Goal: Task Accomplishment & Management: Manage account settings

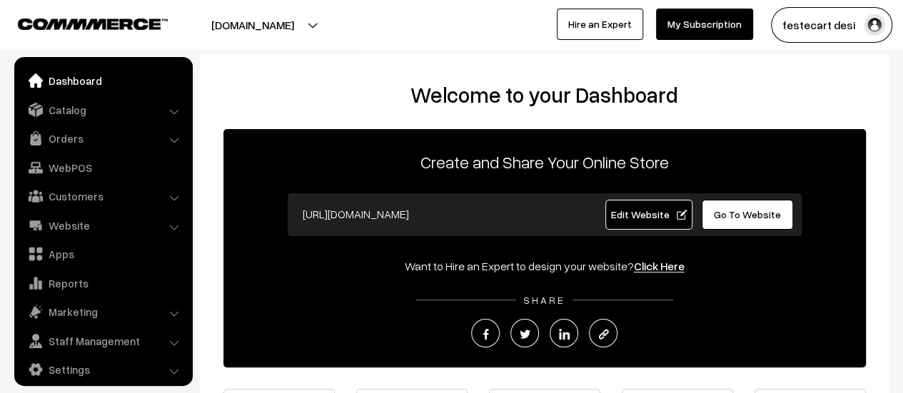
scroll to position [10, 0]
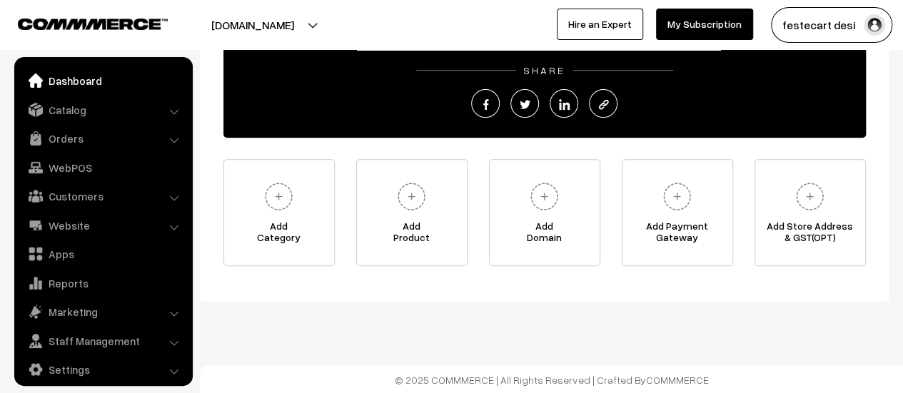
scroll to position [10, 0]
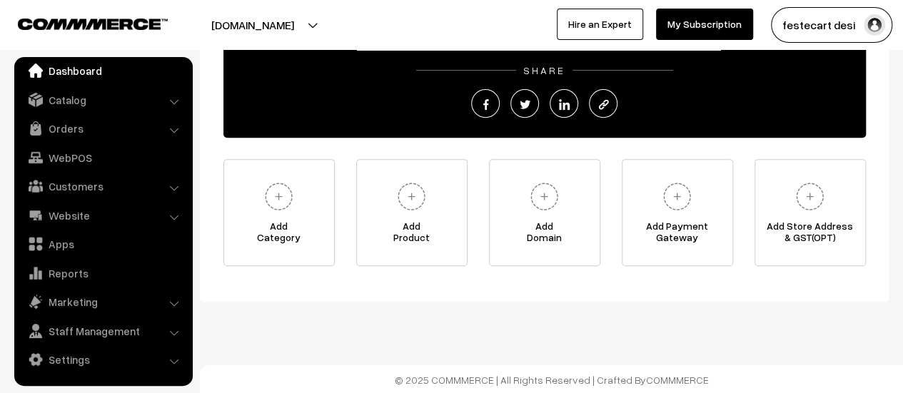
click at [69, 68] on link "Dashboard" at bounding box center [103, 71] width 170 height 26
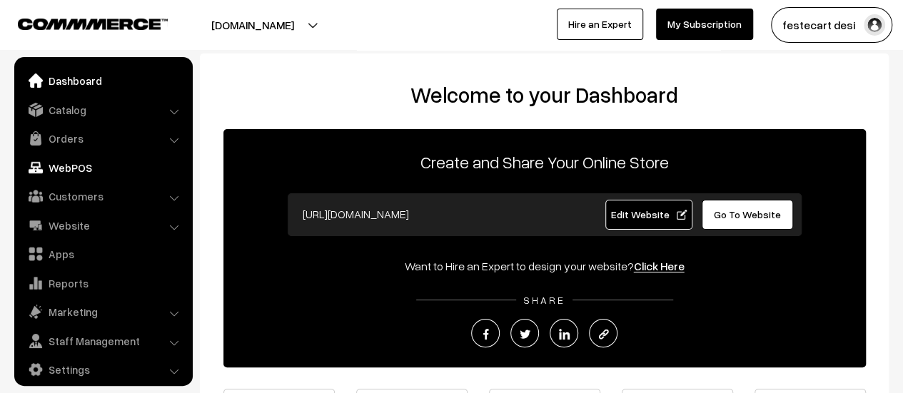
scroll to position [10, 0]
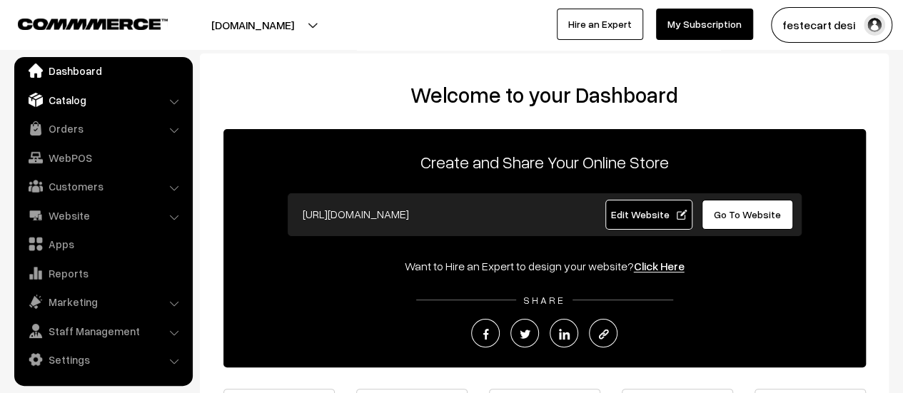
click at [87, 100] on link "Catalog" at bounding box center [103, 100] width 170 height 26
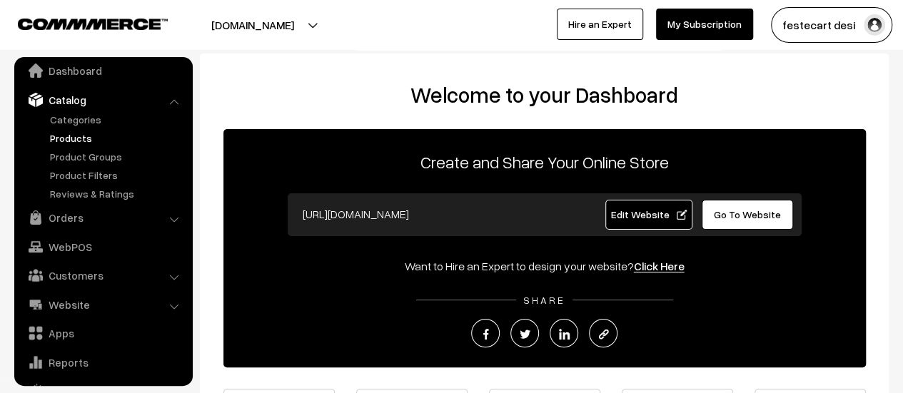
click at [81, 135] on link "Products" at bounding box center [116, 138] width 141 height 15
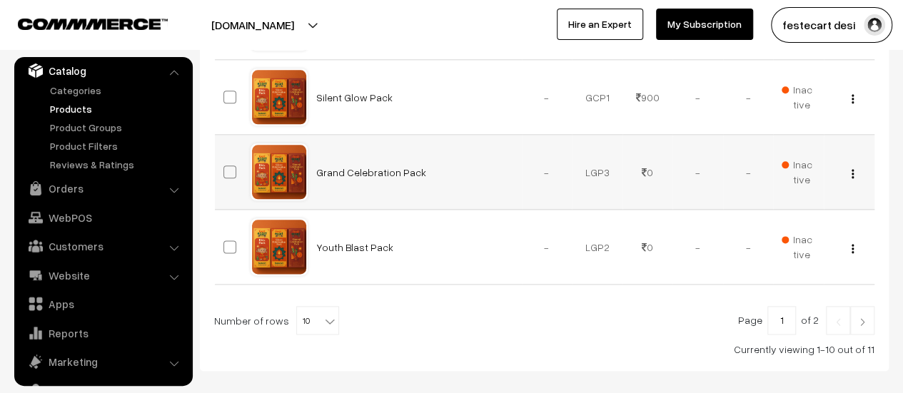
scroll to position [643, 0]
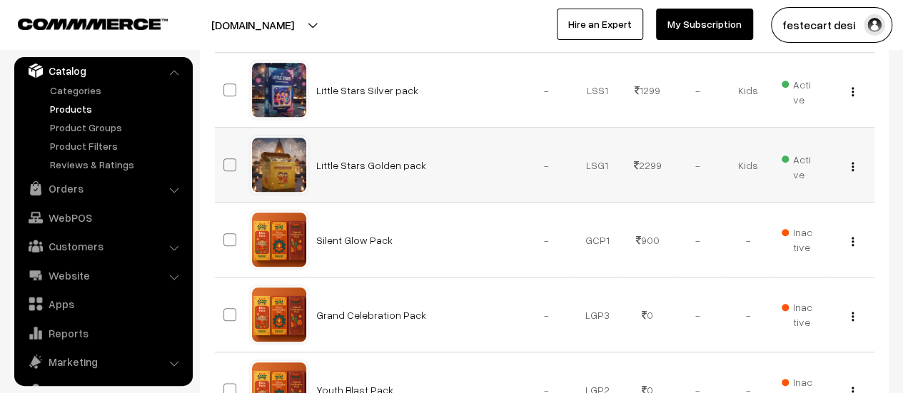
click at [852, 166] on img "button" at bounding box center [853, 166] width 2 height 9
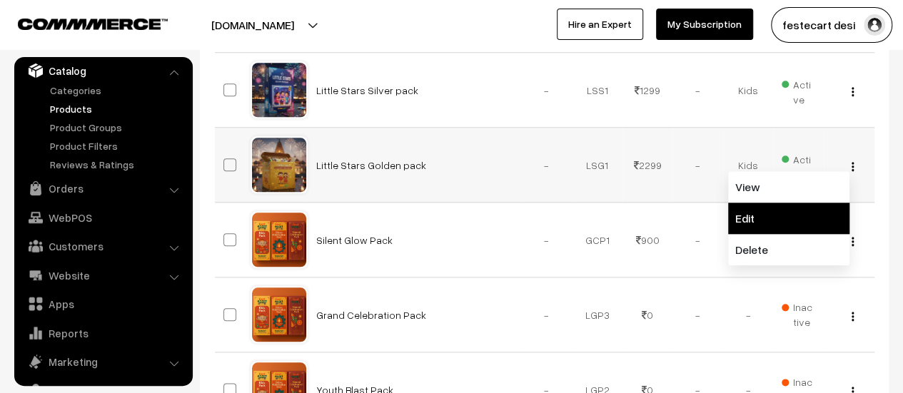
click at [776, 216] on link "Edit" at bounding box center [788, 218] width 121 height 31
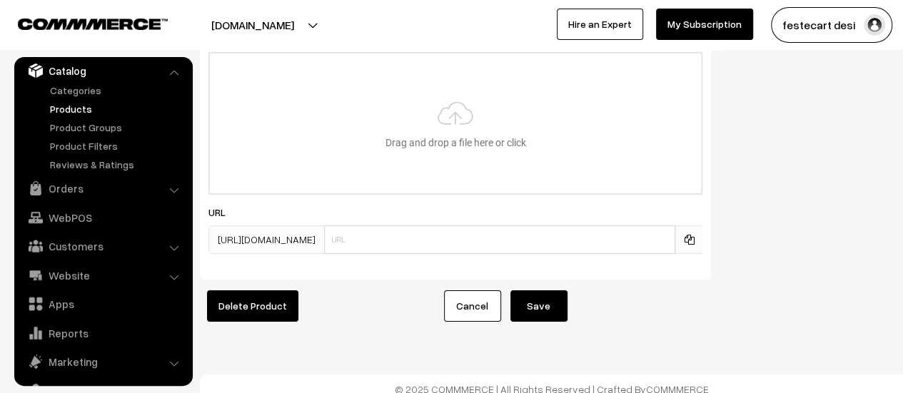
scroll to position [2282, 0]
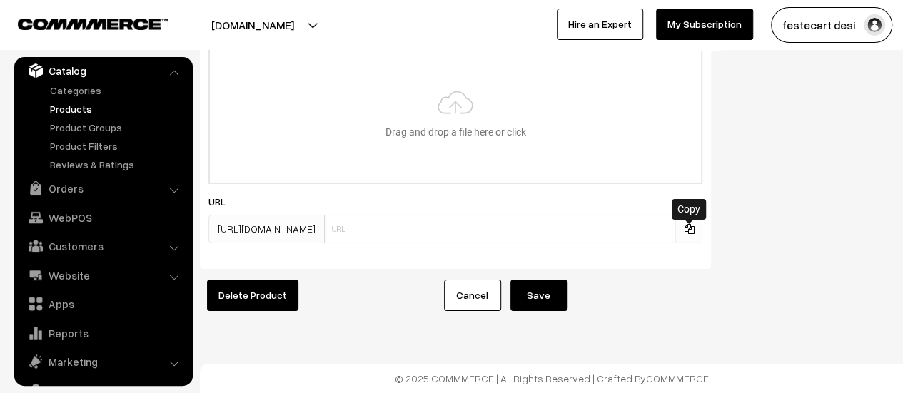
click at [685, 224] on icon at bounding box center [689, 229] width 10 height 10
click at [113, 120] on link "Product Groups" at bounding box center [116, 127] width 141 height 15
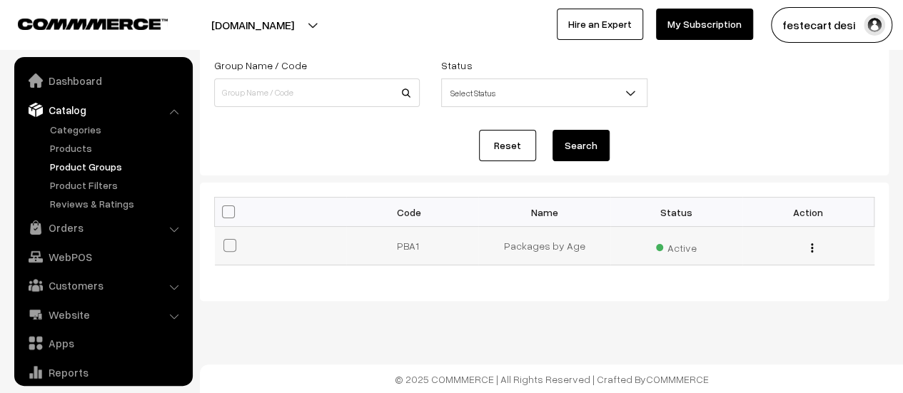
scroll to position [39, 0]
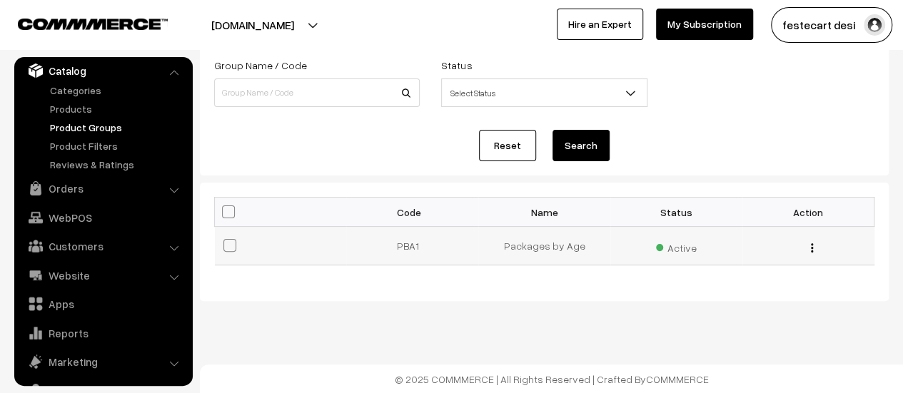
click at [486, 243] on td "Packages by Age" at bounding box center [544, 246] width 132 height 39
click at [406, 242] on td "PBA1" at bounding box center [412, 246] width 132 height 39
click at [809, 245] on div "Edit Delete" at bounding box center [808, 245] width 115 height 15
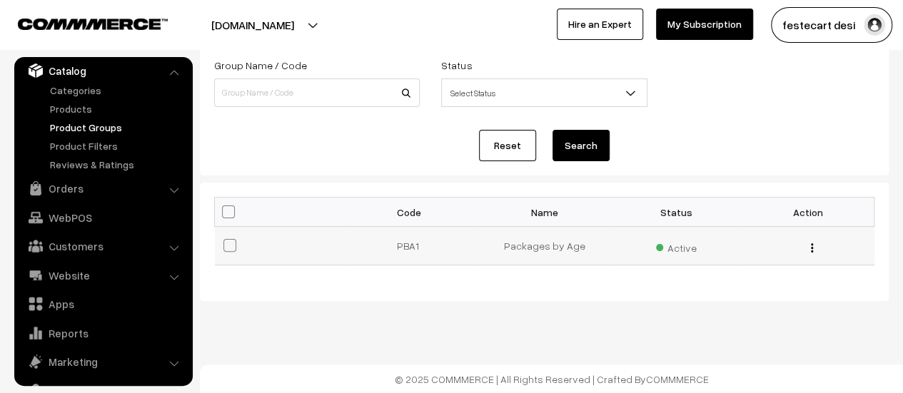
click at [808, 246] on div "Edit Delete" at bounding box center [808, 245] width 115 height 15
click at [813, 247] on div "Edit Delete" at bounding box center [808, 245] width 115 height 15
click at [812, 251] on img "button" at bounding box center [812, 247] width 2 height 9
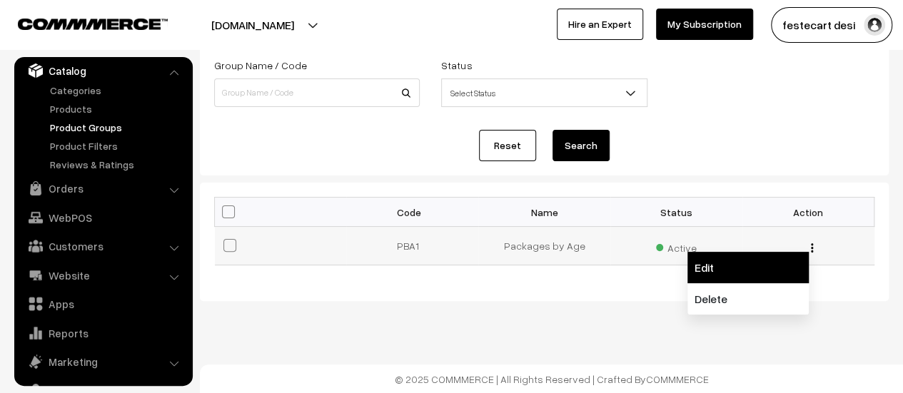
click at [723, 270] on link "Edit" at bounding box center [748, 267] width 121 height 31
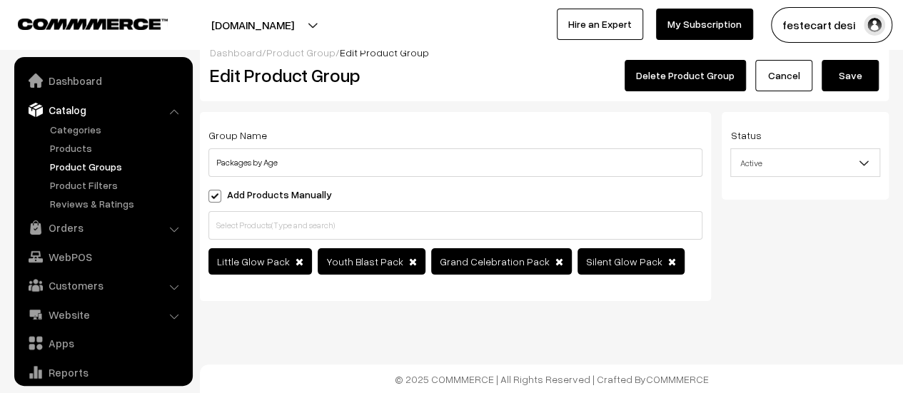
scroll to position [39, 0]
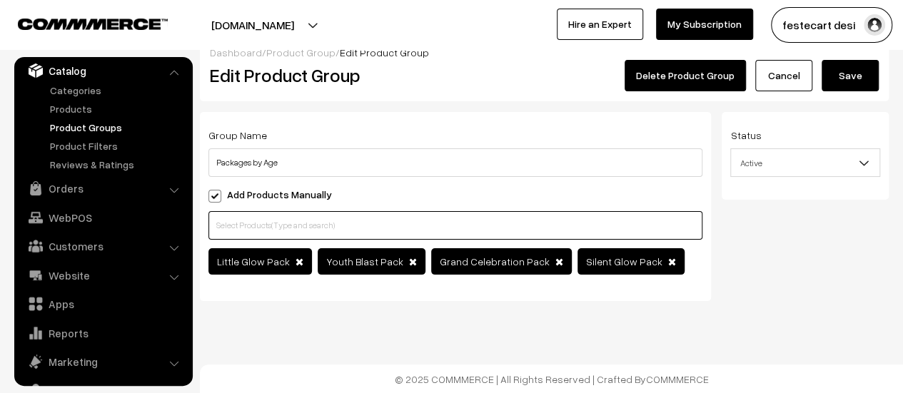
click at [274, 229] on input "text" at bounding box center [455, 225] width 494 height 29
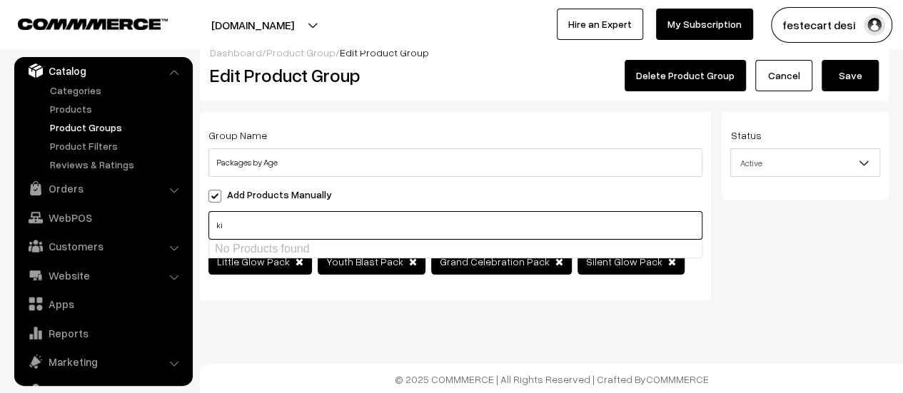
type input "k"
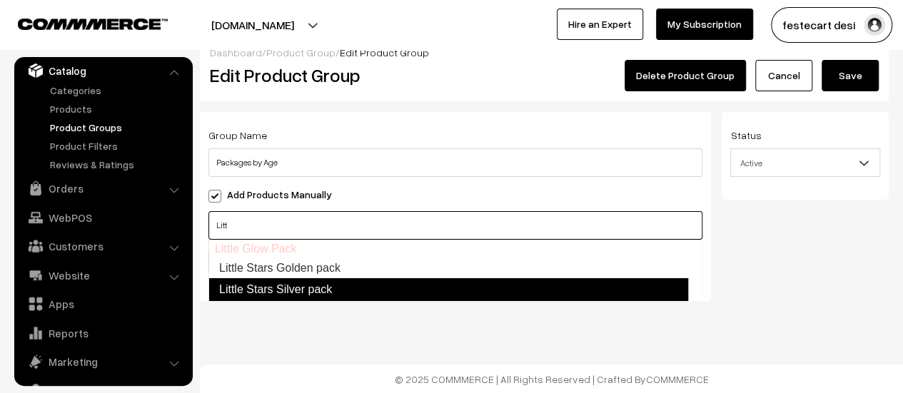
type input "Litt"
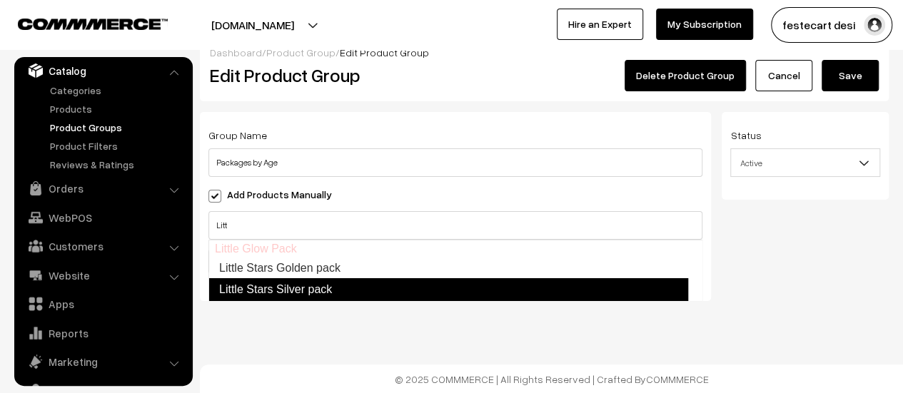
click at [353, 360] on div "Dashboard / Product Group / Edit Product Group Edit Product Group Delete Produc…" at bounding box center [451, 187] width 903 height 413
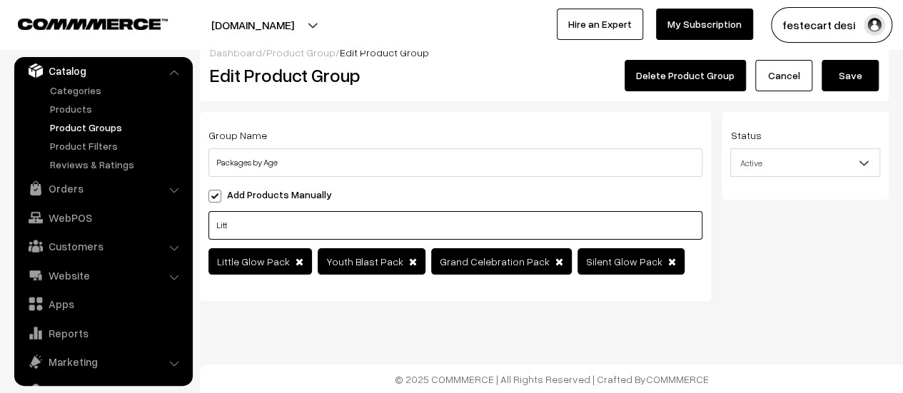
click at [254, 221] on input "Litt" at bounding box center [455, 225] width 494 height 29
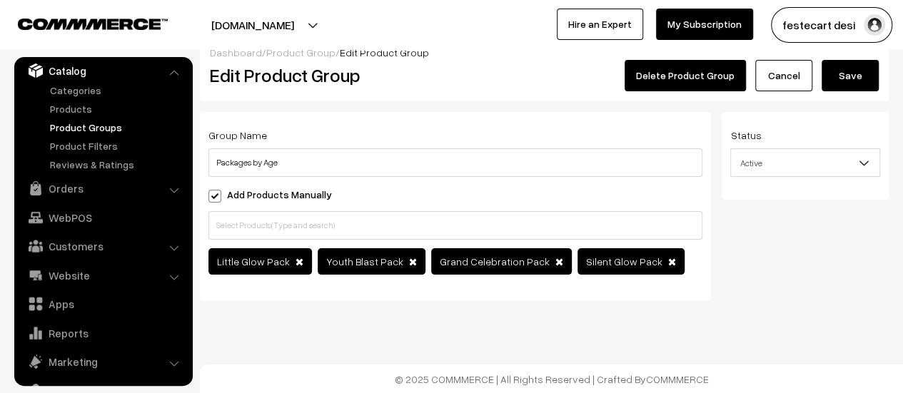
click at [426, 341] on div "Dashboard / Product Group / Edit Product Group Edit Product Group Delete Produc…" at bounding box center [451, 187] width 903 height 413
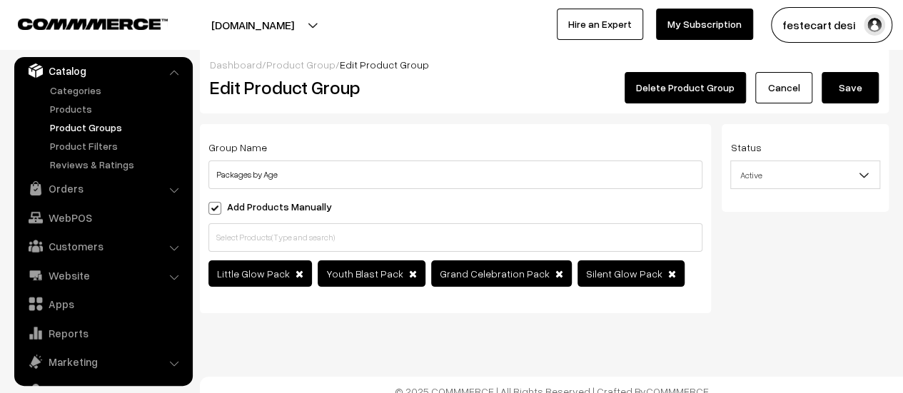
scroll to position [0, 0]
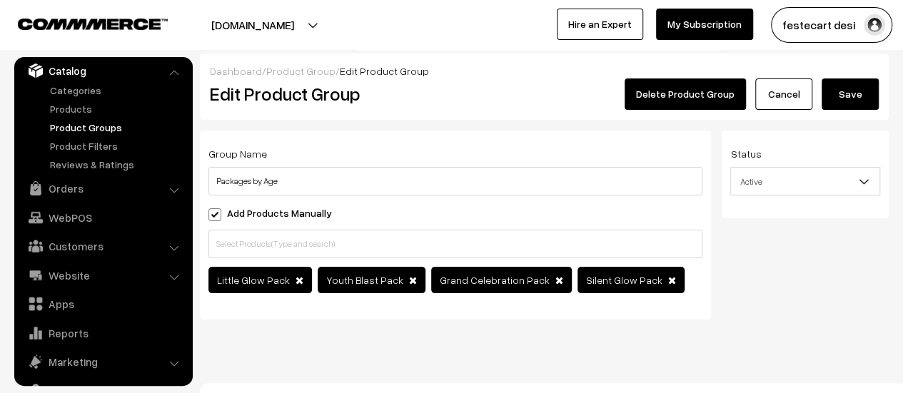
click at [774, 92] on link "Cancel" at bounding box center [783, 94] width 57 height 31
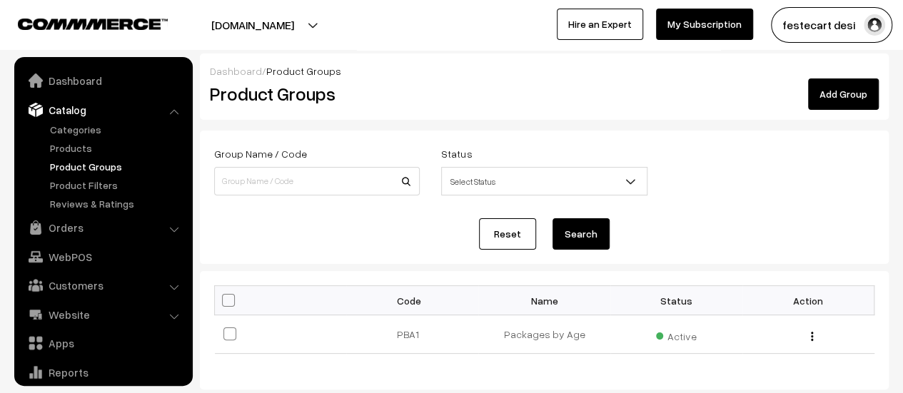
scroll to position [39, 0]
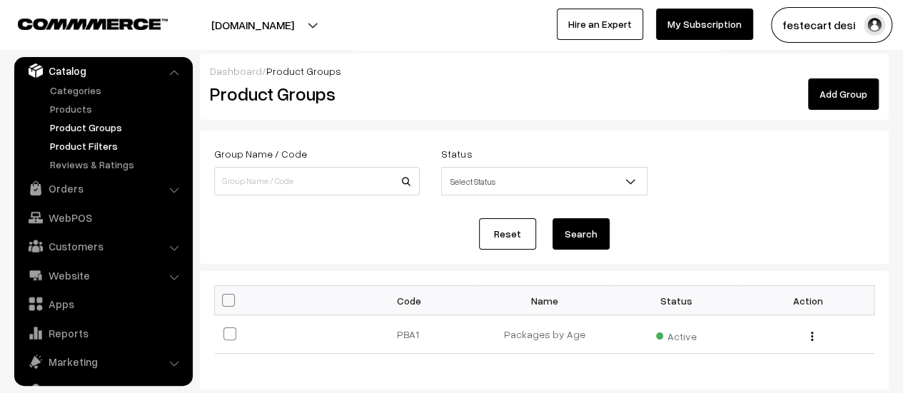
click at [109, 144] on link "Product Filters" at bounding box center [116, 146] width 141 height 15
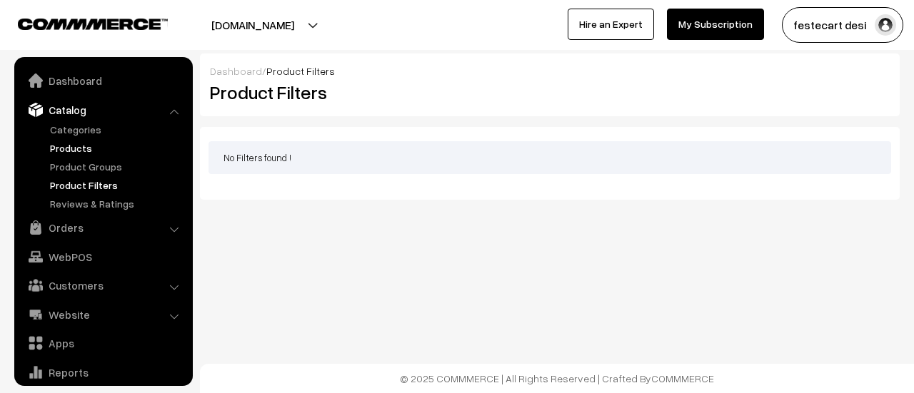
scroll to position [39, 0]
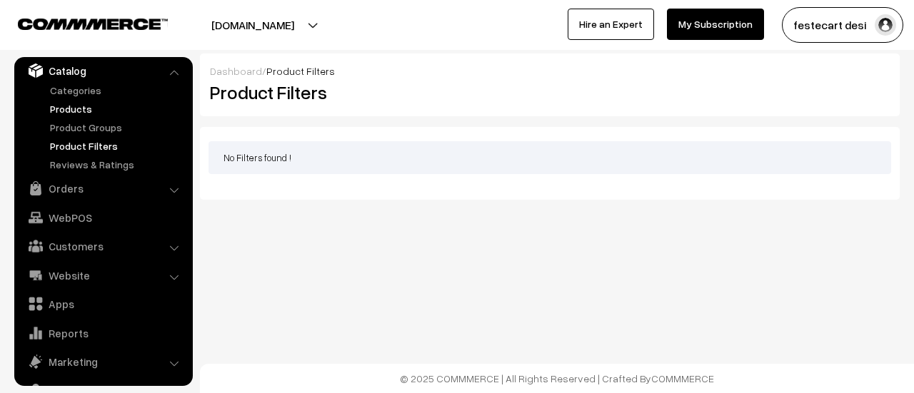
click at [79, 108] on link "Products" at bounding box center [116, 108] width 141 height 15
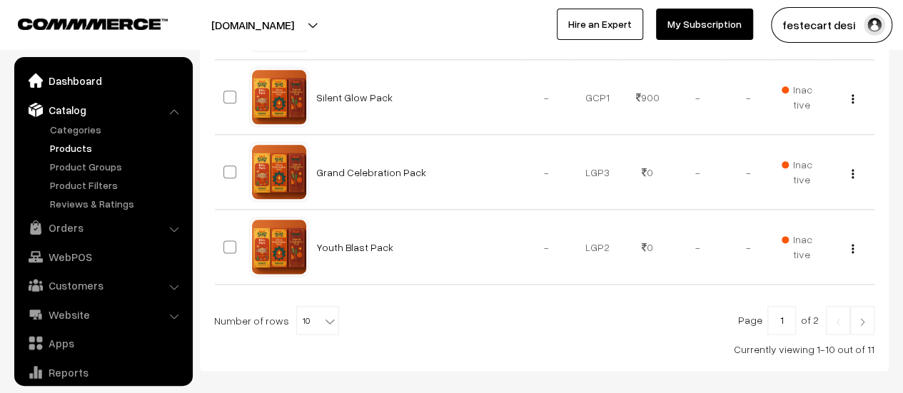
click at [74, 84] on link "Dashboard" at bounding box center [103, 81] width 170 height 26
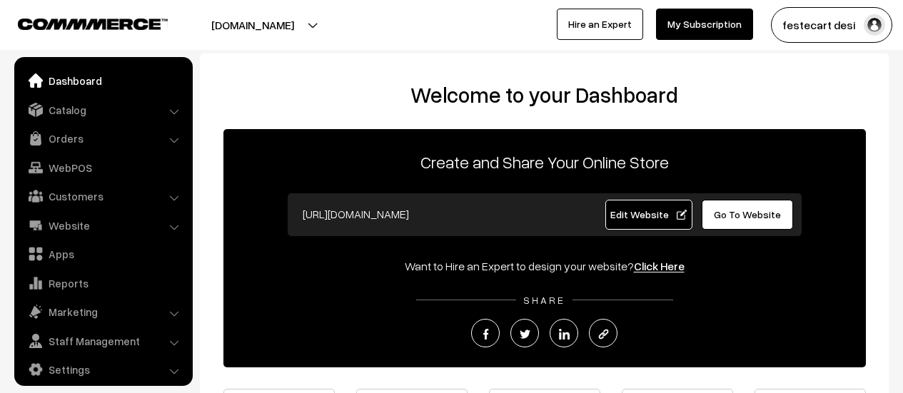
click at [69, 107] on link "Catalog" at bounding box center [103, 110] width 170 height 26
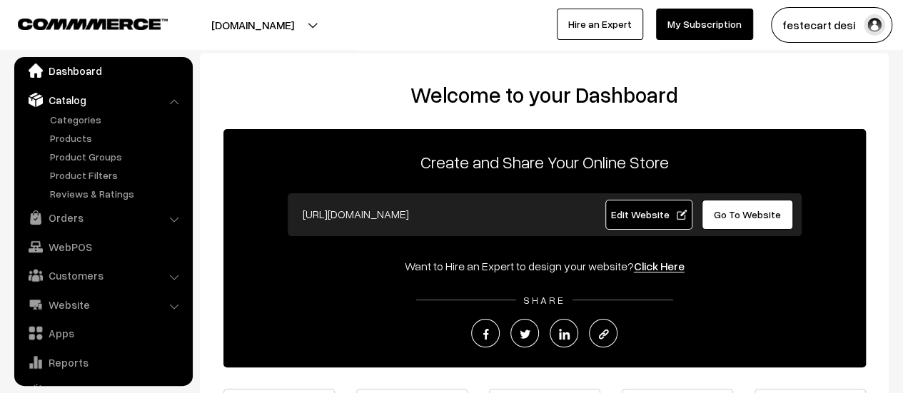
click at [61, 76] on link "Dashboard" at bounding box center [103, 71] width 170 height 26
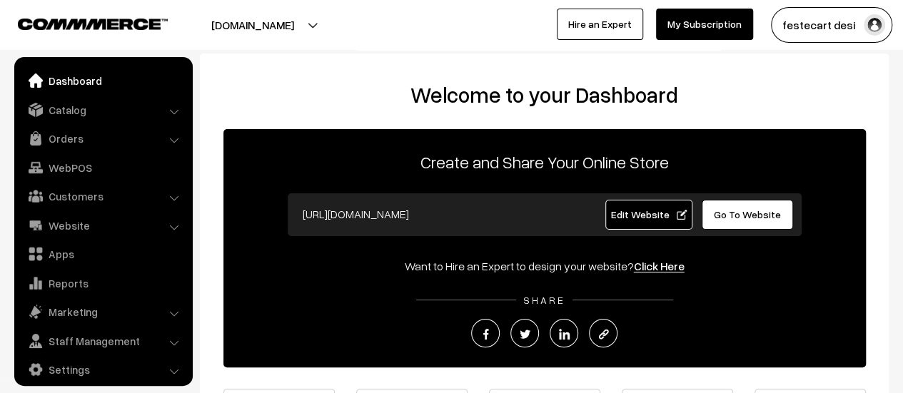
click at [653, 225] on link "Edit Website" at bounding box center [648, 215] width 87 height 30
click at [73, 375] on link "Settings" at bounding box center [103, 370] width 170 height 26
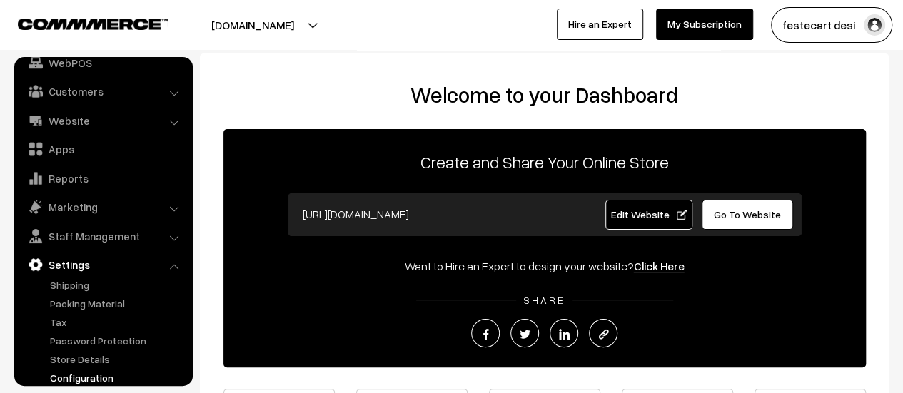
scroll to position [118, 0]
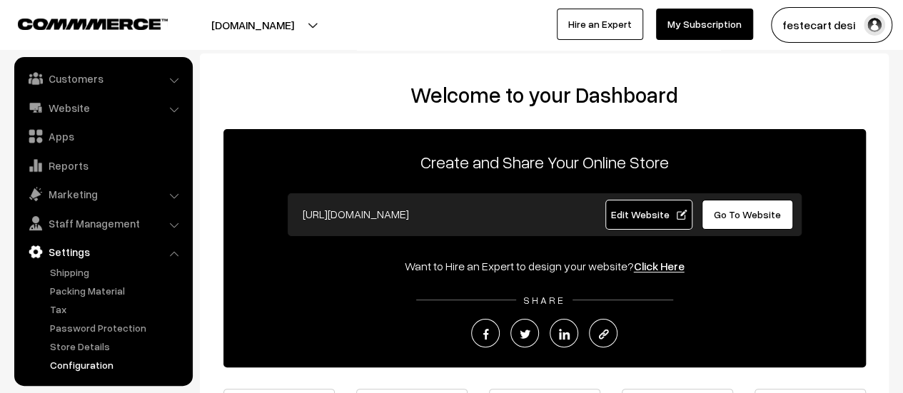
click at [63, 371] on link "Configuration" at bounding box center [116, 365] width 141 height 15
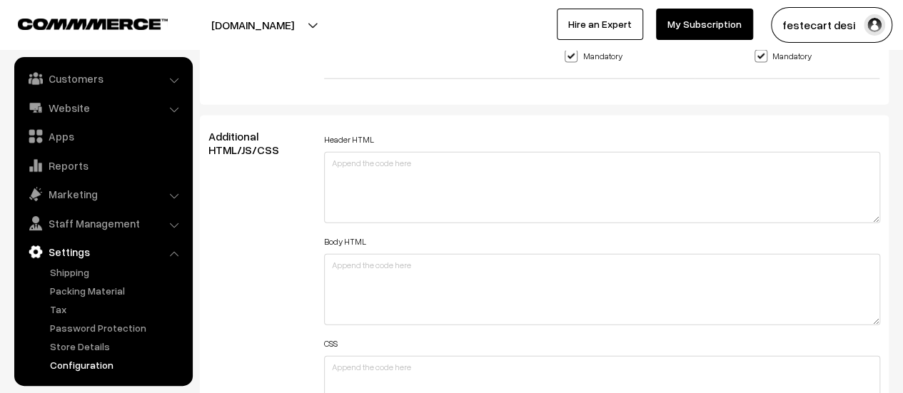
scroll to position [1623, 0]
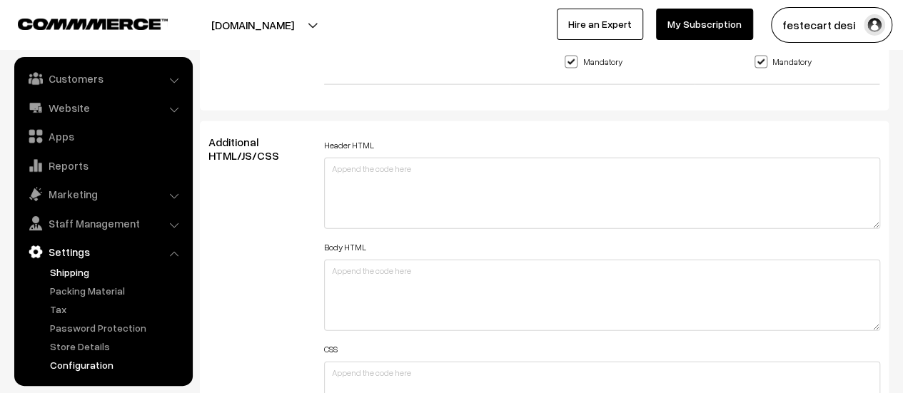
click at [74, 273] on link "Shipping" at bounding box center [116, 272] width 141 height 15
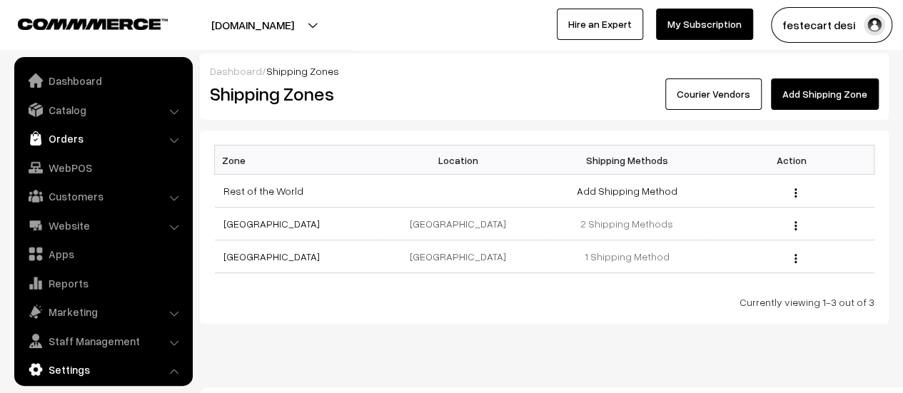
click at [57, 146] on link "Orders" at bounding box center [103, 139] width 170 height 26
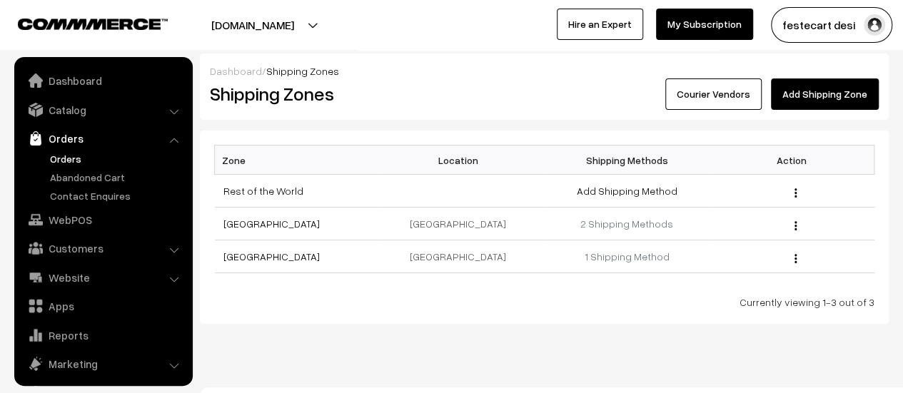
click at [56, 155] on link "Orders" at bounding box center [116, 158] width 141 height 15
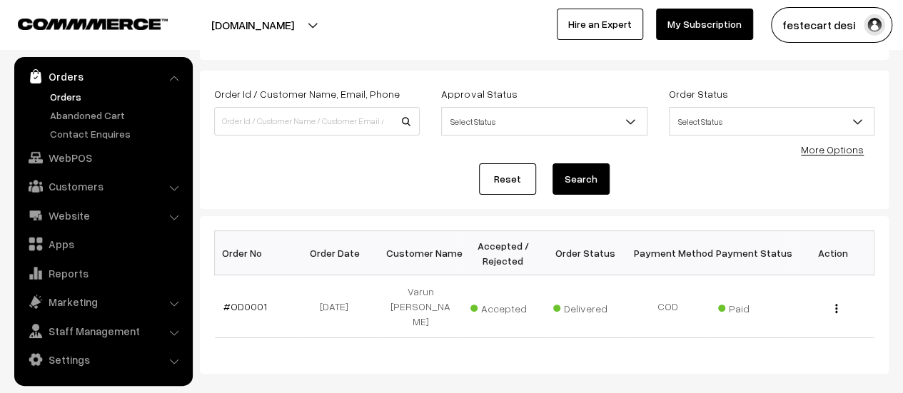
scroll to position [67, 0]
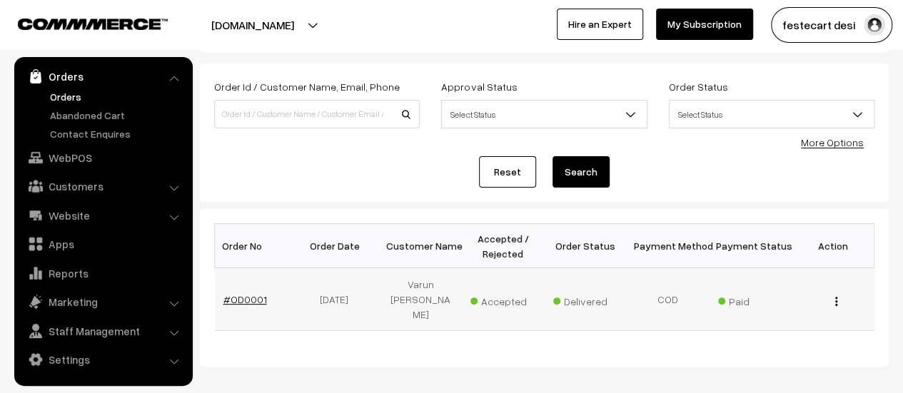
click at [256, 293] on link "#OD0001" at bounding box center [245, 299] width 44 height 12
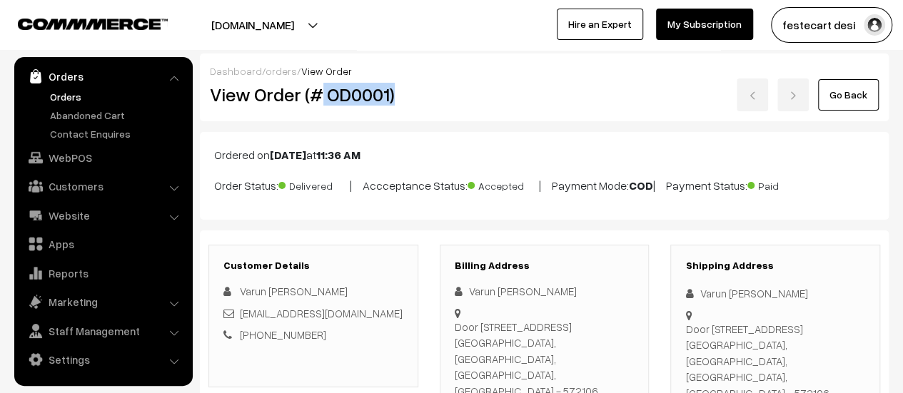
drag, startPoint x: 321, startPoint y: 89, endPoint x: 404, endPoint y: 101, distance: 84.4
click at [397, 102] on h2 "View Order (# OD0001)" at bounding box center [314, 95] width 208 height 22
click at [412, 101] on h2 "View Order (# OD0001)" at bounding box center [314, 95] width 208 height 22
drag, startPoint x: 288, startPoint y: 179, endPoint x: 337, endPoint y: 182, distance: 49.3
click at [337, 182] on span "Delivered" at bounding box center [313, 184] width 71 height 19
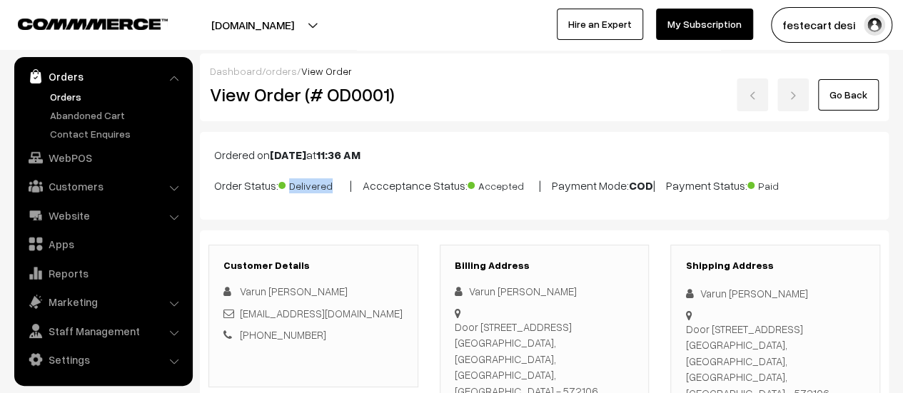
click at [326, 183] on span "Delivered" at bounding box center [313, 184] width 71 height 19
drag, startPoint x: 289, startPoint y: 186, endPoint x: 351, endPoint y: 189, distance: 62.2
click at [351, 189] on p "Order Status: Delivered | Accceptance Status: Accepted | Payment Mode: COD | Pa…" at bounding box center [544, 184] width 660 height 19
click at [353, 189] on p "Order Status: Delivered | Accceptance Status: Accepted | Payment Mode: COD | Pa…" at bounding box center [544, 184] width 660 height 19
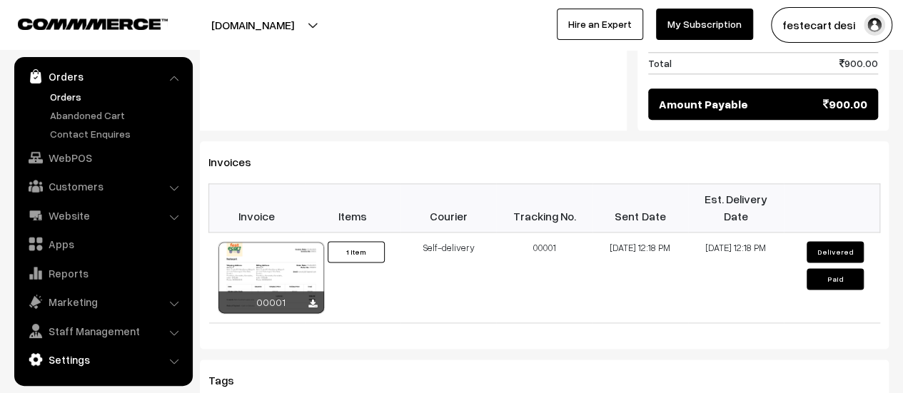
click at [166, 366] on link "Settings" at bounding box center [103, 360] width 170 height 26
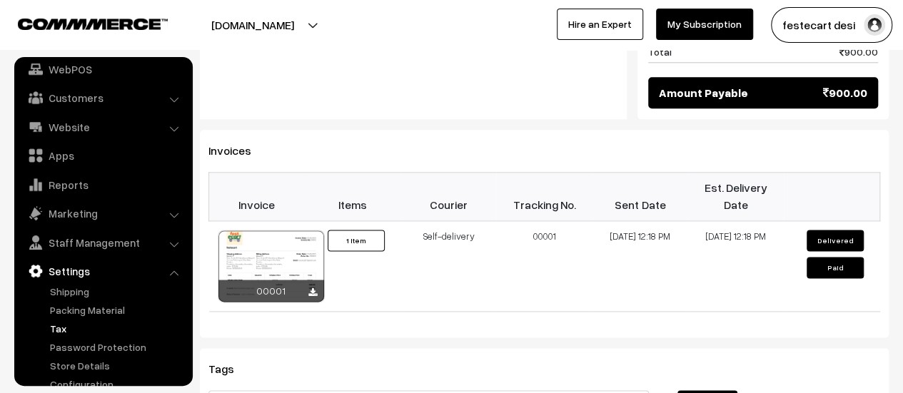
scroll to position [118, 0]
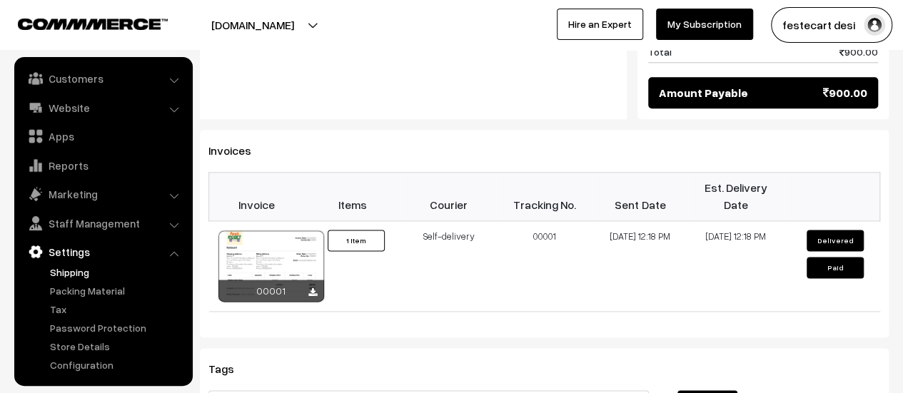
click at [60, 266] on link "Shipping" at bounding box center [116, 272] width 141 height 15
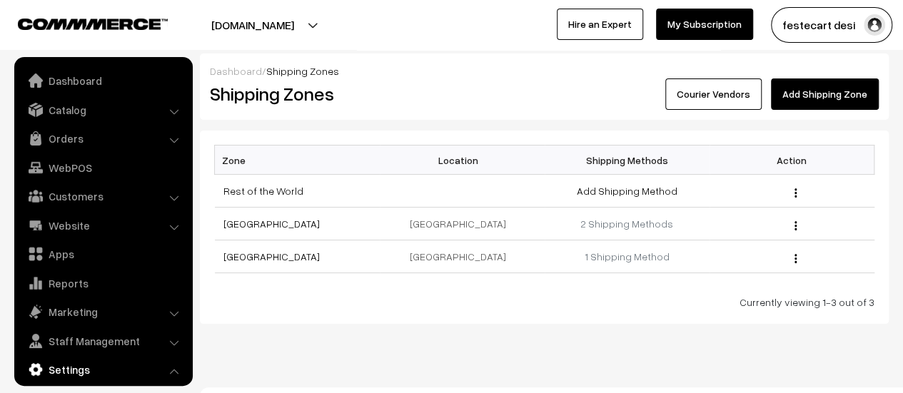
scroll to position [118, 0]
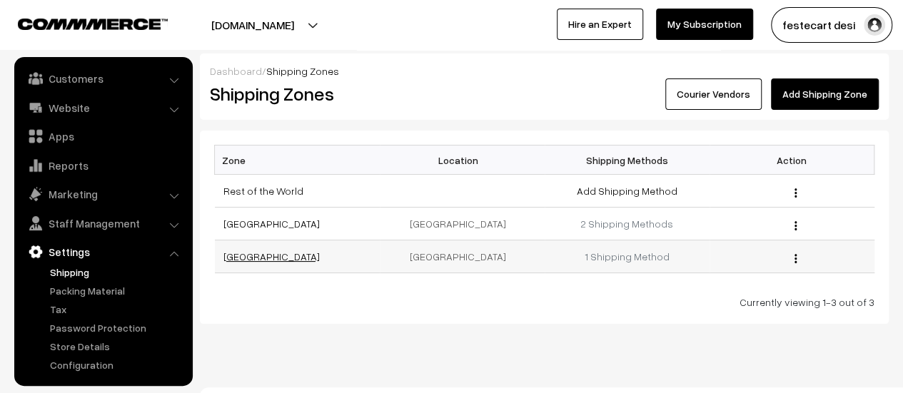
click at [273, 253] on link "[GEOGRAPHIC_DATA]" at bounding box center [271, 257] width 96 height 12
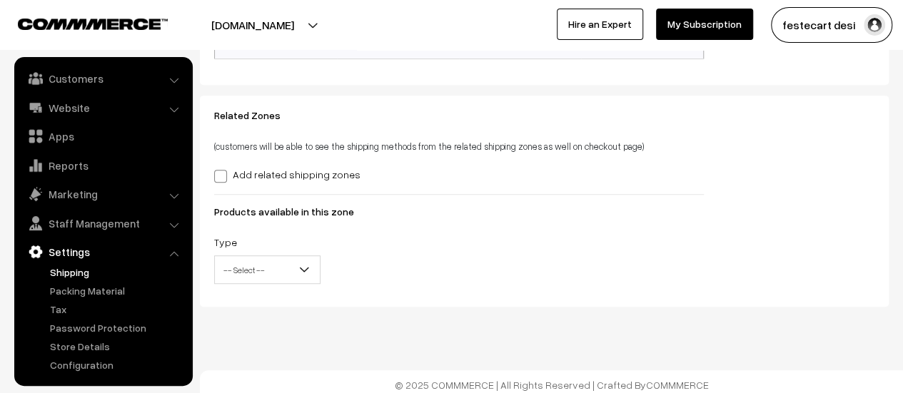
scroll to position [316, 0]
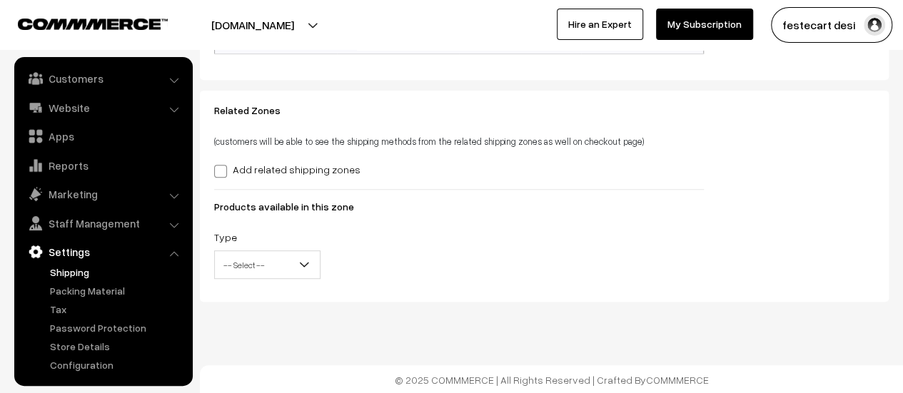
click at [281, 261] on span "-- Select --" at bounding box center [267, 265] width 105 height 25
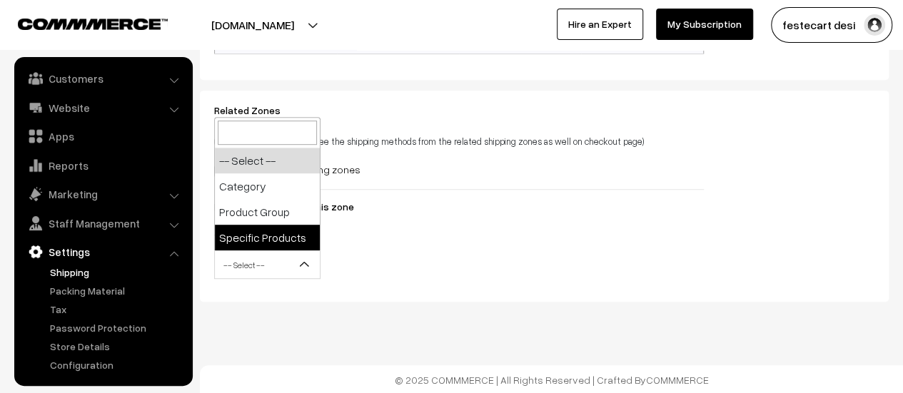
click at [360, 225] on div "Related Zones (customers will be able to see the shipping methods from the rela…" at bounding box center [458, 196] width 511 height 183
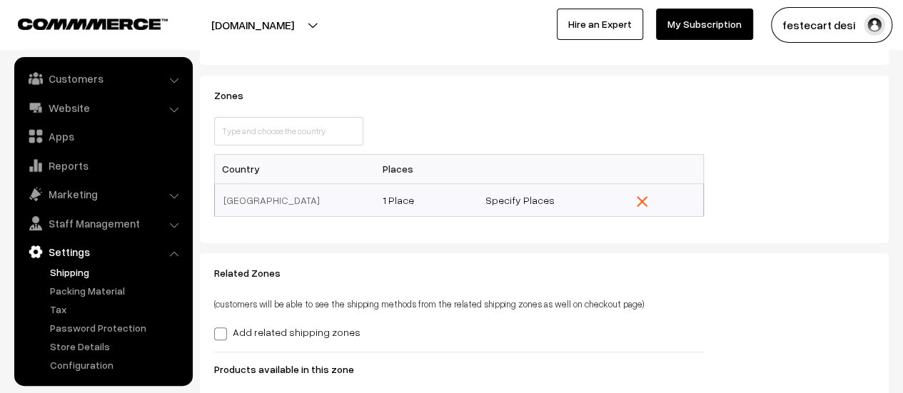
scroll to position [151, 0]
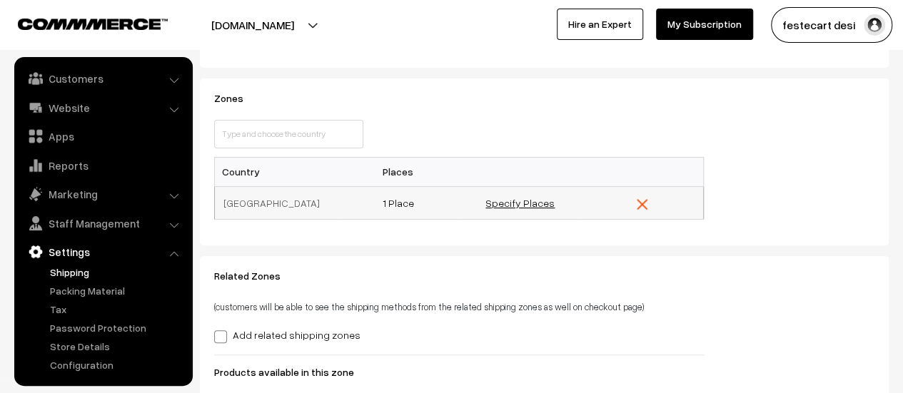
click at [530, 203] on link "Specify Places" at bounding box center [520, 203] width 69 height 12
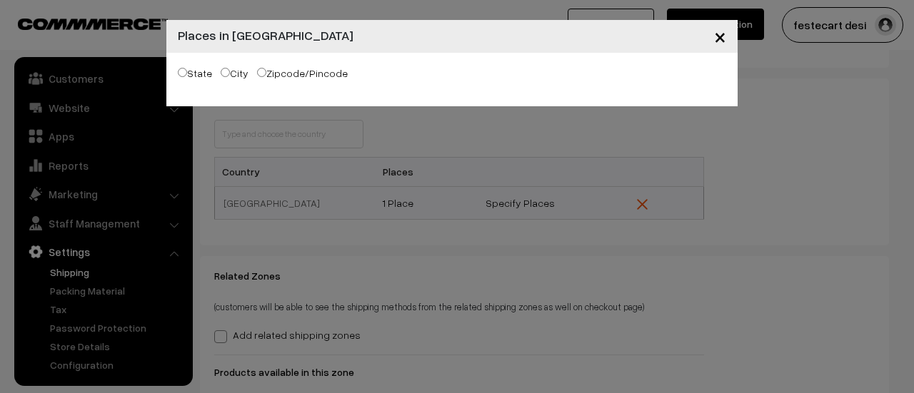
click at [262, 74] on input "Zipcode/Pincode" at bounding box center [261, 72] width 9 height 9
radio input "true"
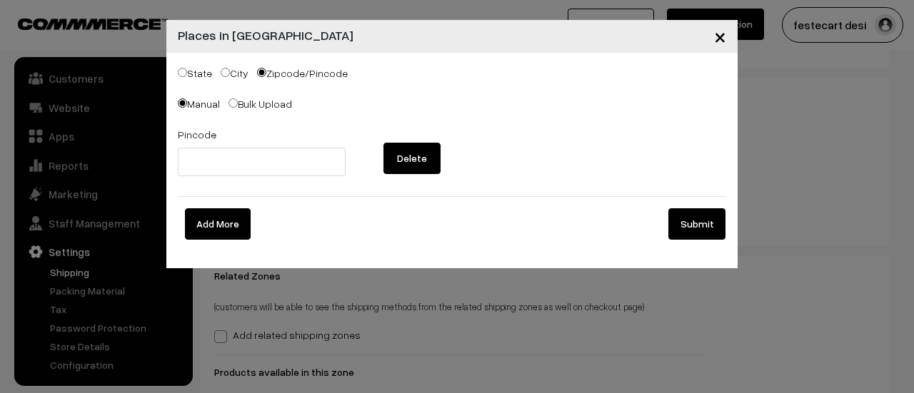
click at [231, 104] on input "Bulk Upload" at bounding box center [232, 103] width 9 height 9
radio input "true"
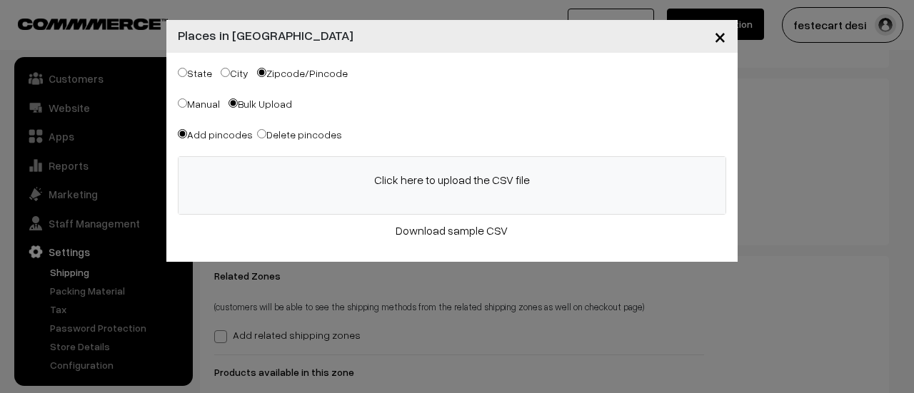
click at [180, 102] on input "Manual" at bounding box center [182, 103] width 9 height 9
radio input "true"
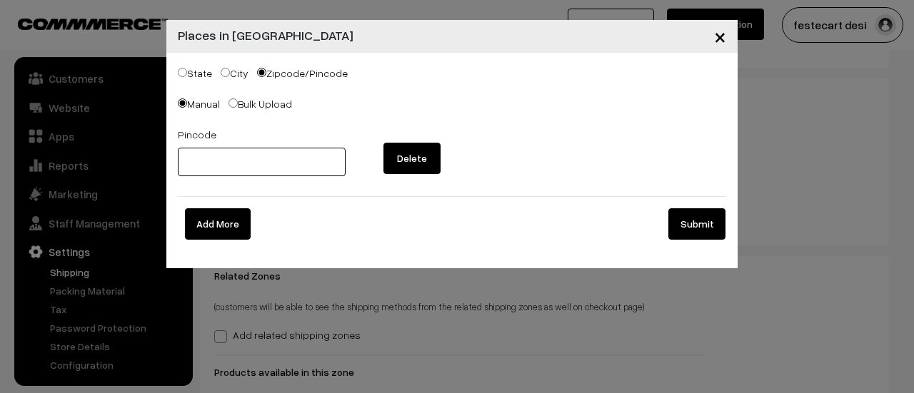
click at [248, 156] on input "text" at bounding box center [262, 162] width 168 height 29
click at [713, 34] on button "×" at bounding box center [720, 36] width 35 height 44
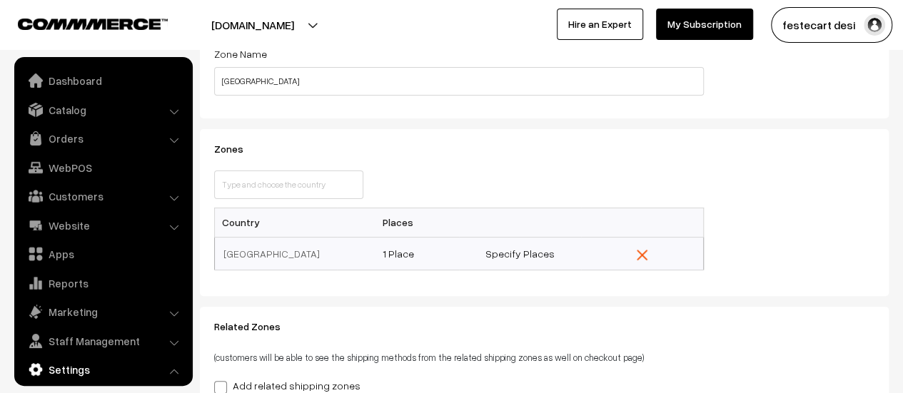
scroll to position [214, 0]
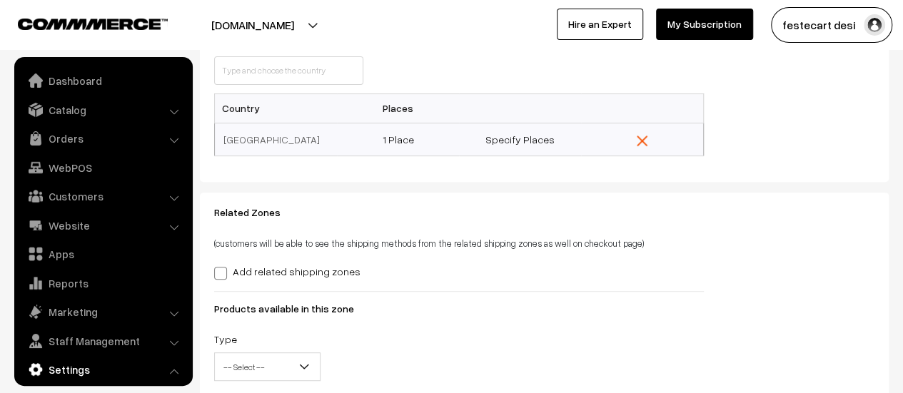
click at [82, 369] on link "Settings" at bounding box center [103, 370] width 170 height 26
click at [84, 141] on link "Orders" at bounding box center [103, 139] width 170 height 26
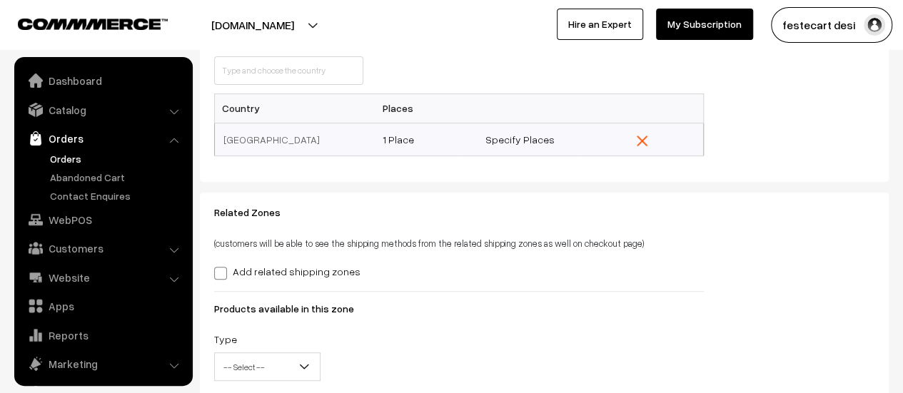
click at [79, 151] on link "Orders" at bounding box center [116, 158] width 141 height 15
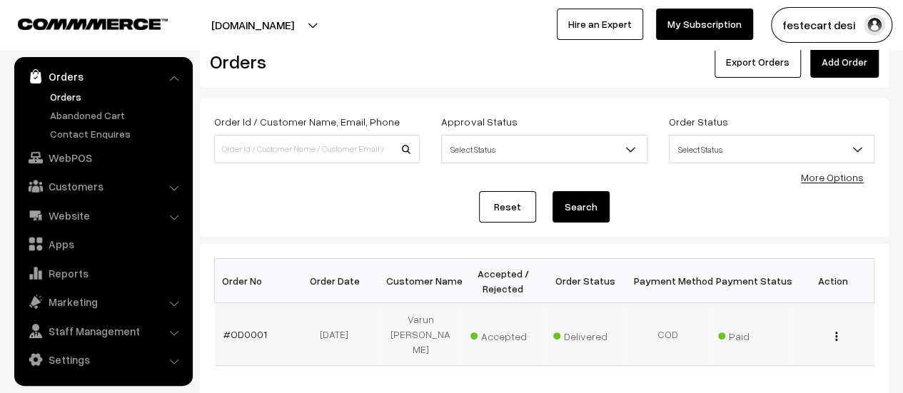
scroll to position [39, 0]
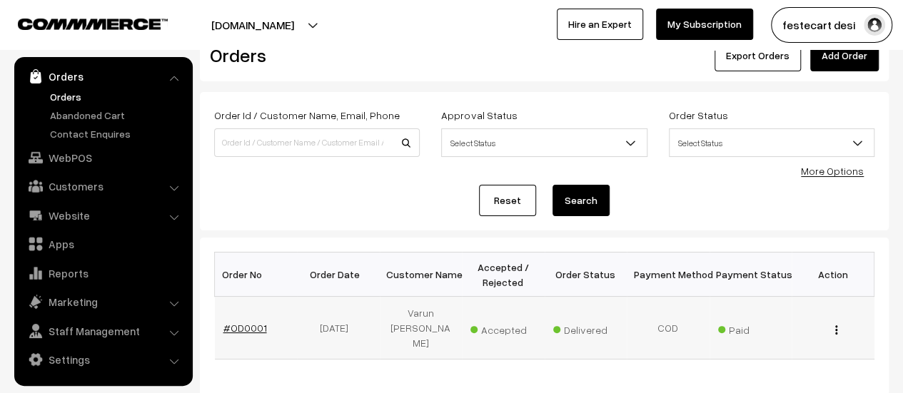
click at [233, 322] on link "#OD0001" at bounding box center [245, 328] width 44 height 12
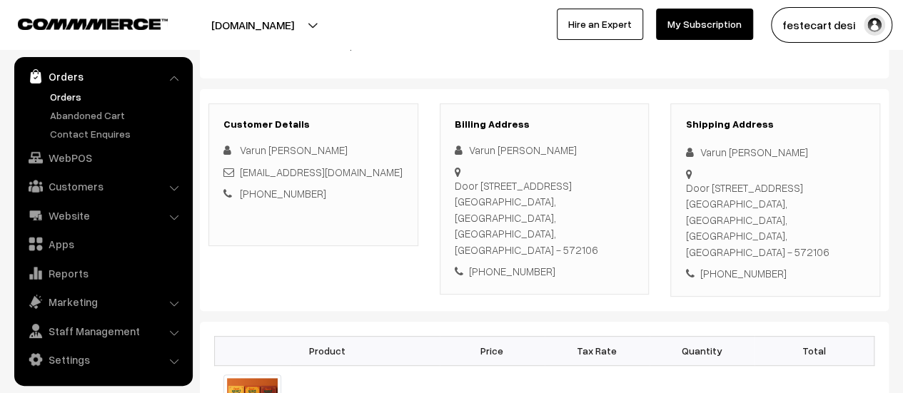
scroll to position [143, 0]
click at [87, 363] on link "Settings" at bounding box center [103, 360] width 170 height 26
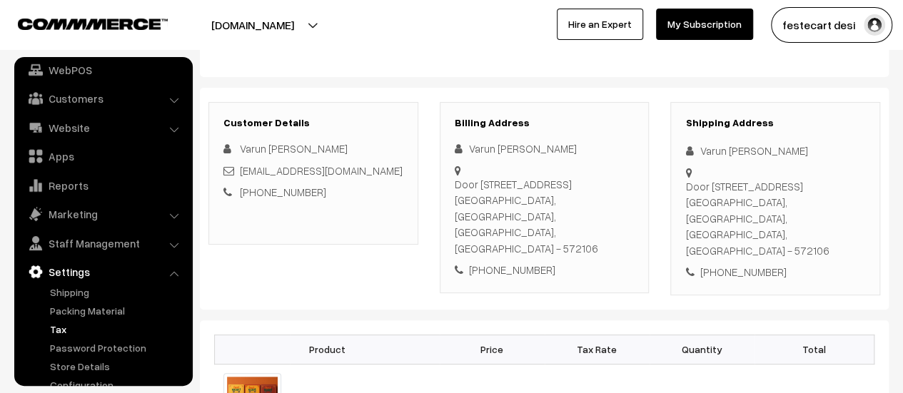
scroll to position [118, 0]
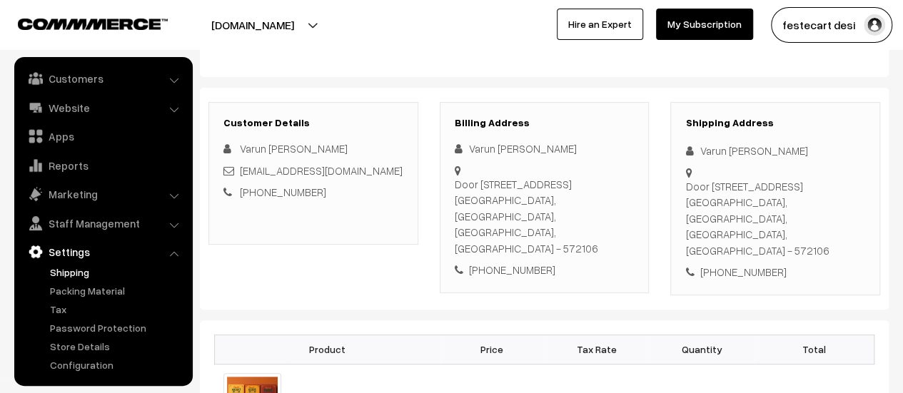
click at [69, 270] on link "Shipping" at bounding box center [116, 272] width 141 height 15
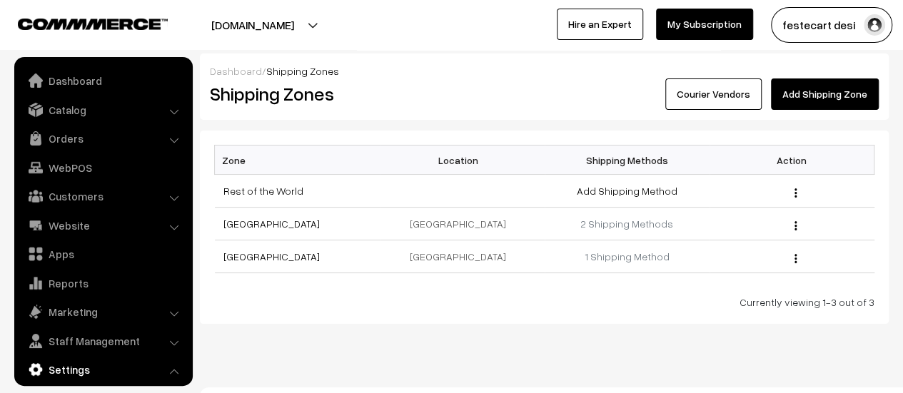
scroll to position [118, 0]
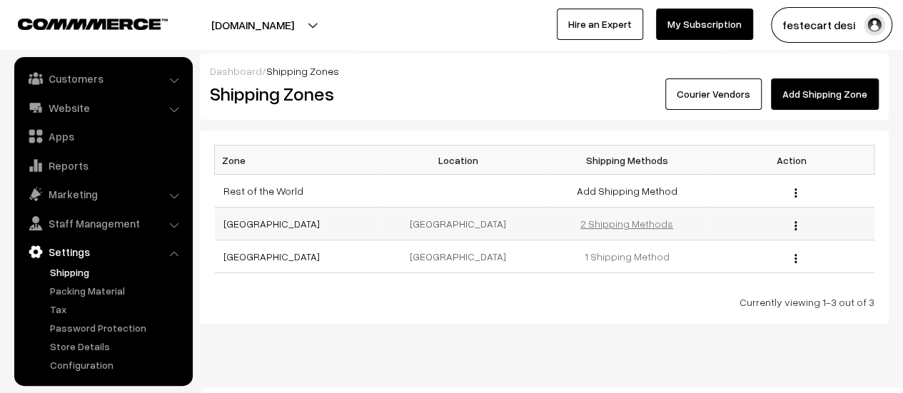
click at [626, 225] on link "2 Shipping Methods" at bounding box center [626, 224] width 93 height 12
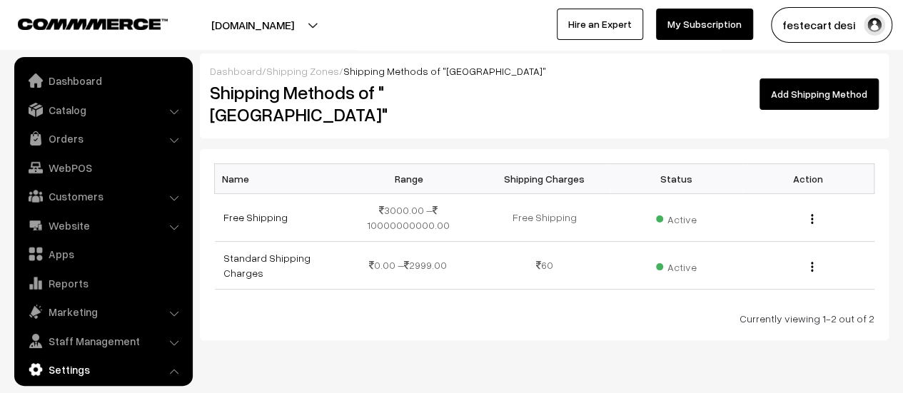
scroll to position [118, 0]
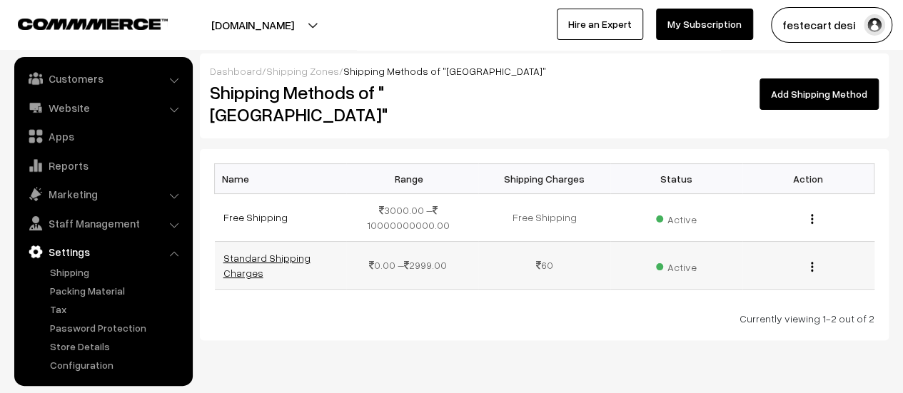
click at [287, 252] on link "Standard Shipping Charges" at bounding box center [266, 265] width 87 height 27
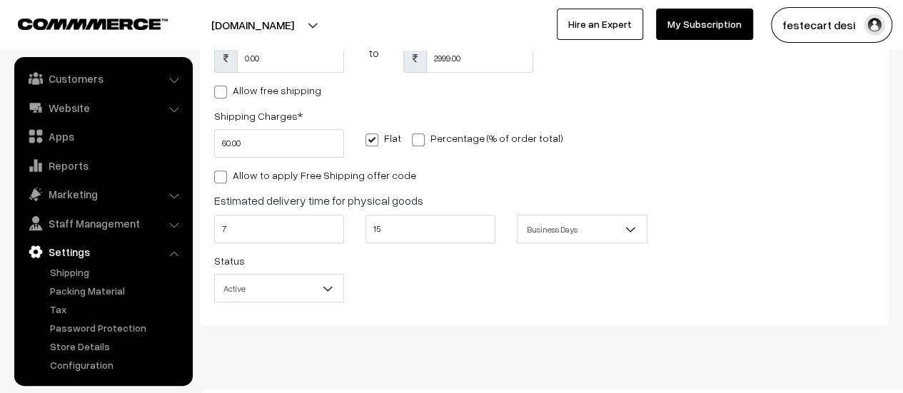
scroll to position [268, 0]
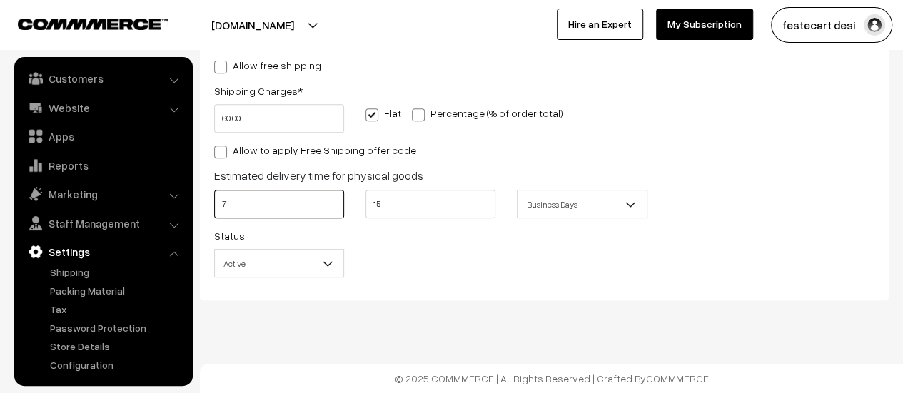
click at [276, 207] on input "7" at bounding box center [279, 204] width 130 height 29
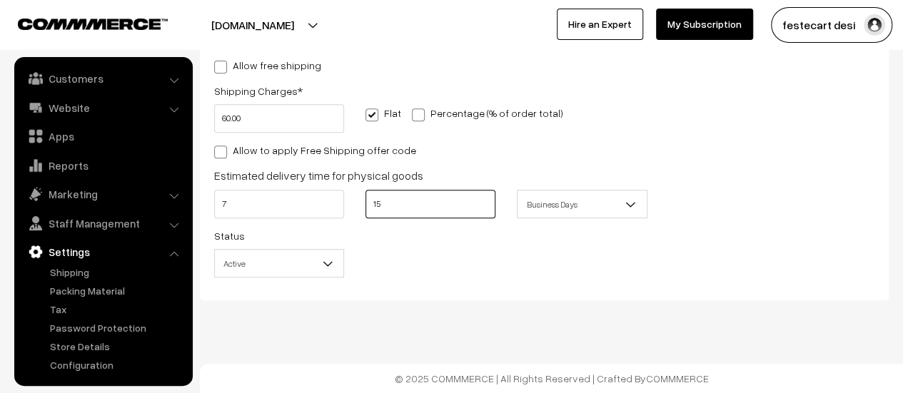
click at [431, 212] on input "15" at bounding box center [431, 204] width 130 height 29
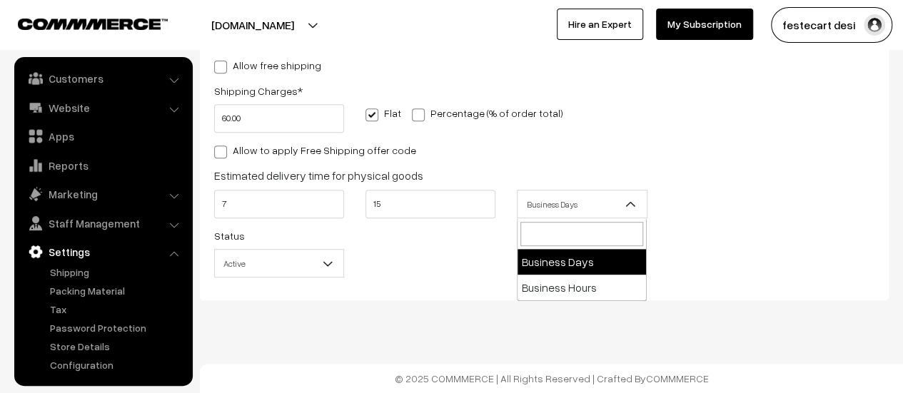
click at [581, 209] on span "Business Days" at bounding box center [582, 204] width 129 height 25
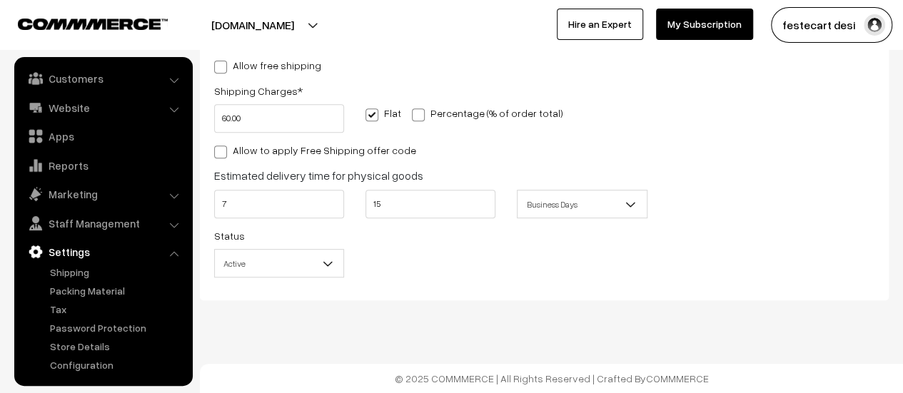
click at [822, 221] on div "Shipping Method Name * Standard Shipping Charges Shipping Condition Based on Pr…" at bounding box center [544, 82] width 682 height 408
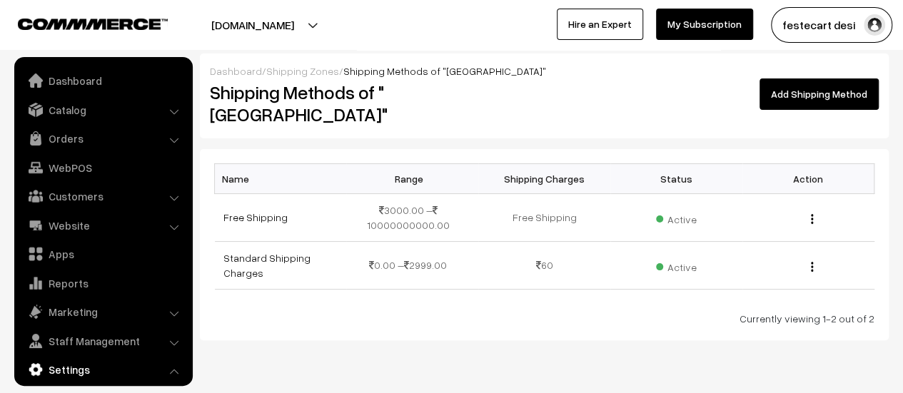
scroll to position [118, 0]
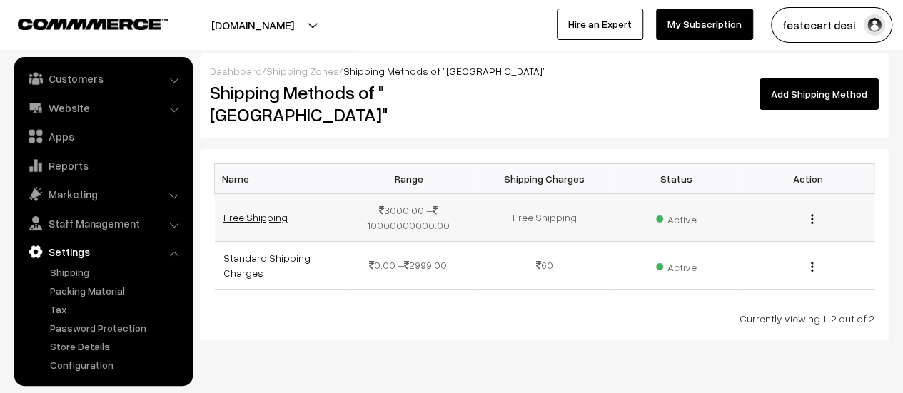
click at [274, 211] on link "Free Shipping" at bounding box center [255, 217] width 64 height 12
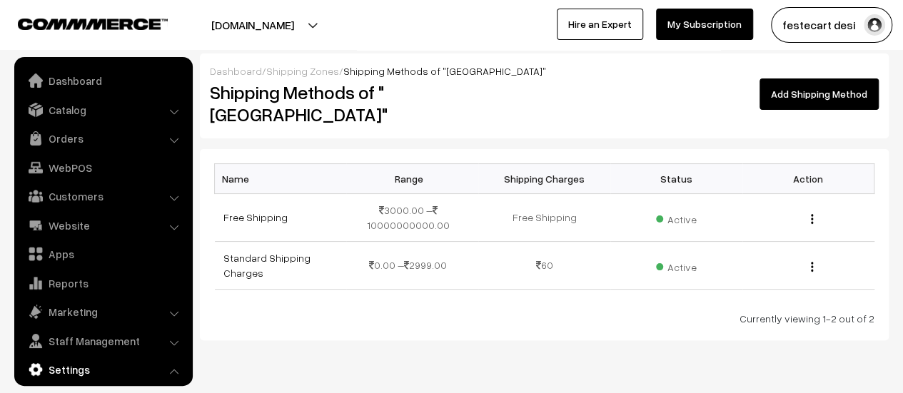
scroll to position [118, 0]
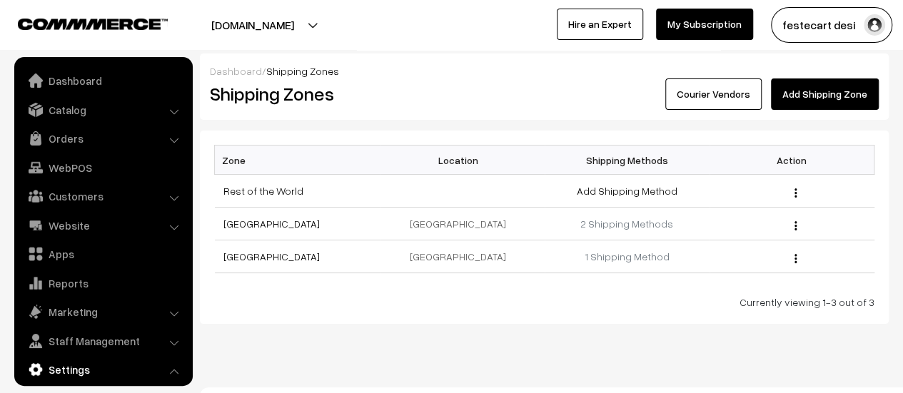
scroll to position [118, 0]
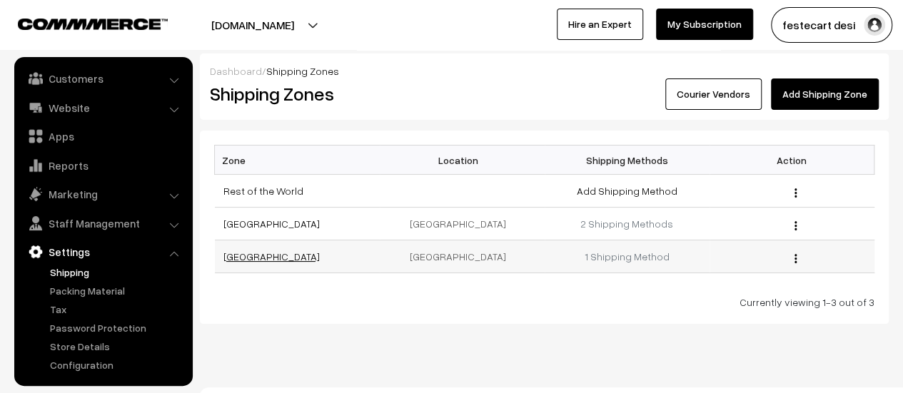
click at [253, 253] on link "[GEOGRAPHIC_DATA]" at bounding box center [271, 257] width 96 height 12
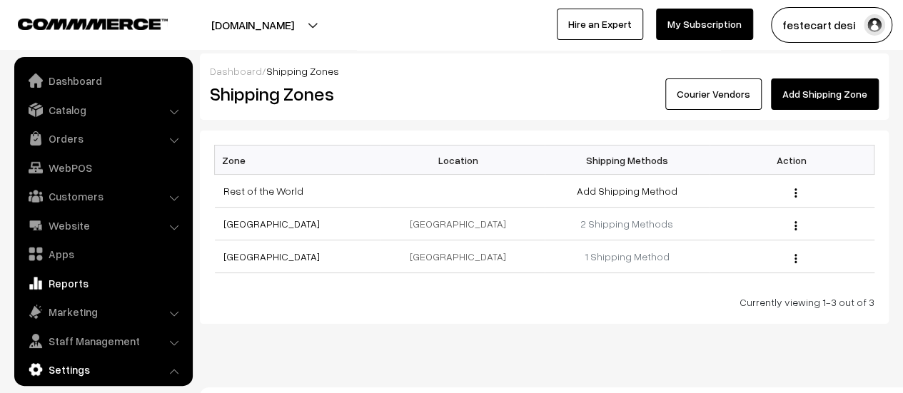
scroll to position [118, 0]
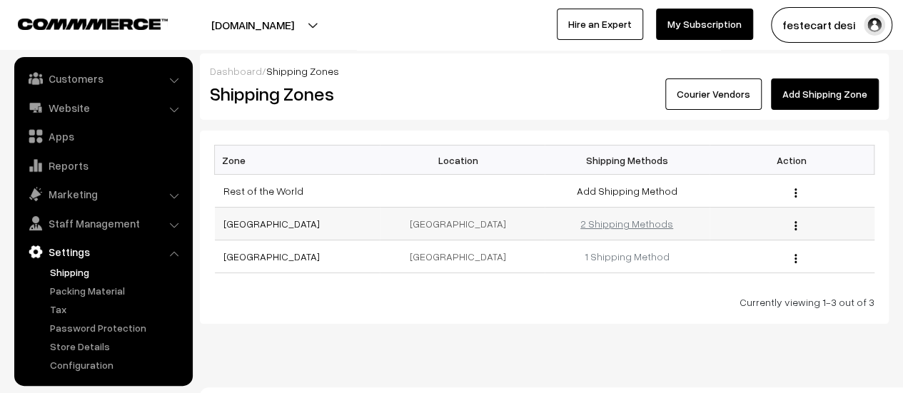
click at [636, 224] on link "2 Shipping Methods" at bounding box center [626, 224] width 93 height 12
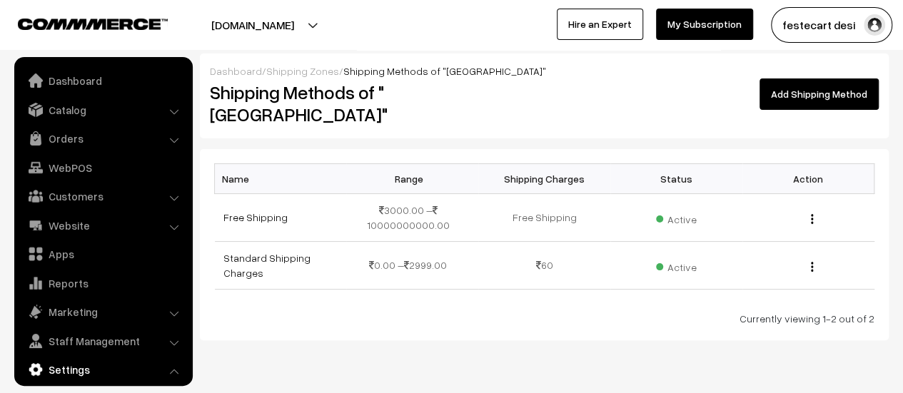
scroll to position [118, 0]
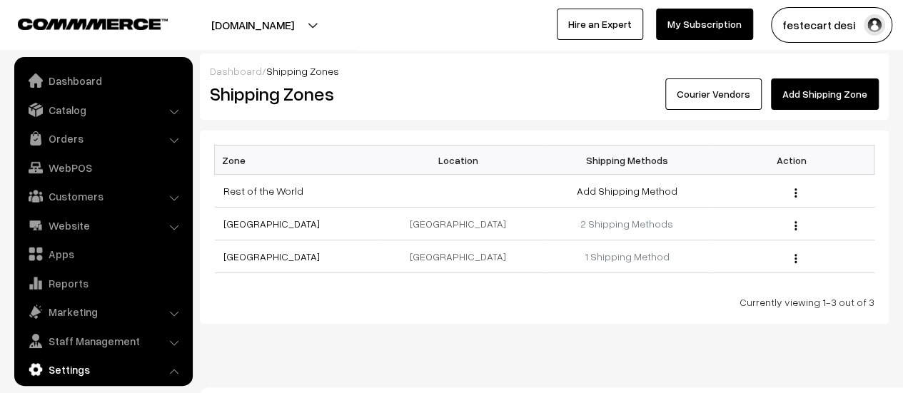
scroll to position [118, 0]
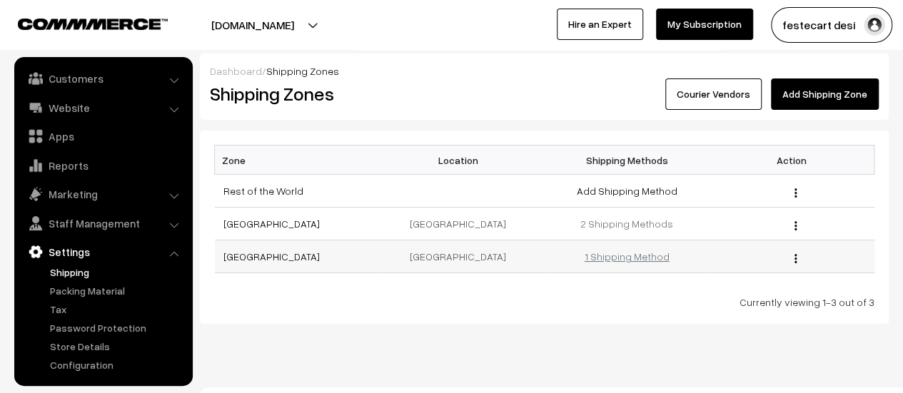
click at [622, 257] on link "1 Shipping Method" at bounding box center [627, 257] width 85 height 12
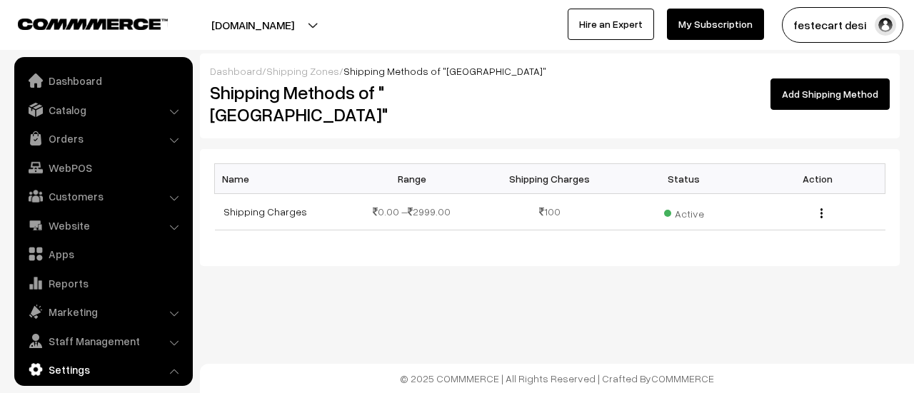
scroll to position [118, 0]
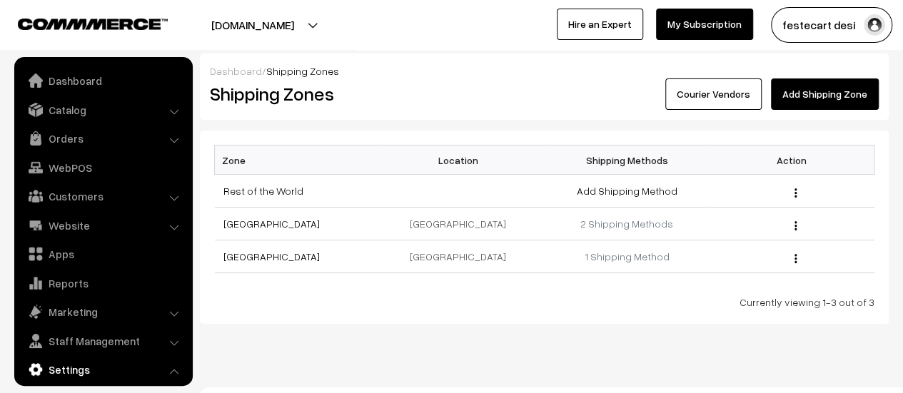
scroll to position [118, 0]
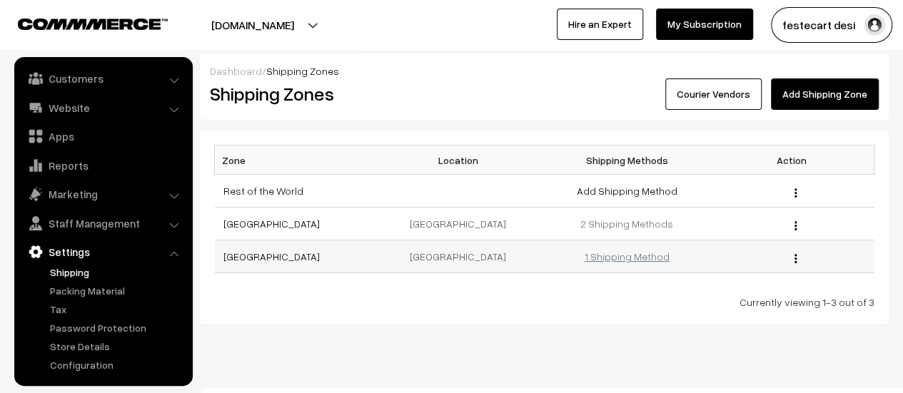
click at [648, 253] on link "1 Shipping Method" at bounding box center [627, 257] width 85 height 12
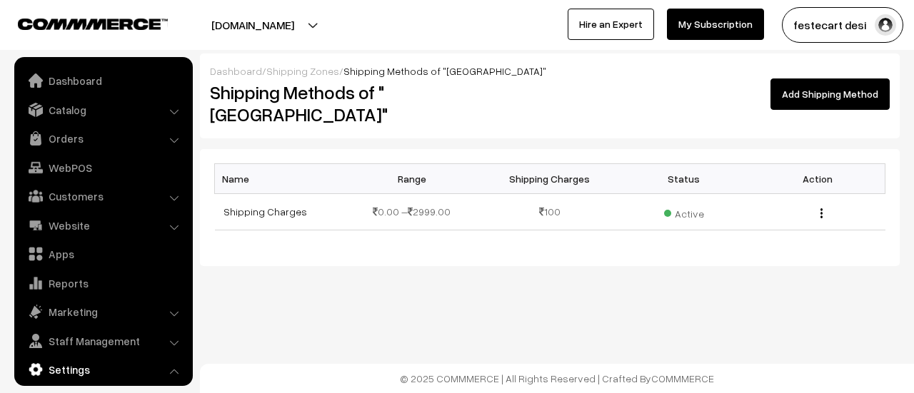
scroll to position [118, 0]
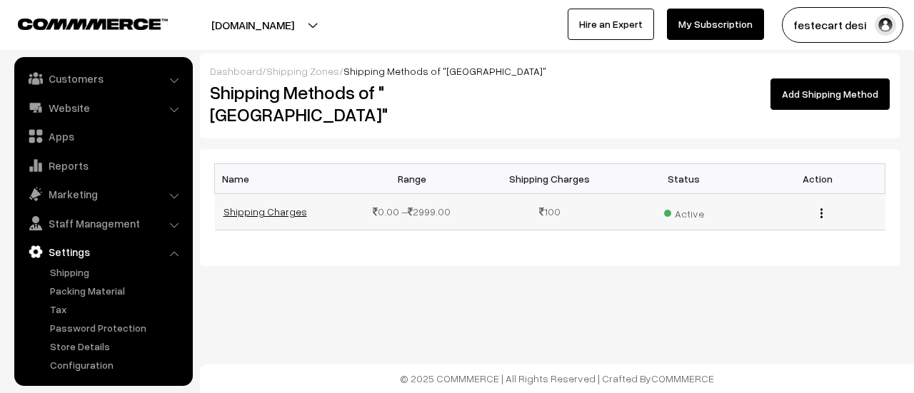
click at [234, 206] on link "Shipping Charges" at bounding box center [265, 212] width 84 height 12
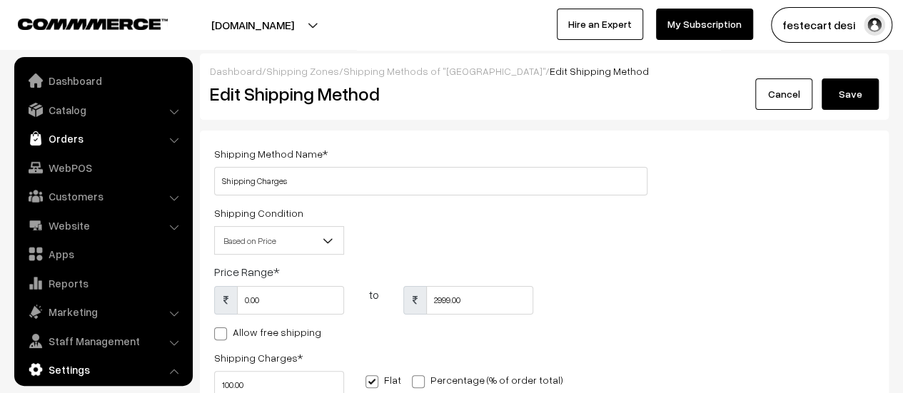
click at [80, 141] on link "Orders" at bounding box center [103, 139] width 170 height 26
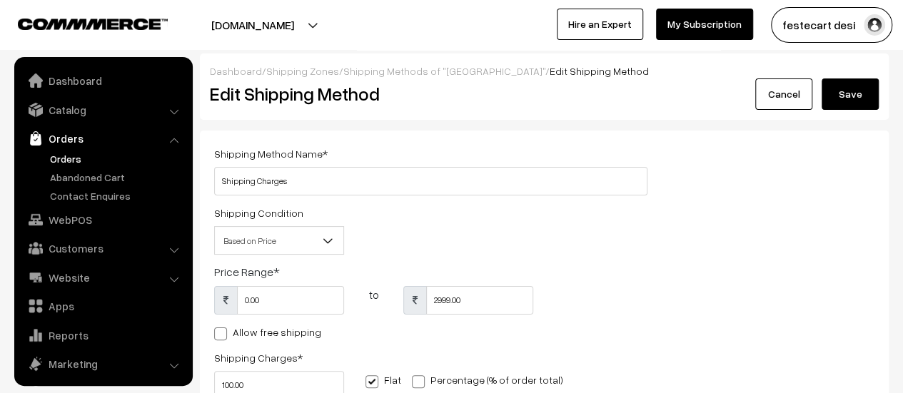
click at [78, 151] on link "Orders" at bounding box center [116, 158] width 141 height 15
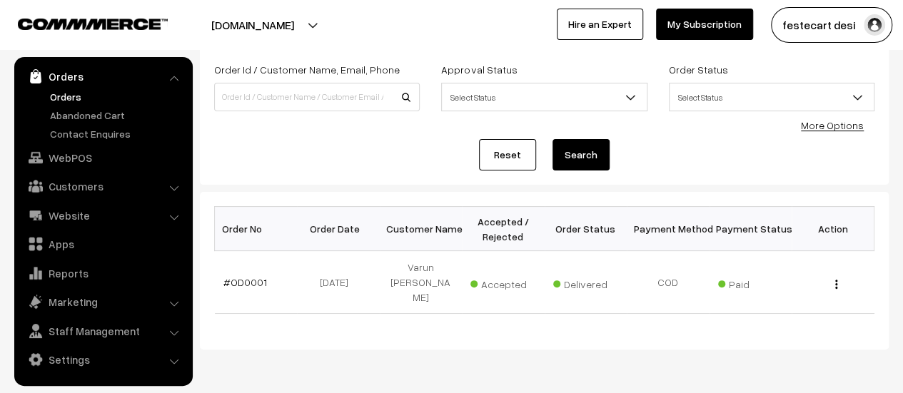
scroll to position [106, 0]
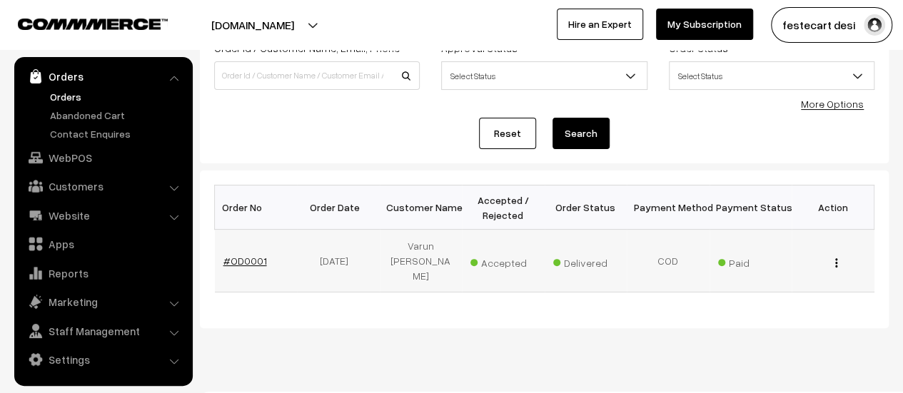
click at [234, 255] on link "#OD0001" at bounding box center [245, 261] width 44 height 12
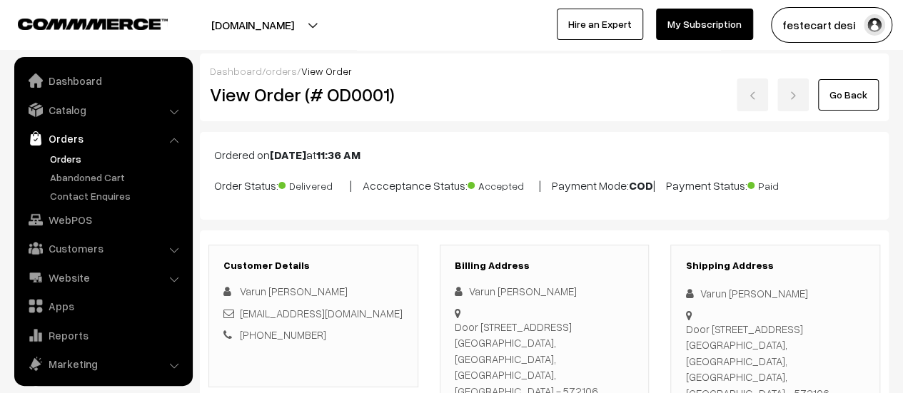
scroll to position [62, 0]
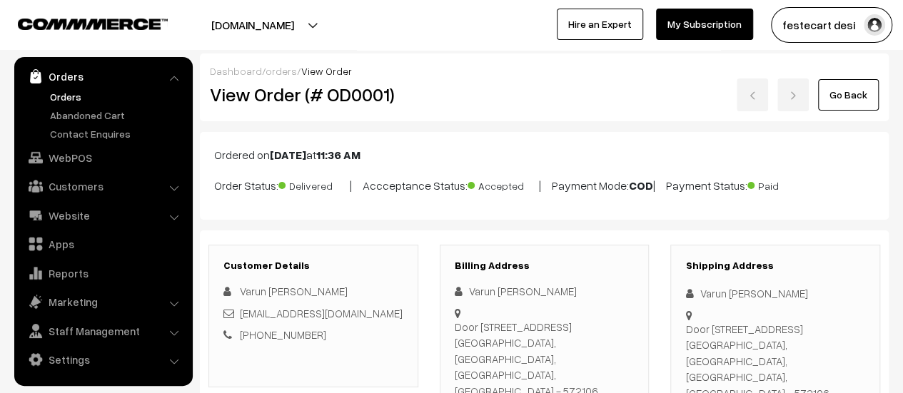
drag, startPoint x: 286, startPoint y: 183, endPoint x: 403, endPoint y: 182, distance: 117.8
click at [403, 182] on p "Order Status: Delivered | Accceptance Status: Accepted | Payment Mode: COD | Pa…" at bounding box center [544, 184] width 660 height 19
click at [370, 198] on div "Ordered on Sep 25, 2025 at 11:36 AM Order Status: Delivered | Accceptance Statu…" at bounding box center [544, 176] width 689 height 88
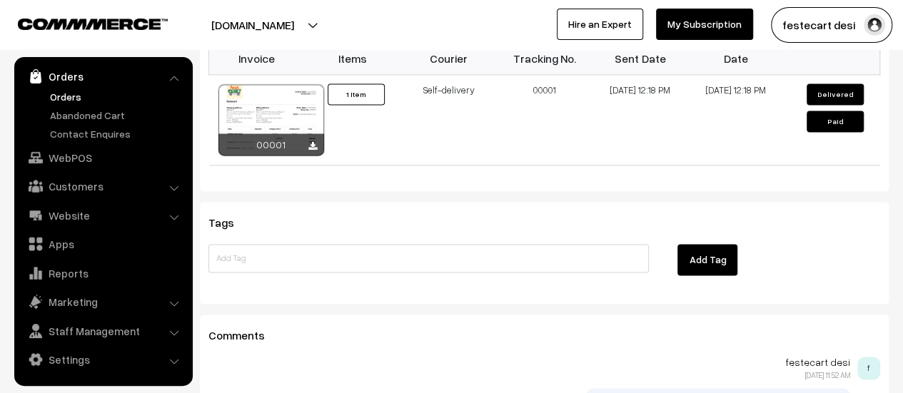
scroll to position [1095, 0]
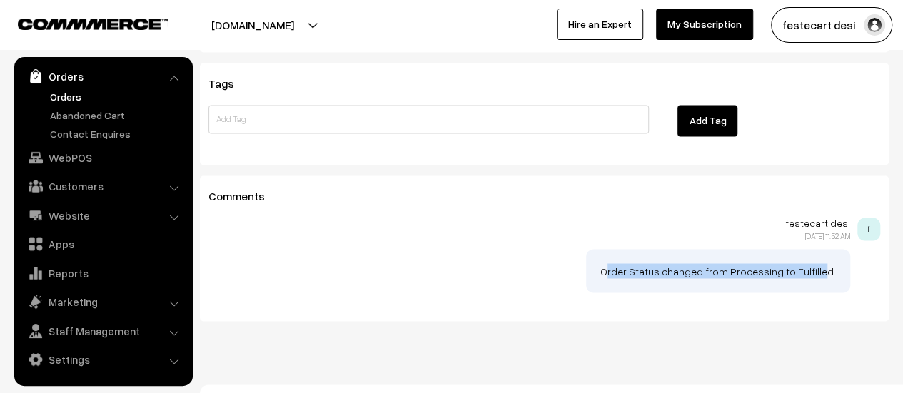
drag, startPoint x: 634, startPoint y: 251, endPoint x: 826, endPoint y: 253, distance: 192.1
click at [826, 263] on p "Order Status changed from Processing to Fulfilled." at bounding box center [718, 270] width 236 height 15
click at [864, 218] on span "f" at bounding box center [868, 229] width 23 height 23
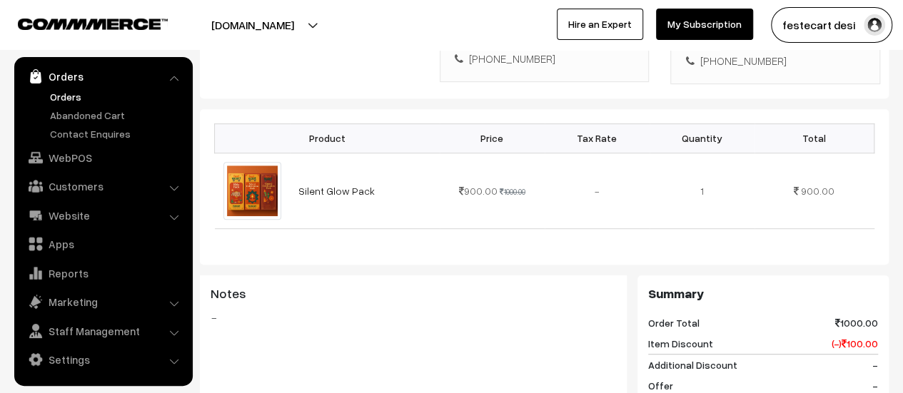
scroll to position [0, 0]
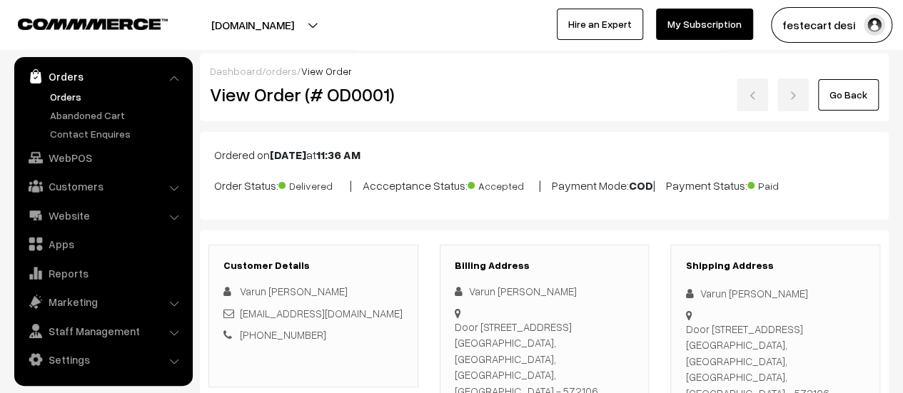
drag, startPoint x: 281, startPoint y: 186, endPoint x: 454, endPoint y: 191, distance: 173.6
click at [454, 191] on p "Order Status: Delivered | Accceptance Status: Accepted | Payment Mode: COD | Pa…" at bounding box center [544, 184] width 660 height 19
click at [479, 198] on div "Ordered on Sep 25, 2025 at 11:36 AM Order Status: Delivered | Accceptance Statu…" at bounding box center [544, 176] width 689 height 88
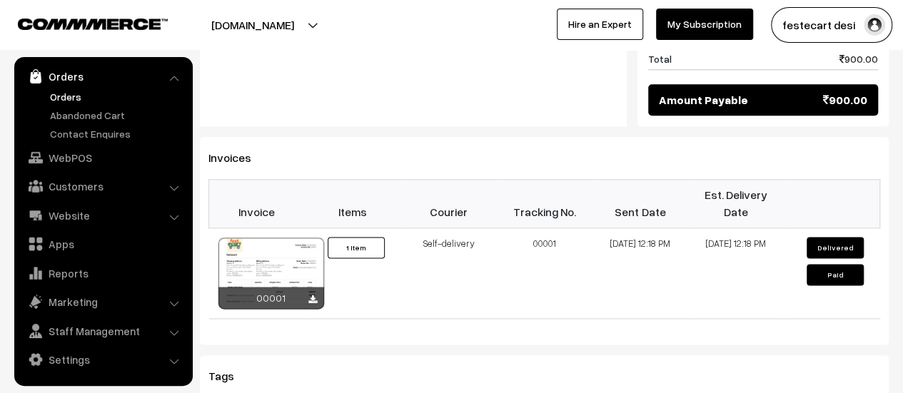
scroll to position [808, 0]
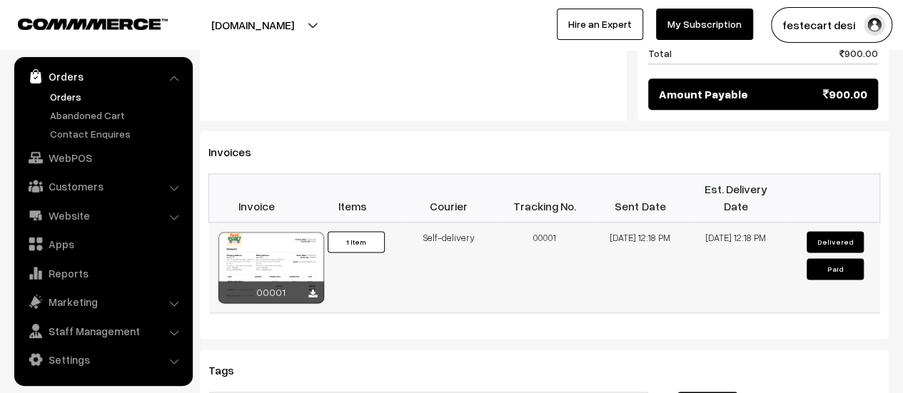
click at [832, 231] on button "Delivered" at bounding box center [835, 241] width 57 height 21
click at [839, 258] on button "Paid" at bounding box center [835, 268] width 57 height 21
click at [820, 231] on button "Delivered" at bounding box center [835, 241] width 57 height 21
click at [831, 258] on button "Paid" at bounding box center [835, 268] width 57 height 21
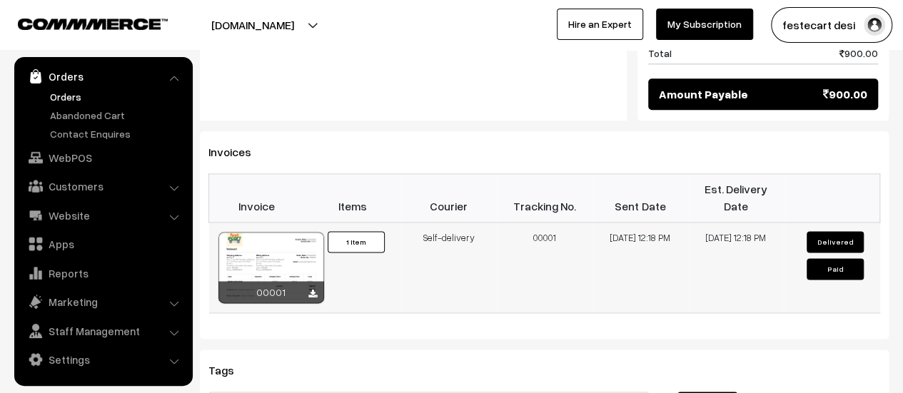
click at [831, 258] on button "Paid" at bounding box center [835, 268] width 57 height 21
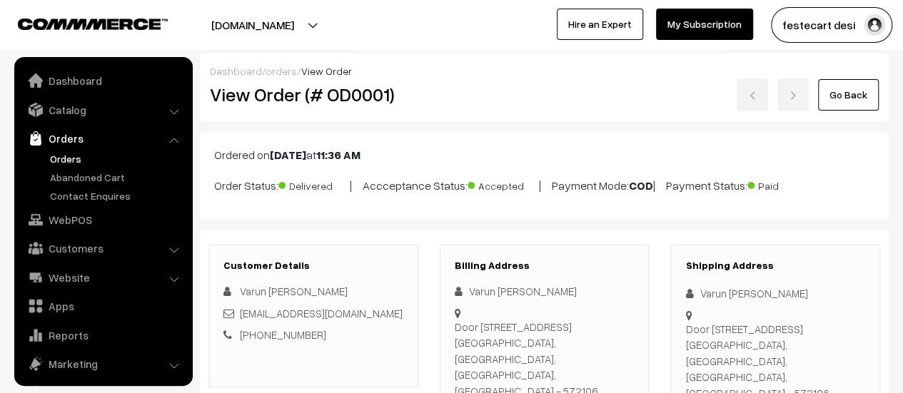
scroll to position [62, 0]
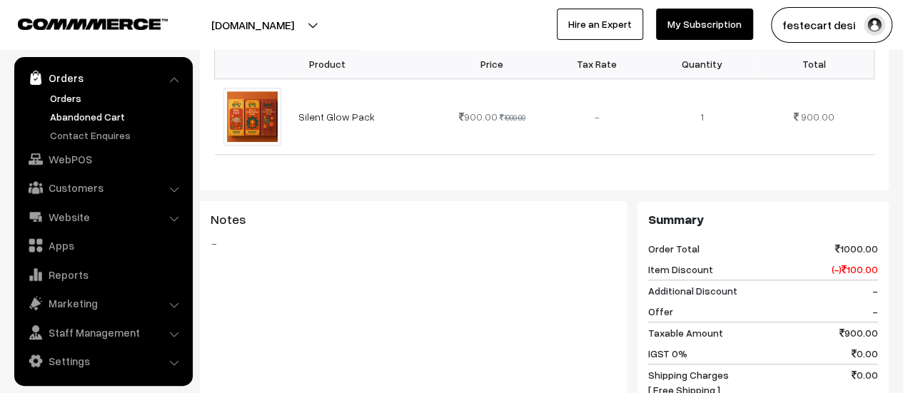
scroll to position [60, 0]
click at [73, 99] on link "Orders" at bounding box center [116, 98] width 141 height 15
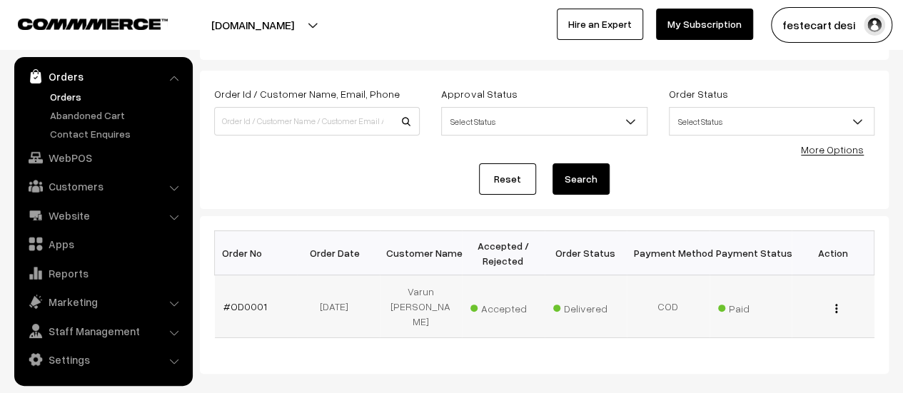
scroll to position [90, 0]
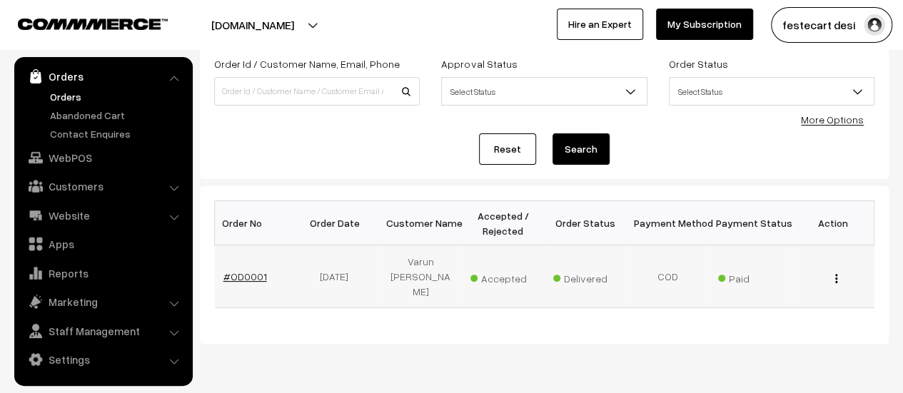
click at [248, 271] on link "#OD0001" at bounding box center [245, 277] width 44 height 12
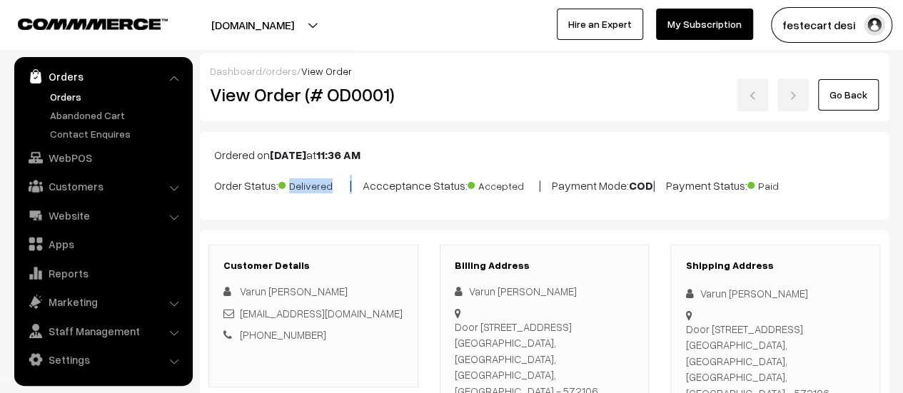
drag, startPoint x: 289, startPoint y: 183, endPoint x: 353, endPoint y: 187, distance: 63.6
click at [353, 187] on p "Order Status: Delivered | Accceptance Status: Accepted | Payment Mode: COD | Pa…" at bounding box center [544, 184] width 660 height 19
drag, startPoint x: 877, startPoint y: 185, endPoint x: 913, endPoint y: 183, distance: 36.4
click at [902, 183] on html "Thank you for showing interest. Our team will call you shortly. Close festecart…" at bounding box center [451, 196] width 903 height 393
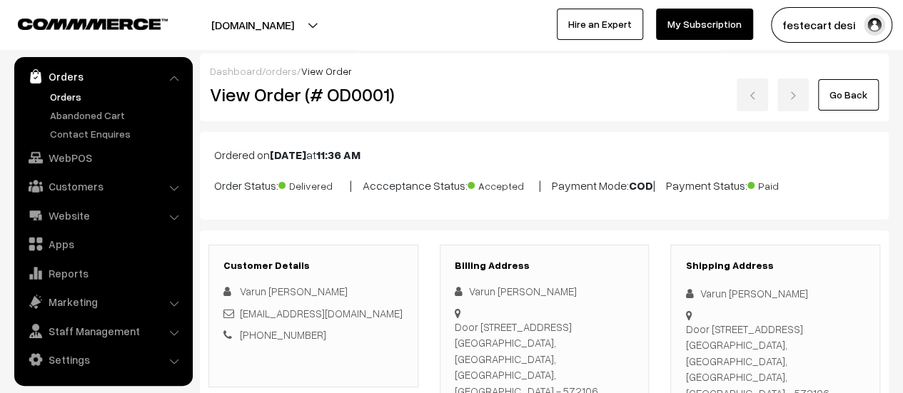
click at [862, 185] on p "Order Status: Delivered | Accceptance Status: Accepted | Payment Mode: COD | Pa…" at bounding box center [544, 184] width 660 height 19
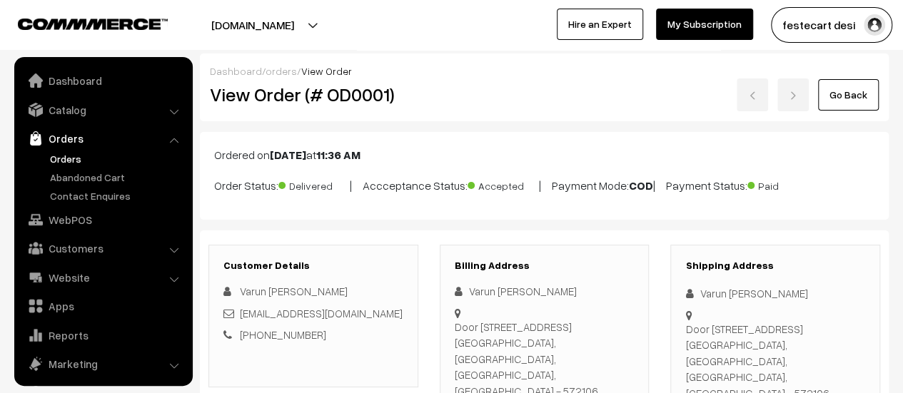
click at [66, 160] on link "Orders" at bounding box center [116, 158] width 141 height 15
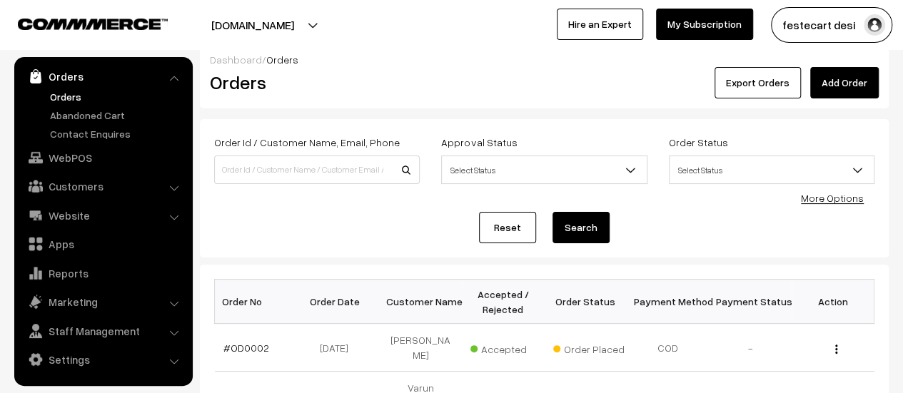
scroll to position [143, 0]
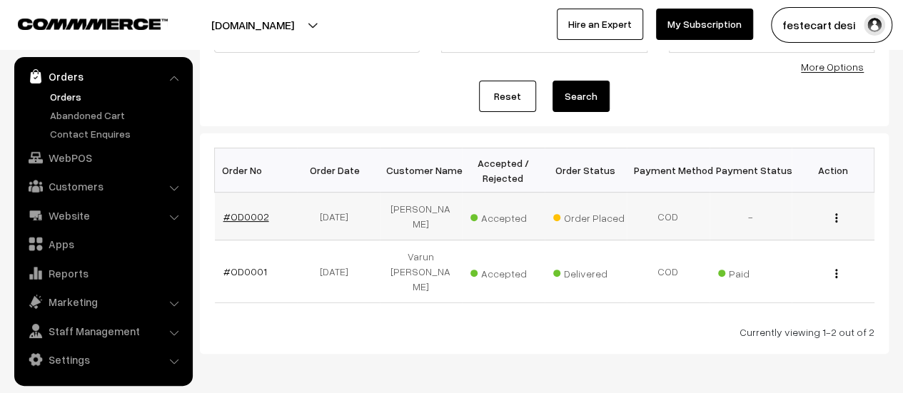
click at [226, 211] on link "#OD0002" at bounding box center [246, 217] width 46 height 12
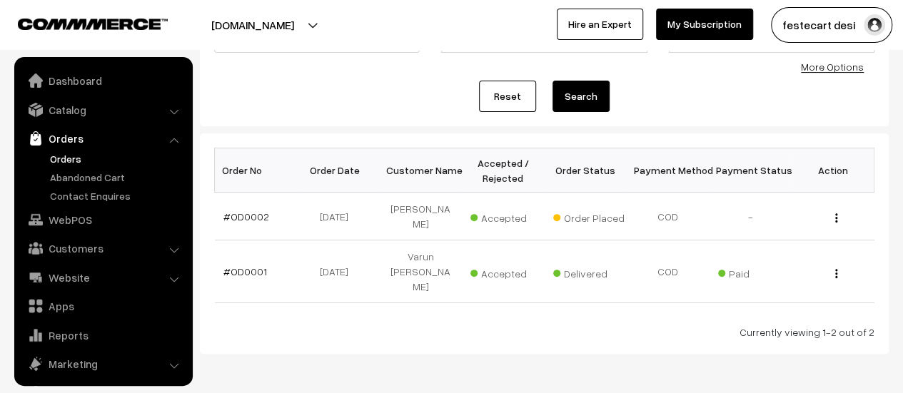
scroll to position [62, 0]
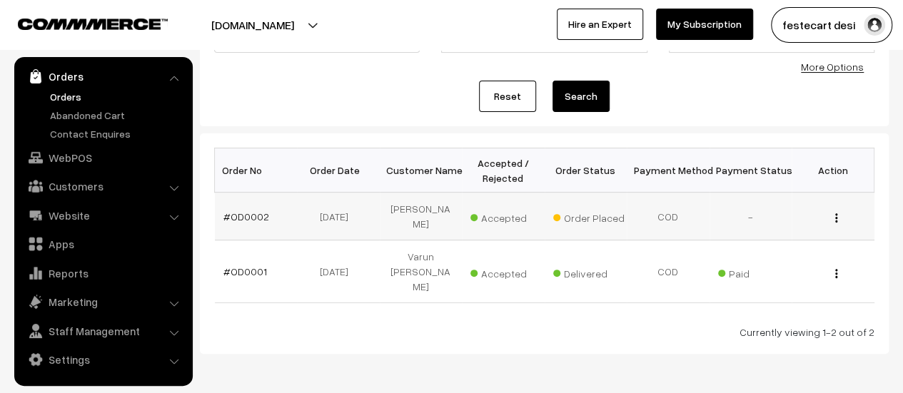
click at [835, 213] on img "button" at bounding box center [836, 217] width 2 height 9
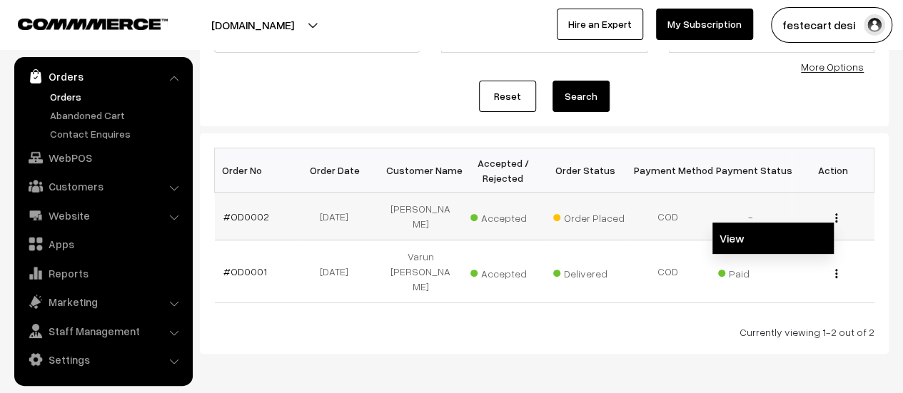
click at [767, 230] on link "View" at bounding box center [773, 238] width 121 height 31
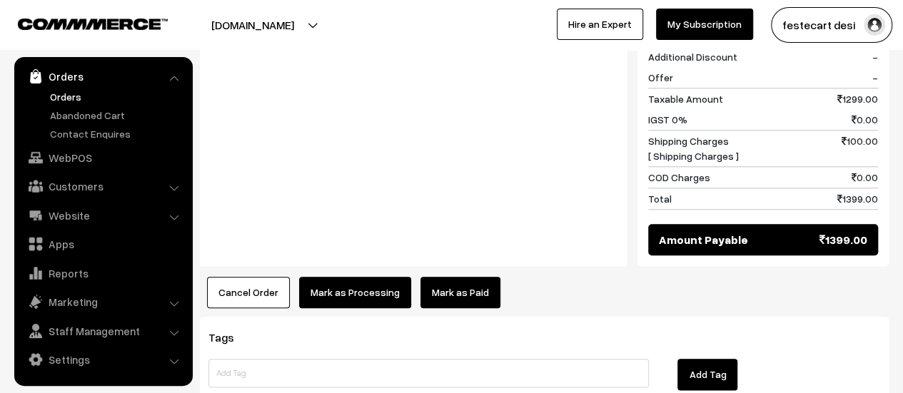
scroll to position [718, 0]
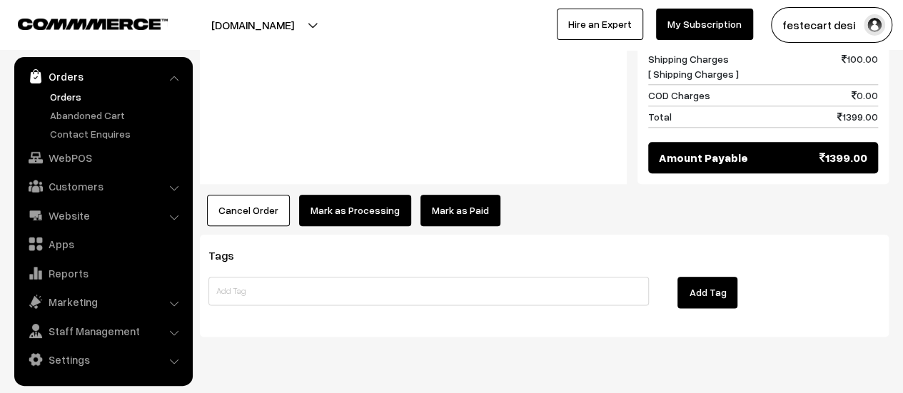
click at [356, 195] on button "Mark as Processing" at bounding box center [355, 210] width 112 height 31
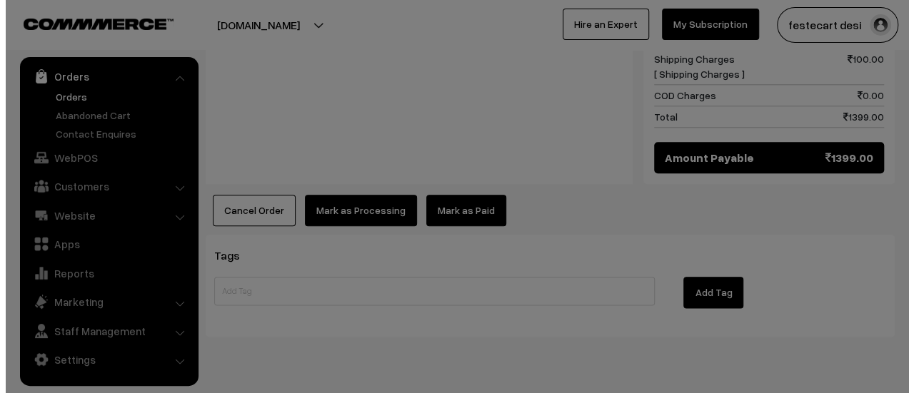
scroll to position [717, 0]
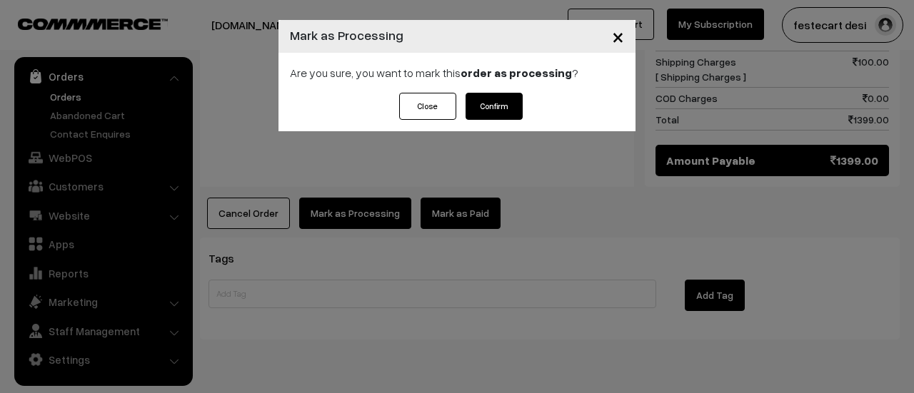
click at [495, 110] on button "Confirm" at bounding box center [494, 106] width 57 height 27
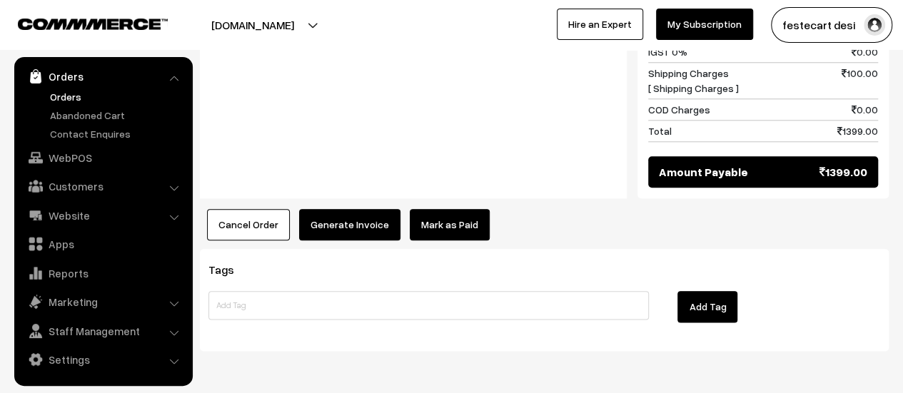
scroll to position [703, 0]
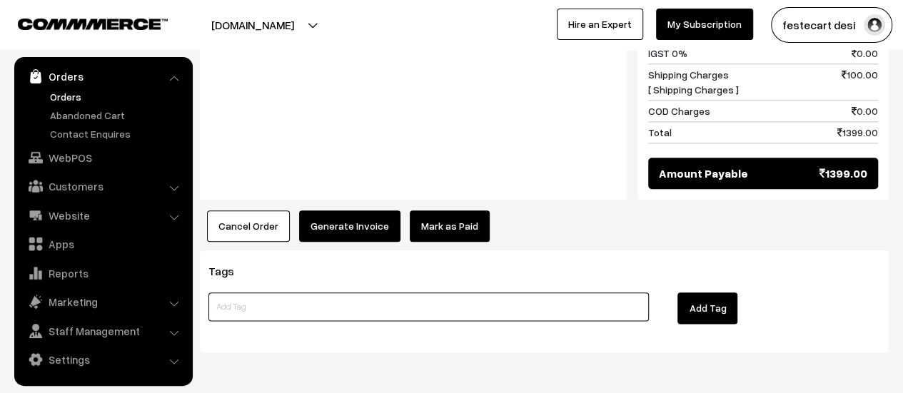
click at [298, 293] on input at bounding box center [428, 307] width 441 height 29
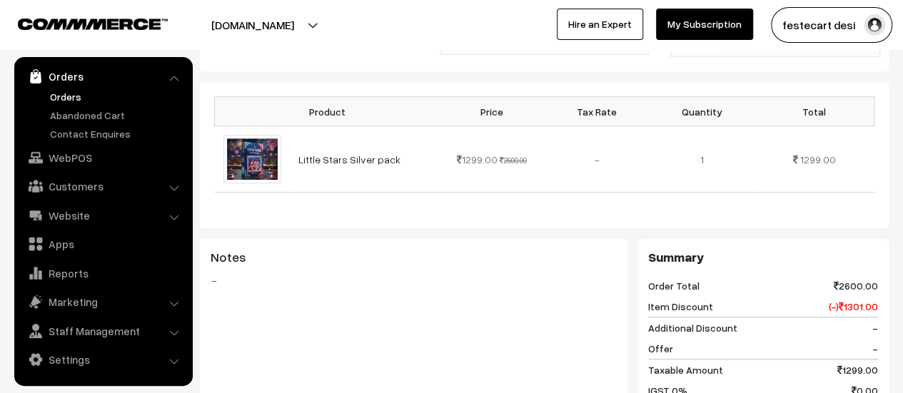
scroll to position [366, 0]
click at [819, 153] on span "1299.00" at bounding box center [818, 159] width 36 height 12
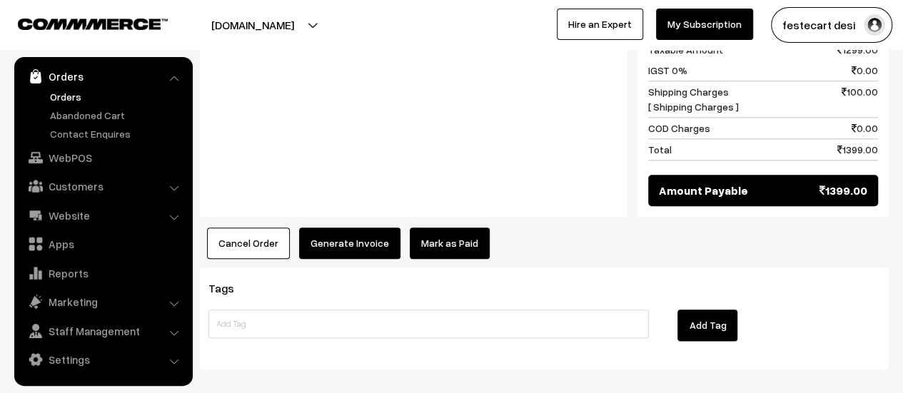
scroll to position [686, 0]
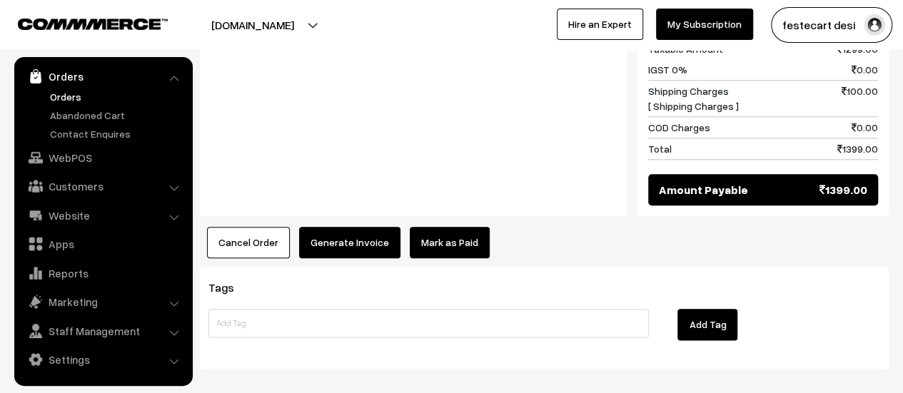
click at [368, 227] on button "Generate Invoice" at bounding box center [349, 242] width 101 height 31
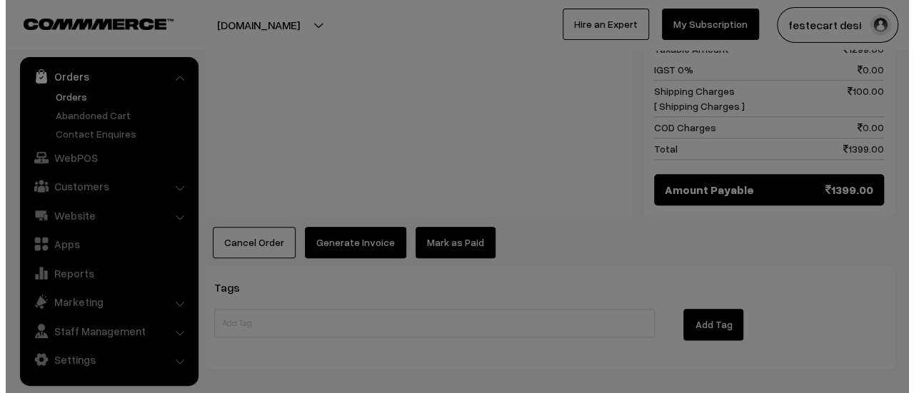
scroll to position [685, 0]
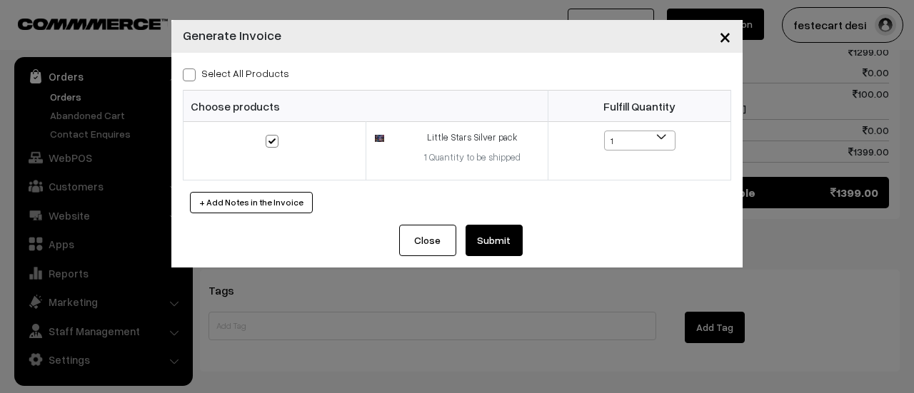
click at [260, 201] on button "+ Add Notes in the Invoice" at bounding box center [251, 202] width 123 height 21
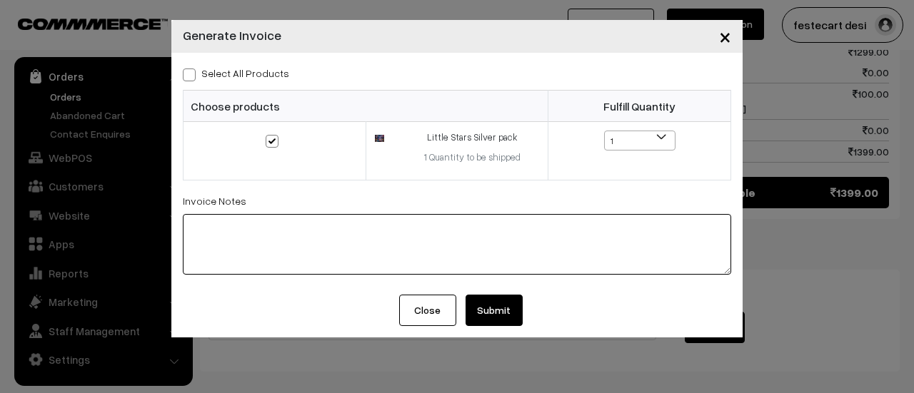
scroll to position [0, 0]
click at [244, 228] on textarea at bounding box center [457, 244] width 548 height 61
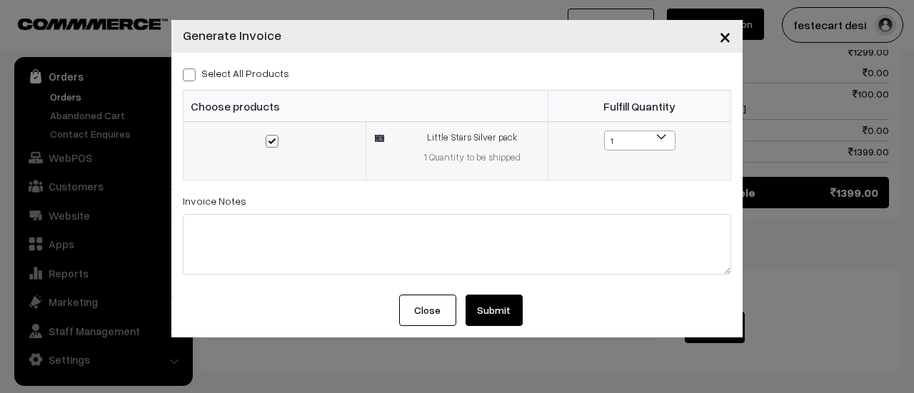
click at [662, 138] on b at bounding box center [662, 136] width 14 height 14
click at [661, 139] on b at bounding box center [662, 136] width 14 height 14
click at [507, 308] on button "Submit" at bounding box center [494, 310] width 57 height 31
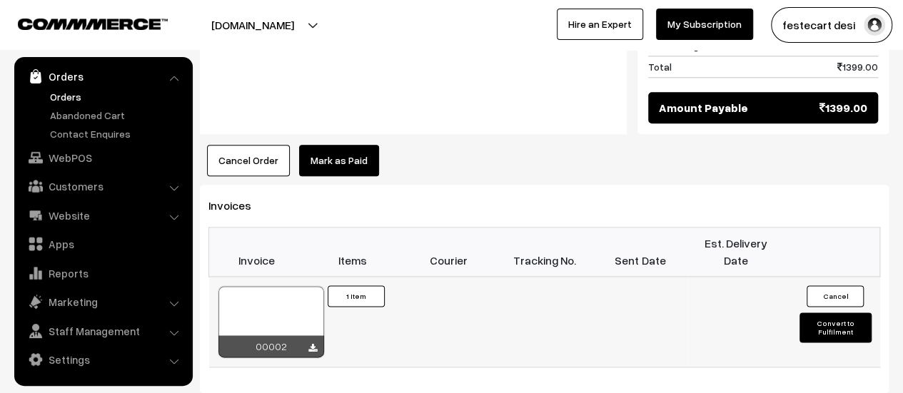
scroll to position [774, 0]
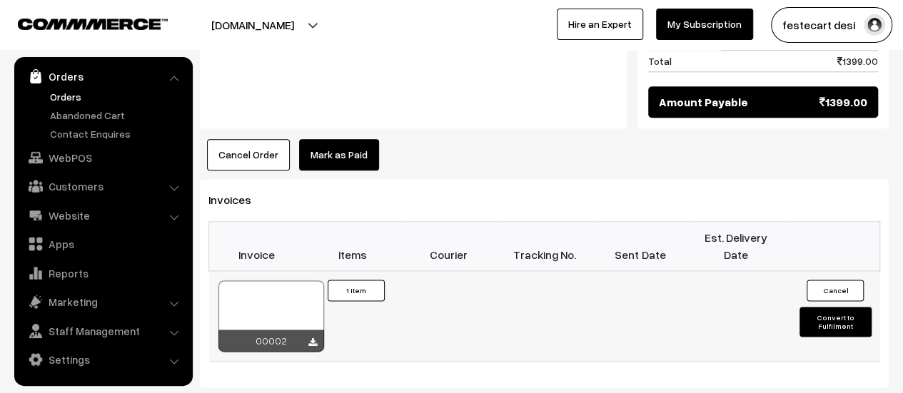
click at [377, 280] on button "1 Item" at bounding box center [356, 290] width 57 height 21
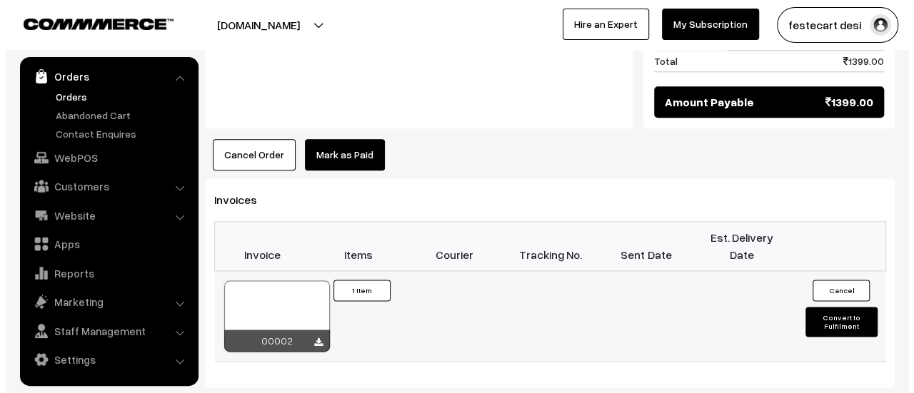
scroll to position [773, 0]
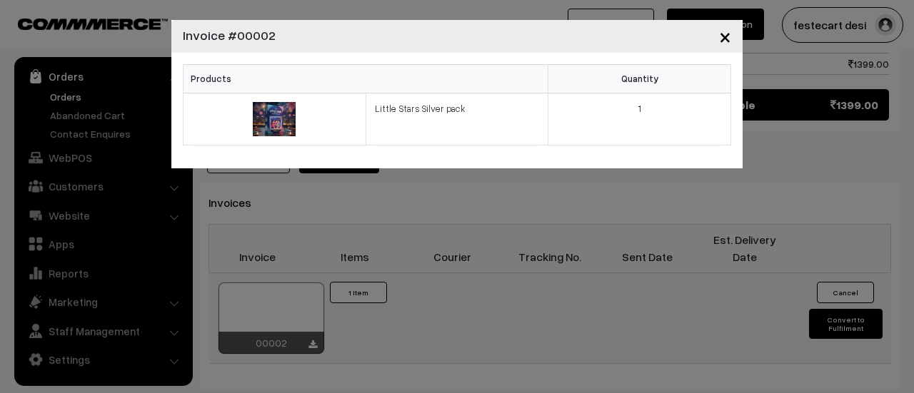
click at [734, 40] on button "×" at bounding box center [725, 36] width 35 height 44
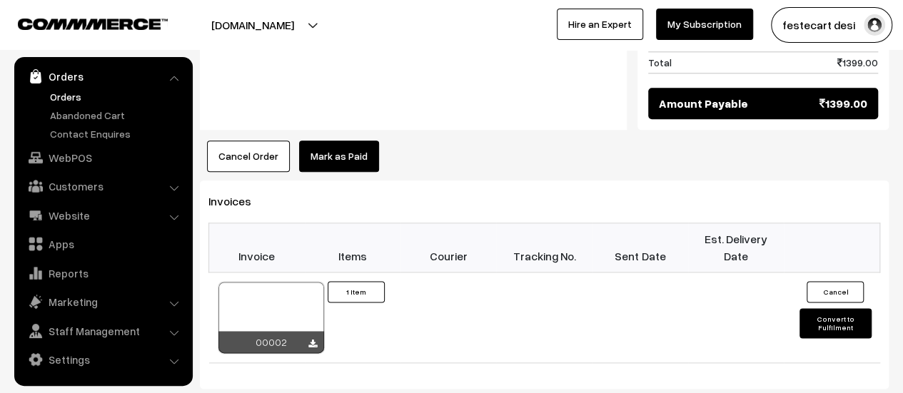
scroll to position [1092, 0]
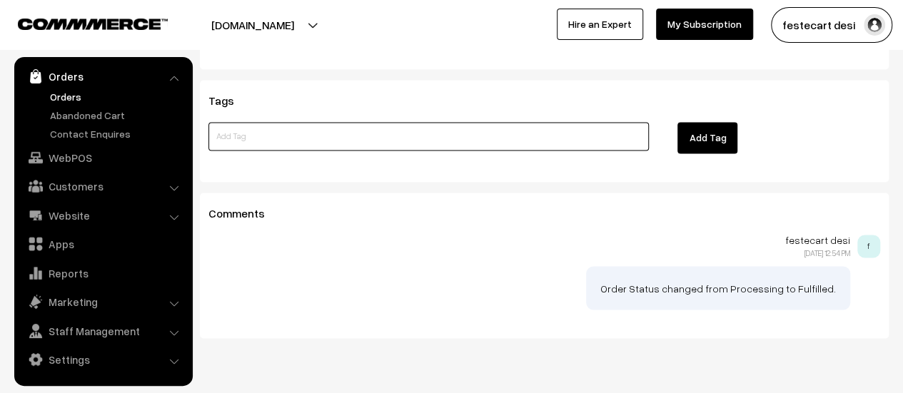
click at [226, 122] on input at bounding box center [428, 136] width 441 height 29
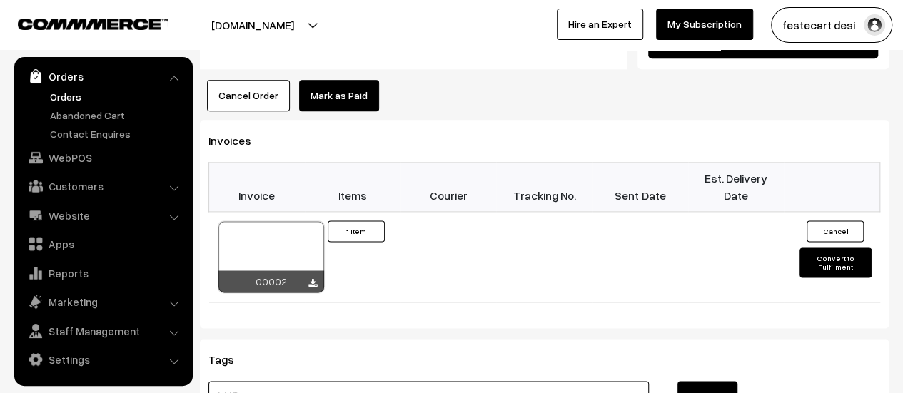
scroll to position [857, 0]
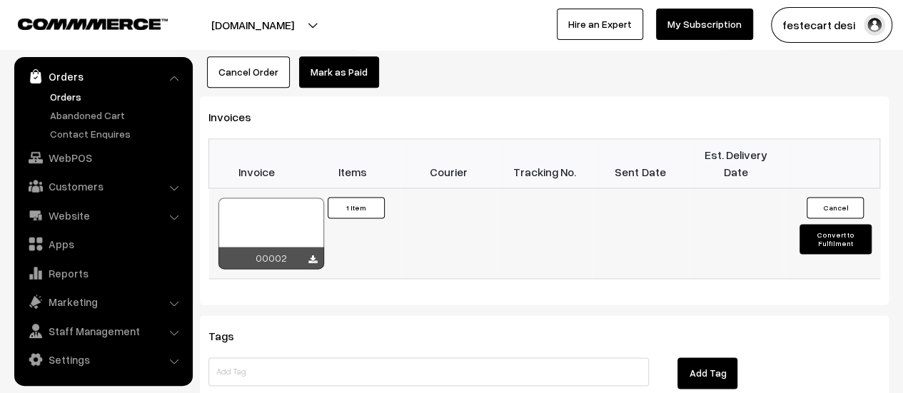
click at [284, 198] on div at bounding box center [271, 233] width 106 height 71
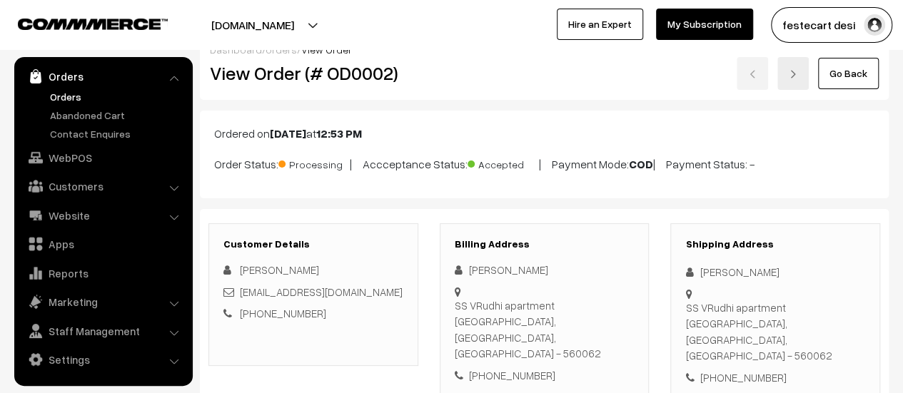
scroll to position [0, 0]
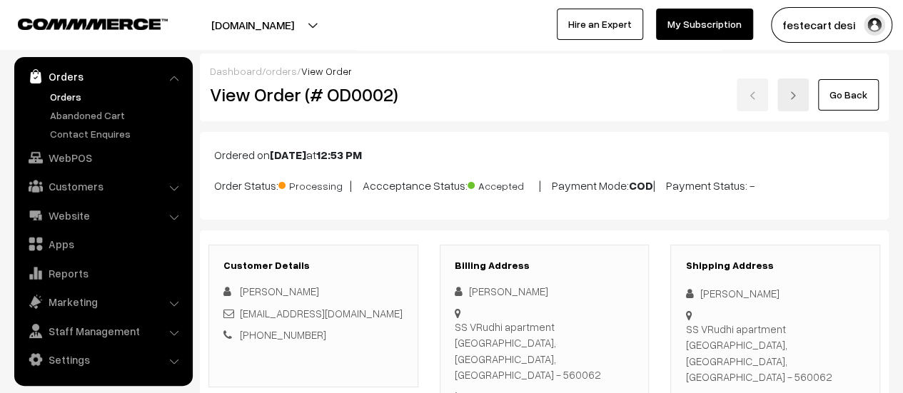
click at [795, 88] on link at bounding box center [793, 95] width 31 height 33
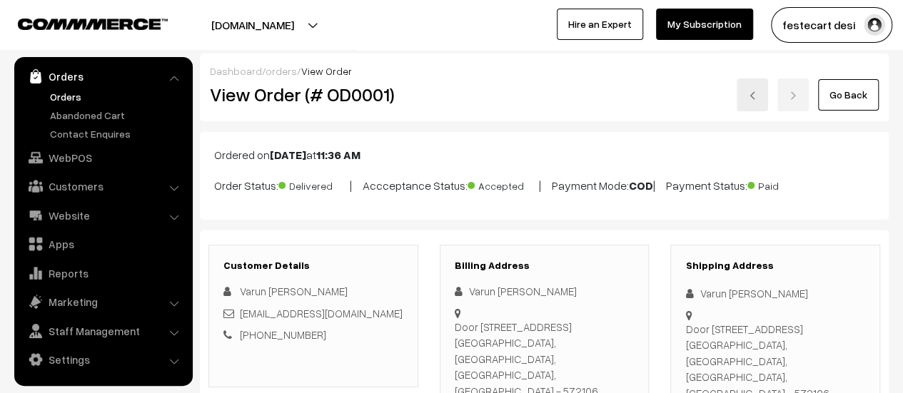
click at [753, 92] on img at bounding box center [752, 95] width 9 height 9
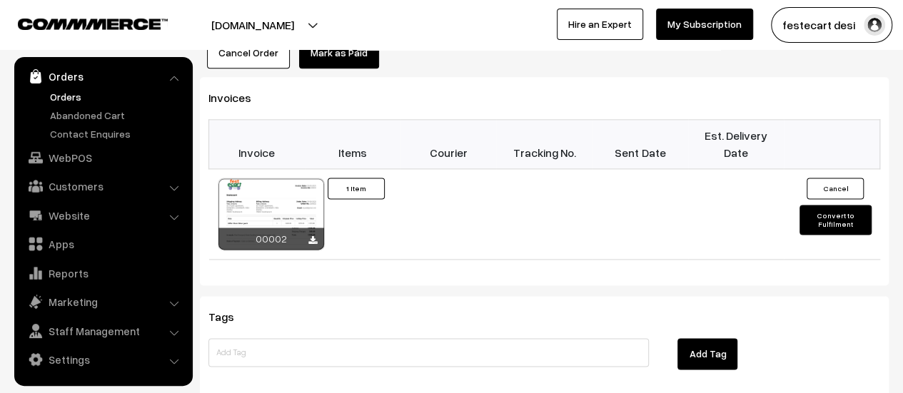
scroll to position [928, 0]
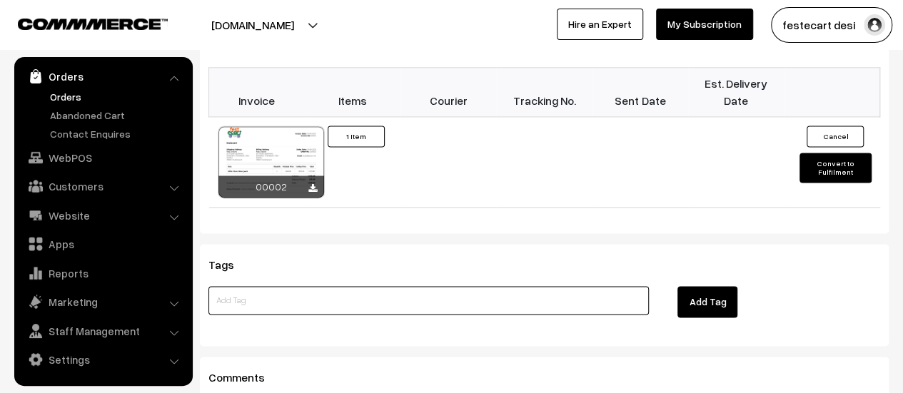
click at [339, 286] on input at bounding box center [428, 300] width 441 height 29
type input "Order will be delivered on [DATE]"
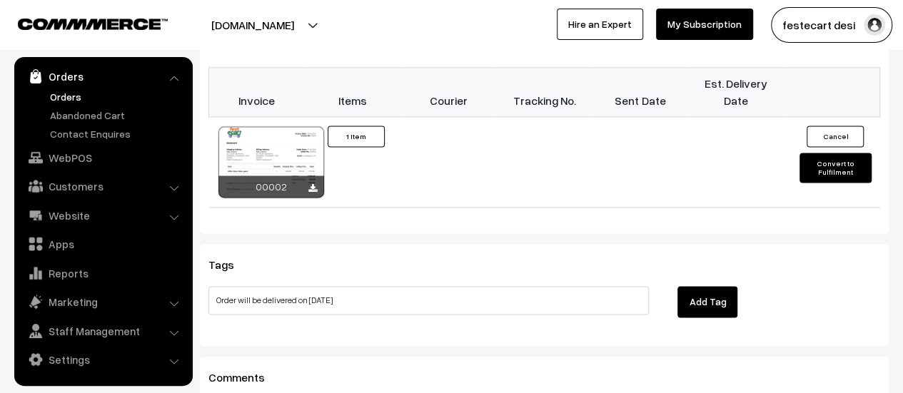
click at [711, 286] on button "Add Tag" at bounding box center [708, 301] width 60 height 31
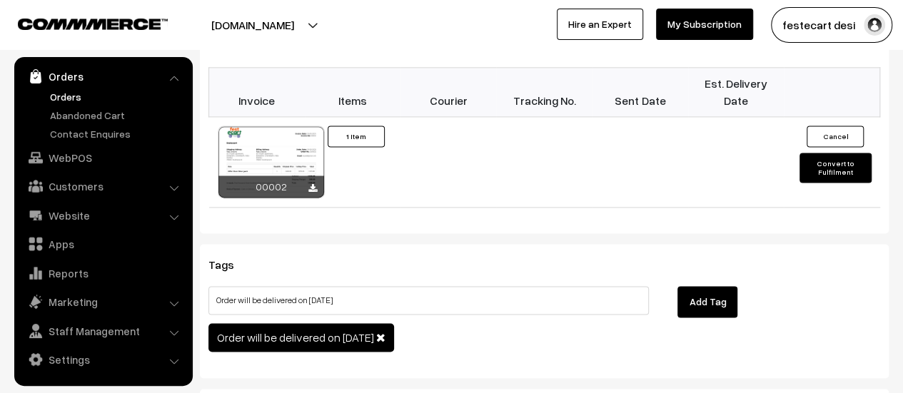
click at [386, 332] on span at bounding box center [380, 337] width 9 height 11
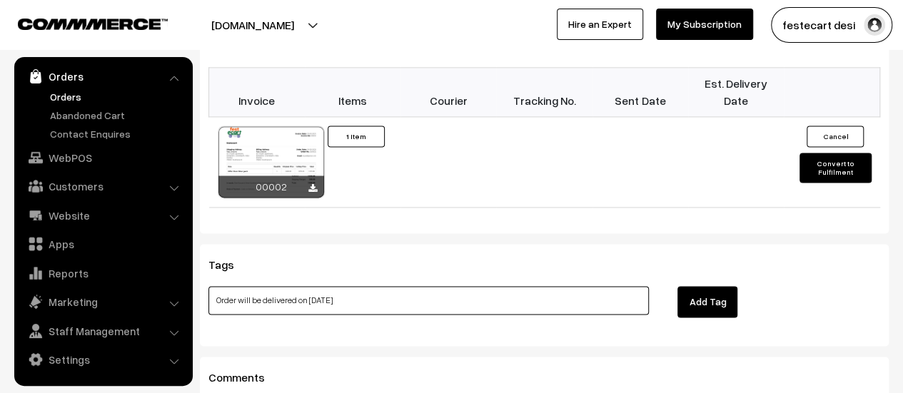
click at [412, 286] on input "Order will be delivered on October 1 2025" at bounding box center [428, 300] width 441 height 29
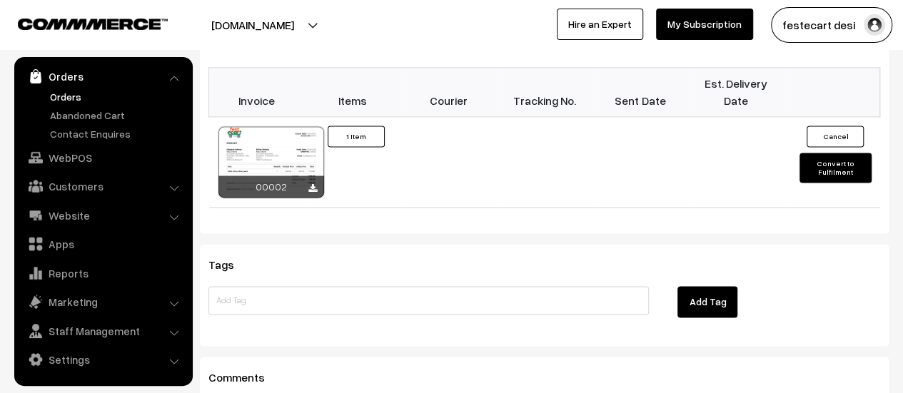
click at [817, 244] on div "Tags Add Tag" at bounding box center [544, 295] width 689 height 102
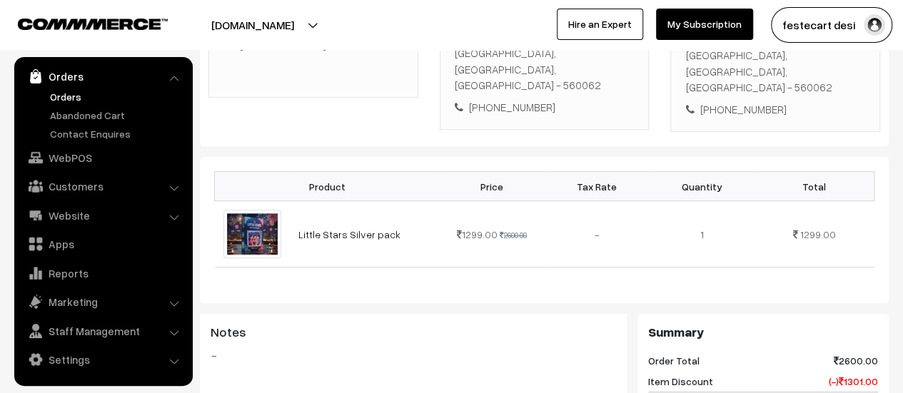
scroll to position [500, 0]
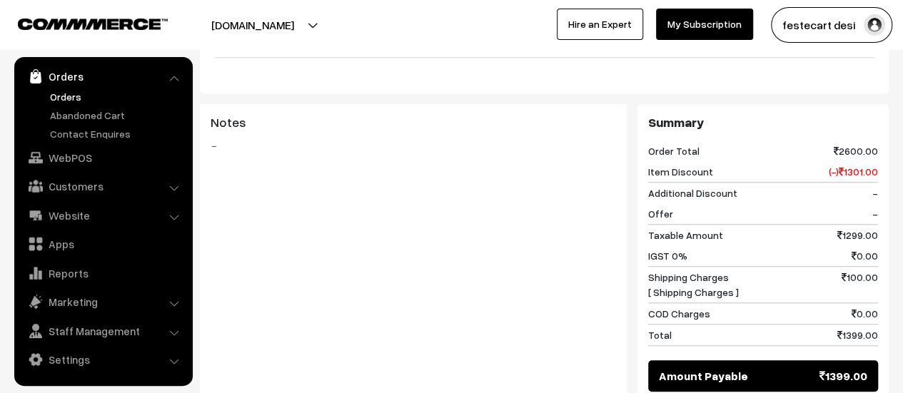
click at [850, 368] on span "1399.00" at bounding box center [844, 376] width 48 height 17
drag, startPoint x: 750, startPoint y: 347, endPoint x: 727, endPoint y: 348, distance: 22.9
click at [748, 361] on div "Amount Payable 1399.00" at bounding box center [763, 376] width 230 height 31
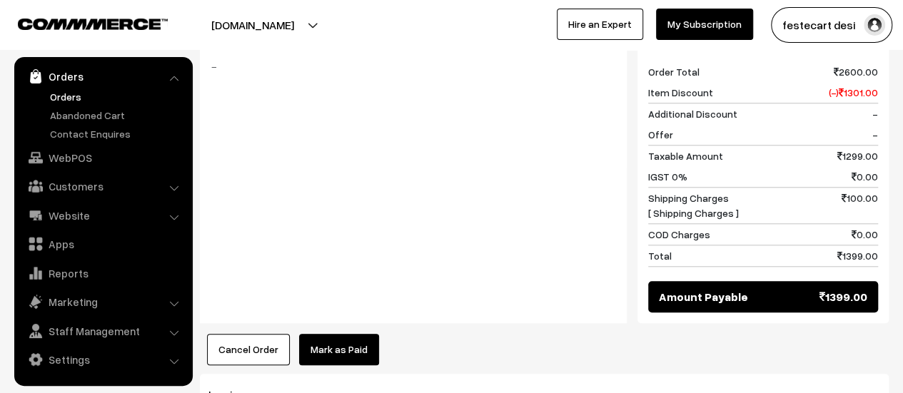
scroll to position [643, 0]
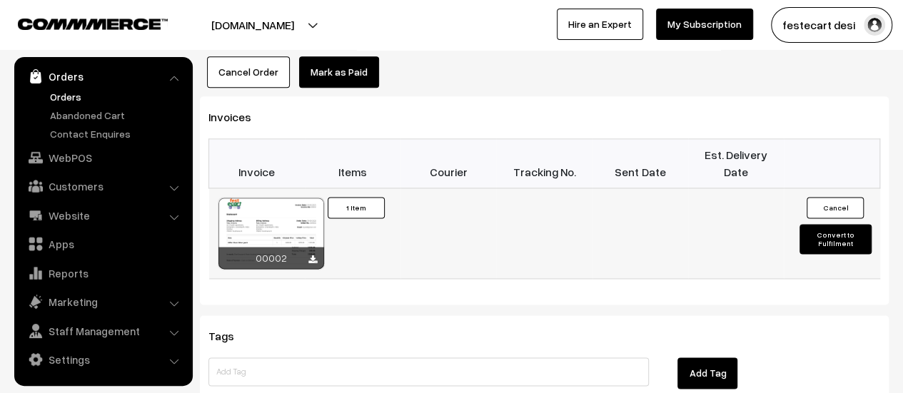
click at [830, 224] on button "Convert to Fulfilment" at bounding box center [835, 239] width 71 height 30
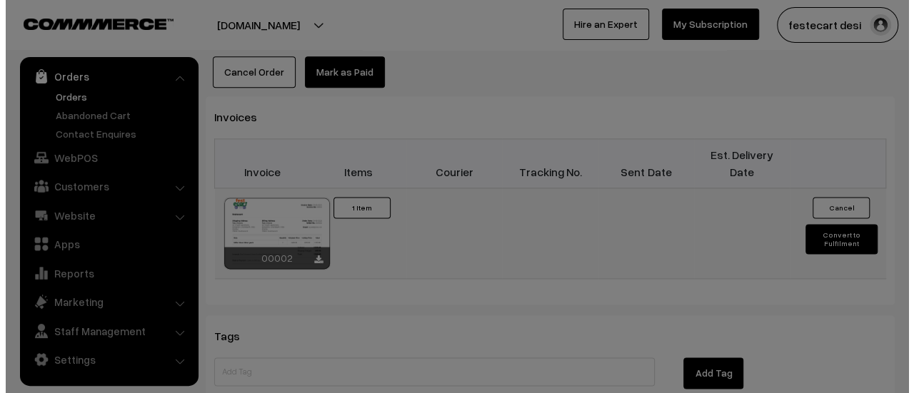
scroll to position [855, 0]
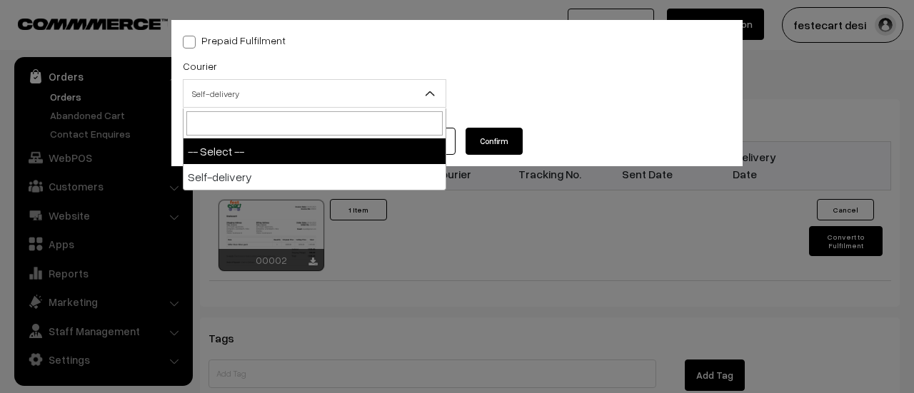
click at [331, 101] on span "Self-delivery" at bounding box center [314, 93] width 262 height 25
click at [218, 122] on input "search" at bounding box center [314, 123] width 256 height 24
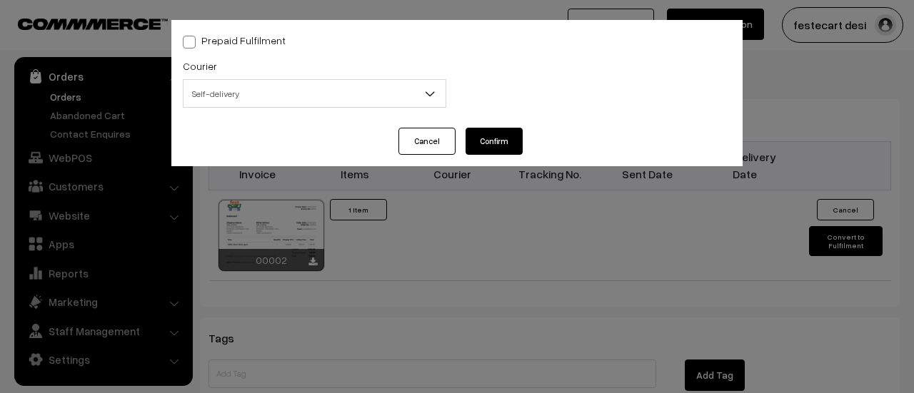
click at [582, 75] on div "Packing Material ( Add new ) -- Select -- -- Select --" at bounding box center [599, 86] width 285 height 59
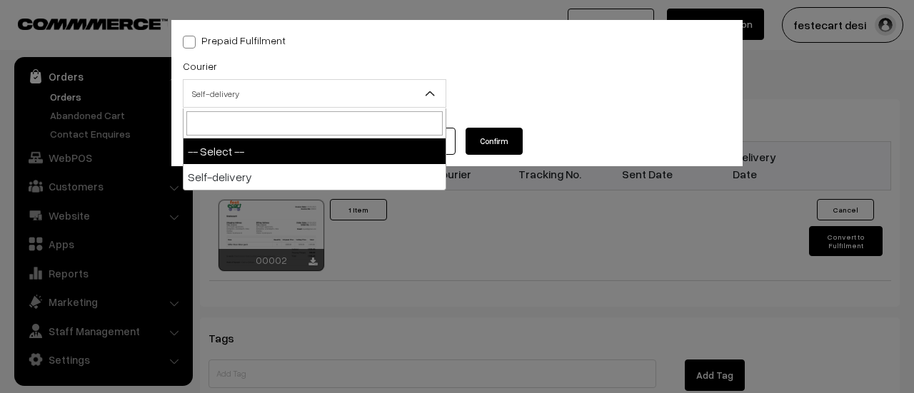
click at [246, 101] on span "Self-delivery" at bounding box center [314, 93] width 262 height 25
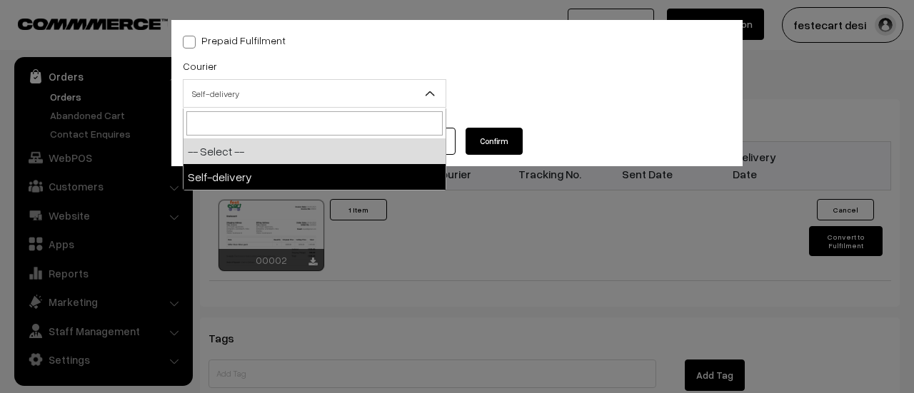
select select "1"
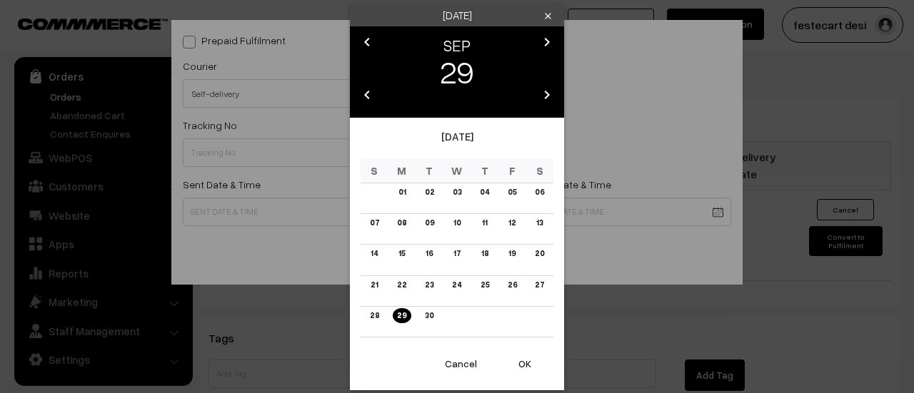
click at [545, 13] on icon "clear" at bounding box center [548, 16] width 11 height 11
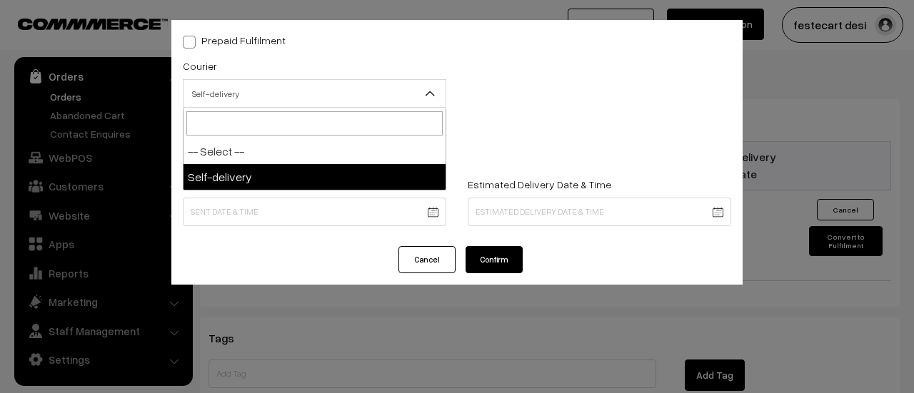
click at [268, 106] on span "Self-delivery" at bounding box center [314, 93] width 262 height 25
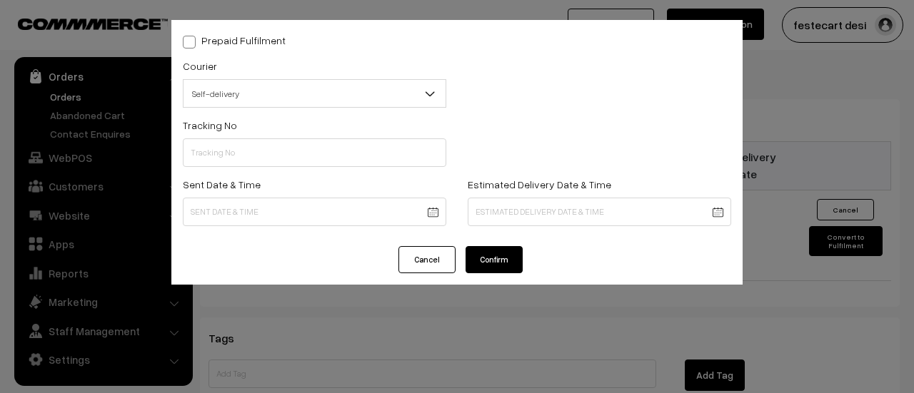
click at [187, 39] on span at bounding box center [189, 42] width 13 height 13
click at [187, 39] on input "Prepaid Fulfilment" at bounding box center [187, 39] width 9 height 9
click at [187, 39] on span at bounding box center [189, 42] width 13 height 13
click at [187, 39] on input "Prepaid Fulfilment" at bounding box center [187, 39] width 9 height 9
checkbox input "false"
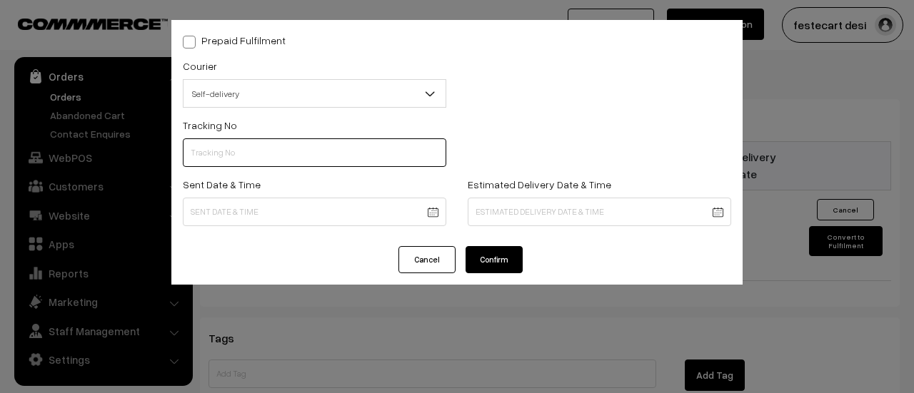
click at [248, 144] on input "text" at bounding box center [314, 153] width 263 height 29
click at [252, 156] on input "text" at bounding box center [314, 153] width 263 height 29
click at [201, 163] on input "text" at bounding box center [314, 153] width 263 height 29
click at [201, 156] on input "text" at bounding box center [314, 153] width 263 height 29
type input "0002"
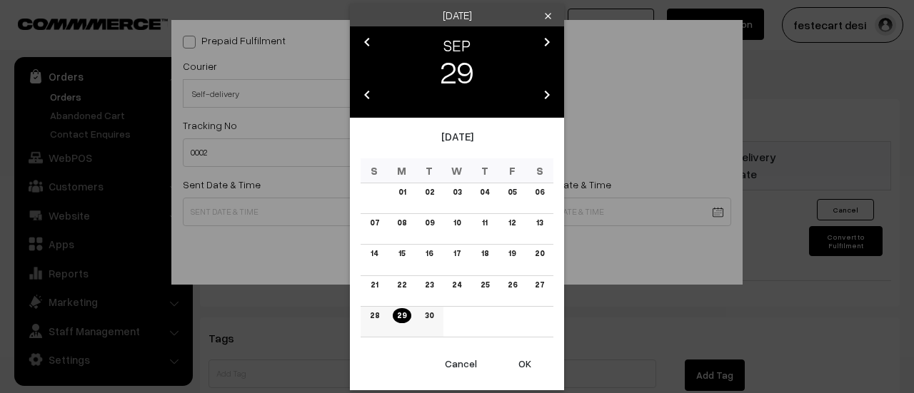
click at [401, 313] on link "29" at bounding box center [402, 315] width 18 height 15
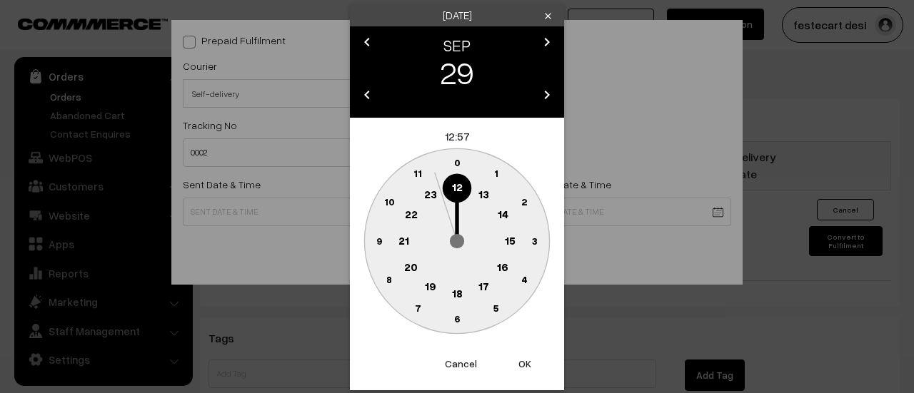
click at [520, 369] on button "OK" at bounding box center [524, 363] width 57 height 31
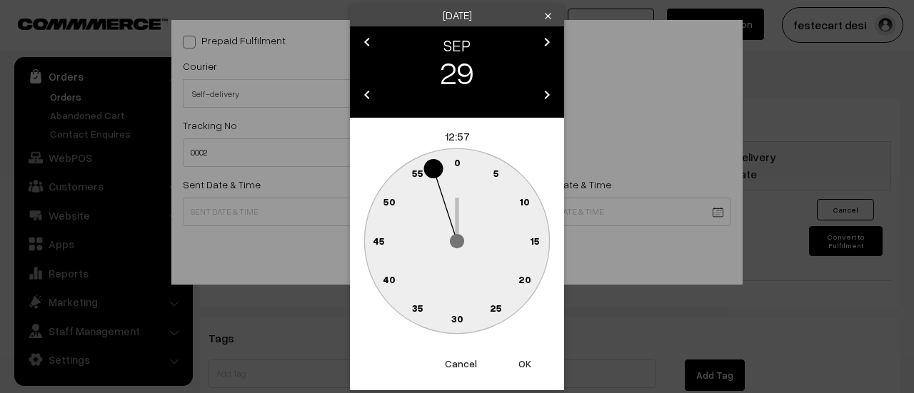
click at [530, 366] on button "OK" at bounding box center [524, 363] width 57 height 31
type input "29-09-2025 12:57"
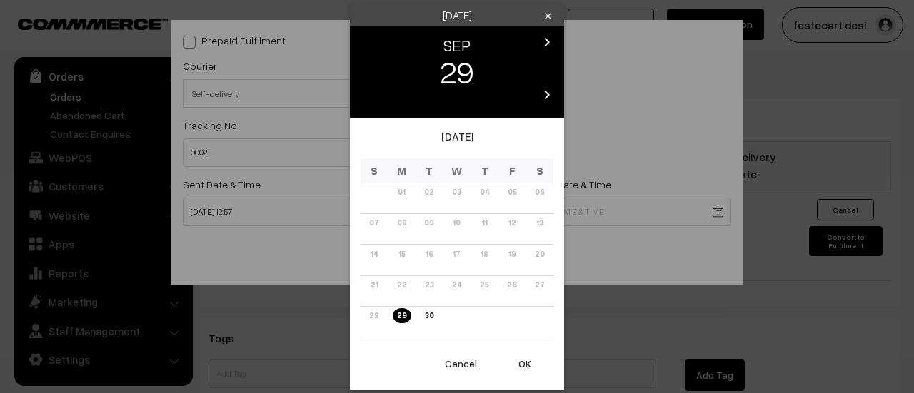
click at [547, 90] on icon "chevron_right" at bounding box center [546, 94] width 17 height 17
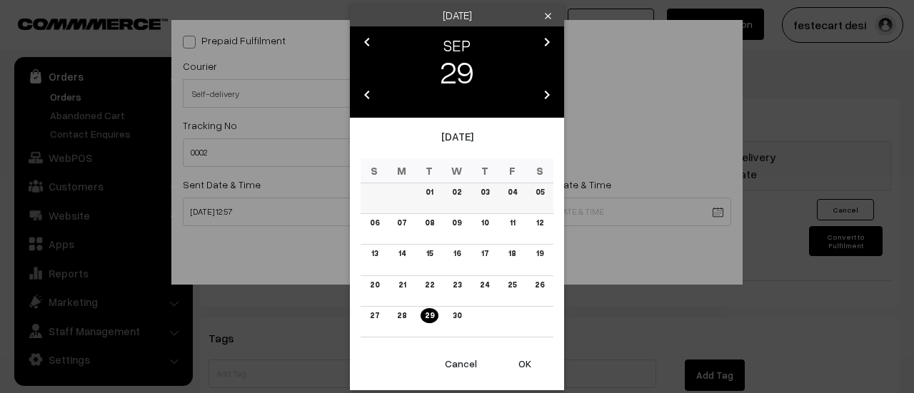
click at [430, 192] on link "01" at bounding box center [429, 192] width 16 height 15
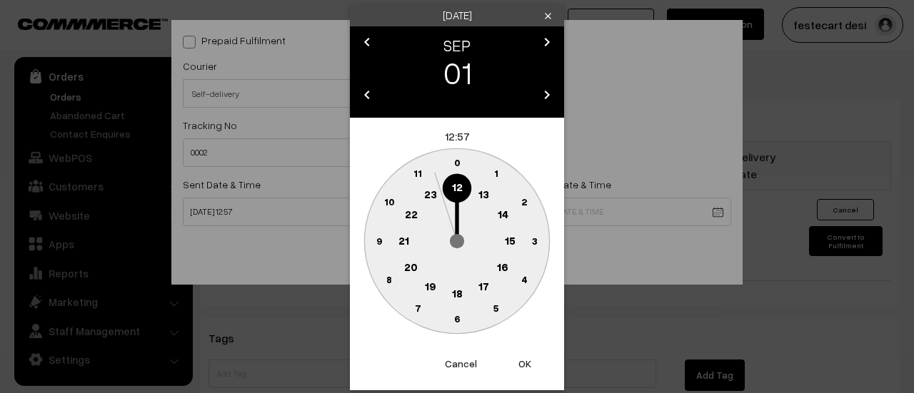
click at [531, 363] on button "OK" at bounding box center [524, 363] width 57 height 31
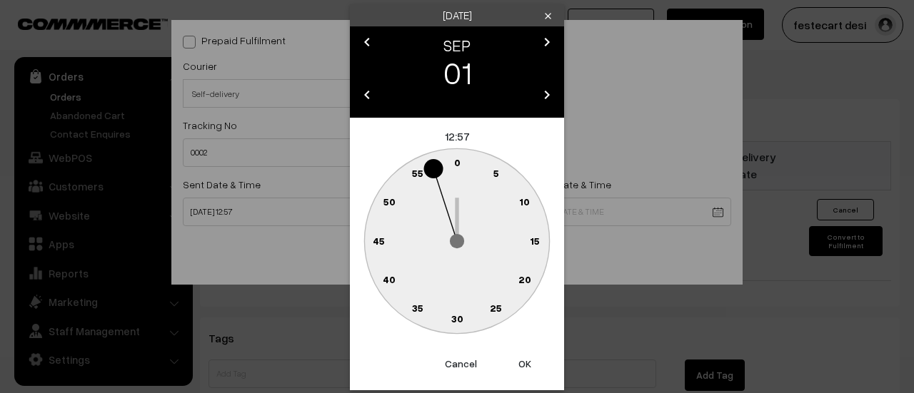
click at [530, 365] on button "OK" at bounding box center [524, 363] width 57 height 31
type input "01-09-2026 12:57"
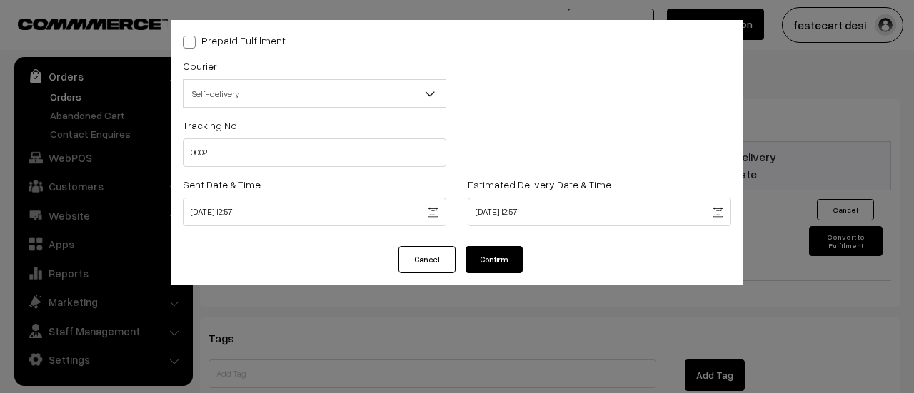
click at [491, 263] on button "Confirm" at bounding box center [494, 259] width 57 height 27
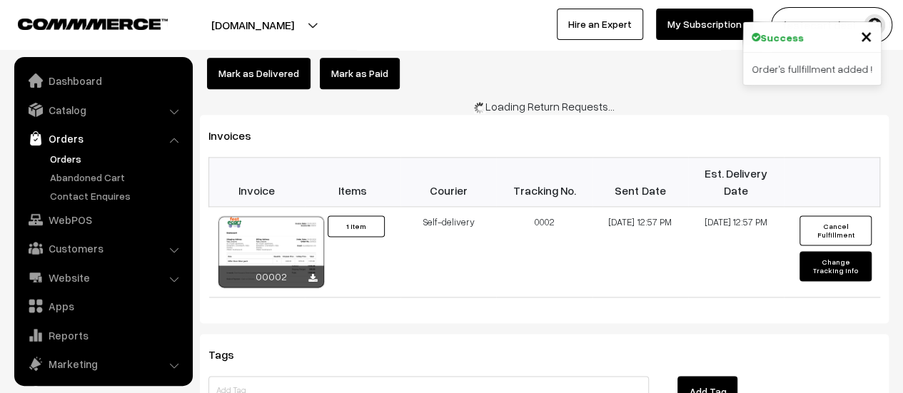
scroll to position [62, 0]
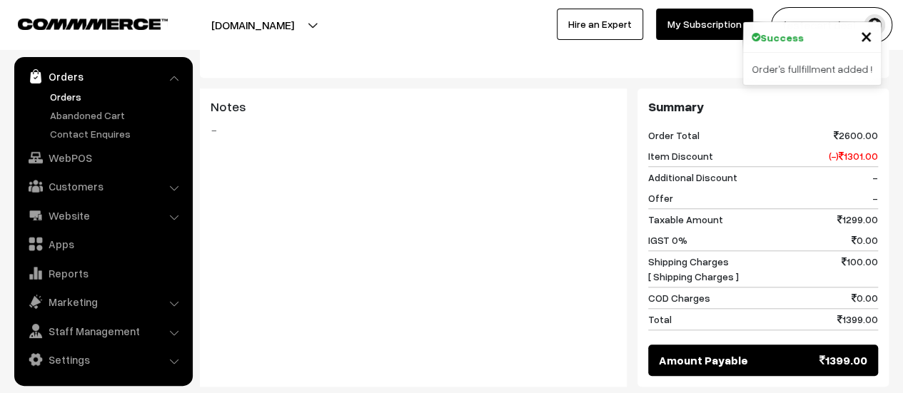
click at [643, 265] on div "Summary Order Total 2600.00 Item Discount (-) 1301.00 Additional Discount - Off…" at bounding box center [763, 238] width 251 height 299
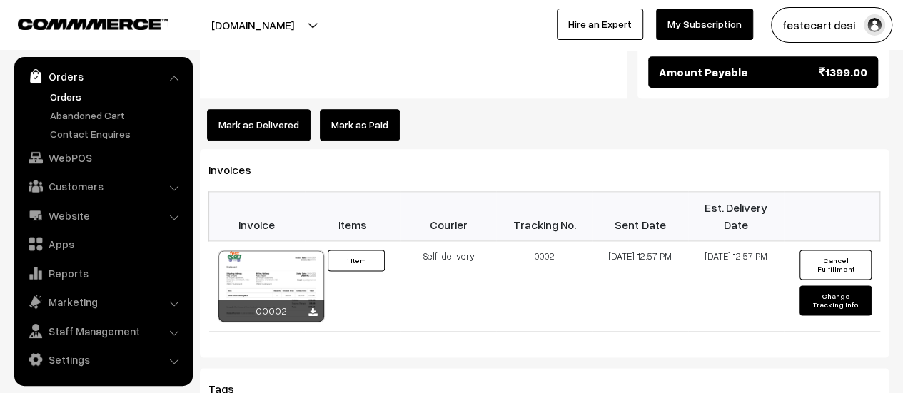
scroll to position [801, 0]
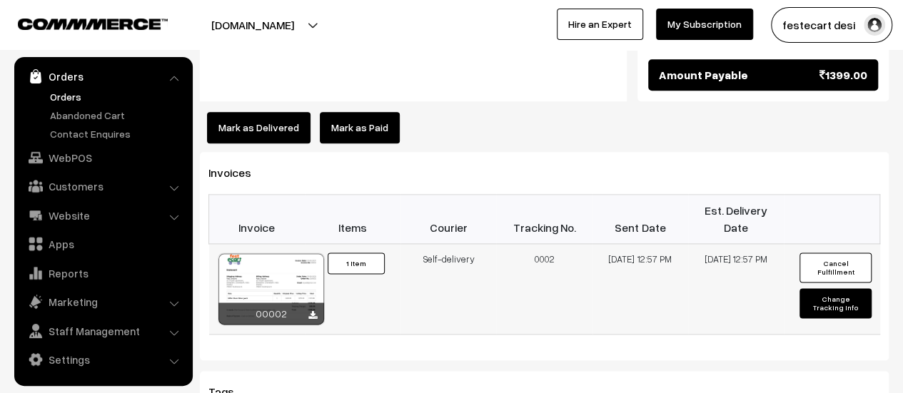
drag, startPoint x: 698, startPoint y: 218, endPoint x: 758, endPoint y: 246, distance: 65.2
click at [758, 246] on td "[DATE] 12:57 PM" at bounding box center [736, 288] width 96 height 91
click at [755, 249] on td "[DATE] 12:57 PM" at bounding box center [736, 288] width 96 height 91
drag, startPoint x: 706, startPoint y: 174, endPoint x: 789, endPoint y: 197, distance: 85.9
click at [789, 197] on tr "Invoice Items Courier Tracking No. Sent Date Est. Delivery Date" at bounding box center [544, 219] width 671 height 49
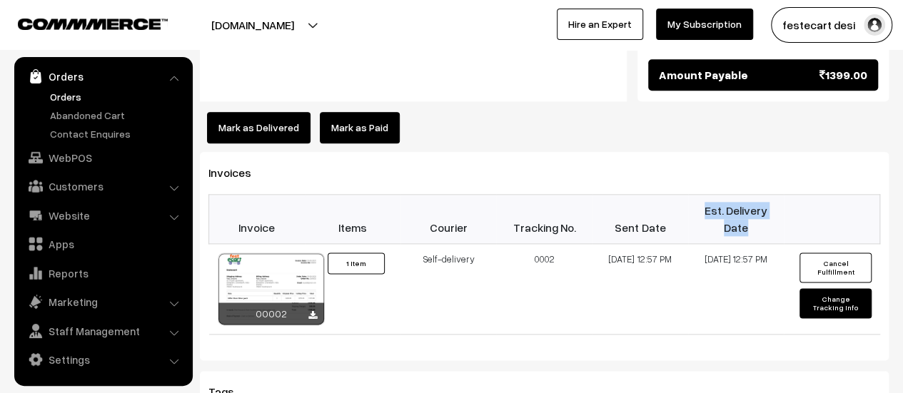
click at [787, 195] on th at bounding box center [832, 219] width 96 height 49
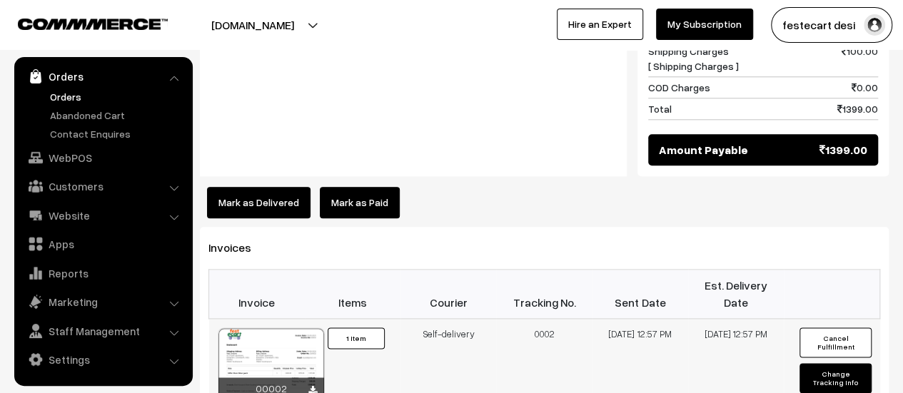
scroll to position [725, 0]
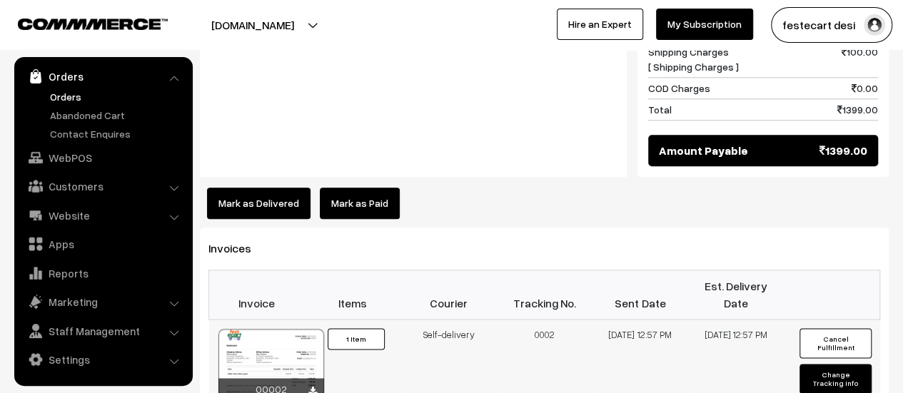
click at [835, 364] on button "Change Tracking Info" at bounding box center [835, 379] width 71 height 30
select select "1"
type input "0002"
type input "[DATE] 12:57"
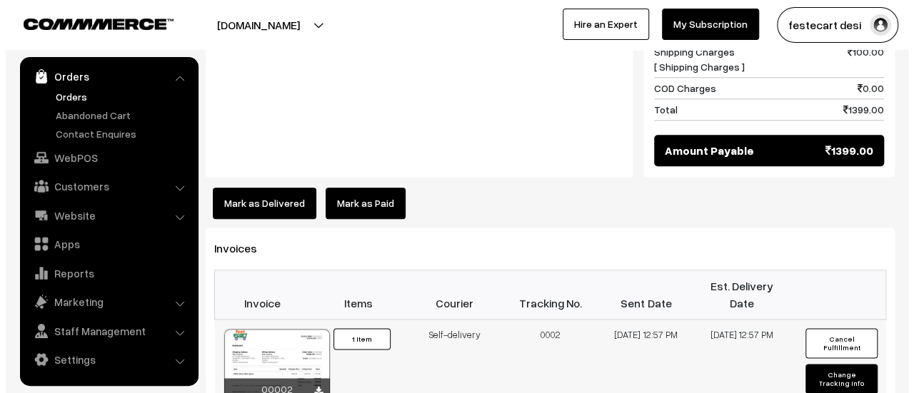
scroll to position [724, 0]
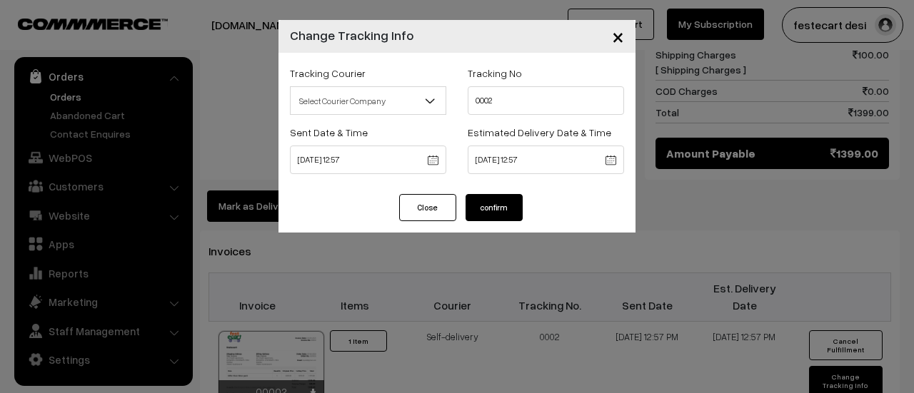
click at [383, 104] on span "Select Courier Company" at bounding box center [368, 101] width 155 height 25
click at [500, 206] on button "confirm" at bounding box center [494, 207] width 57 height 27
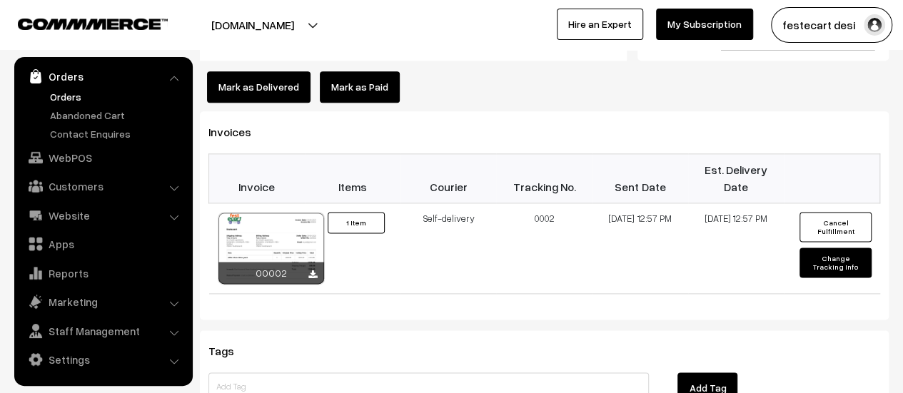
scroll to position [835, 0]
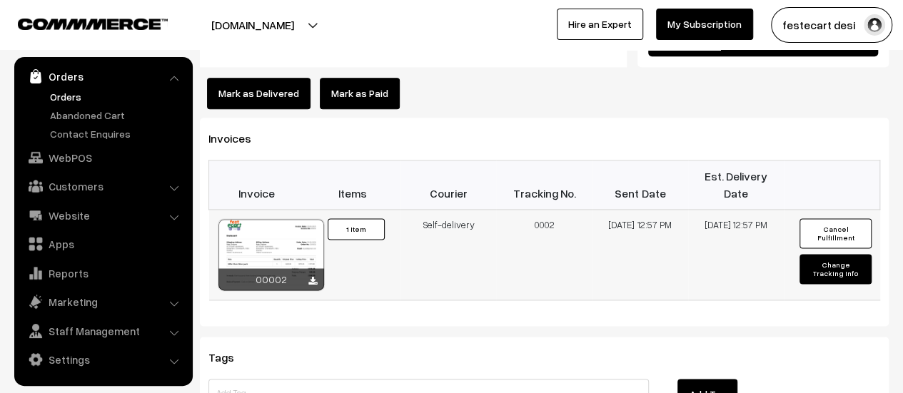
click at [830, 254] on button "Change Tracking Info" at bounding box center [835, 269] width 71 height 30
select select "1"
type input "0002"
type input "[DATE] 12:57"
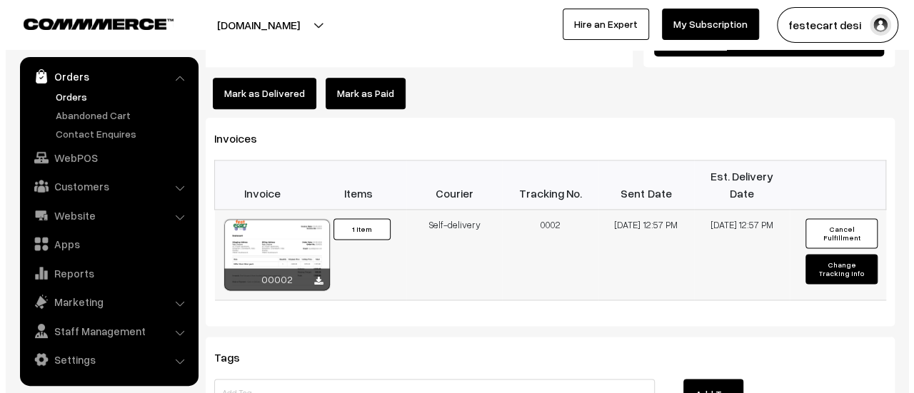
scroll to position [834, 0]
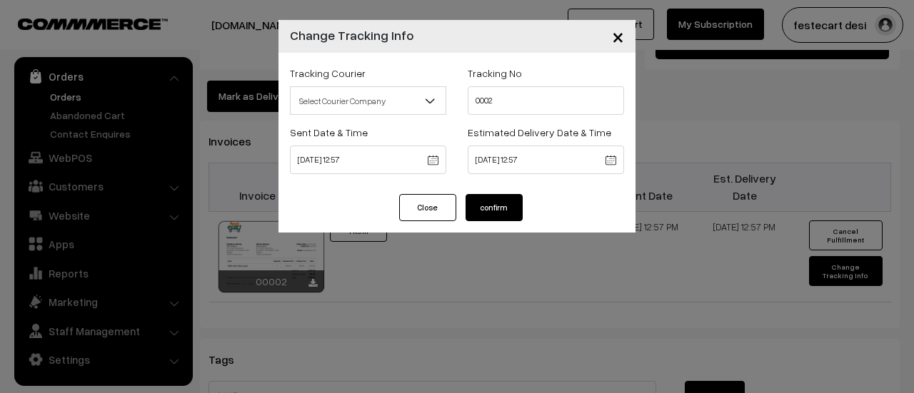
click at [381, 106] on span "Select Courier Company" at bounding box center [368, 101] width 155 height 25
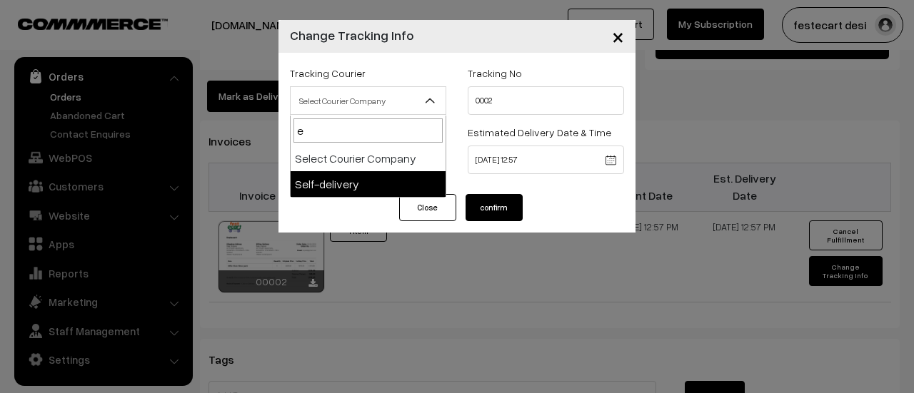
type input "e"
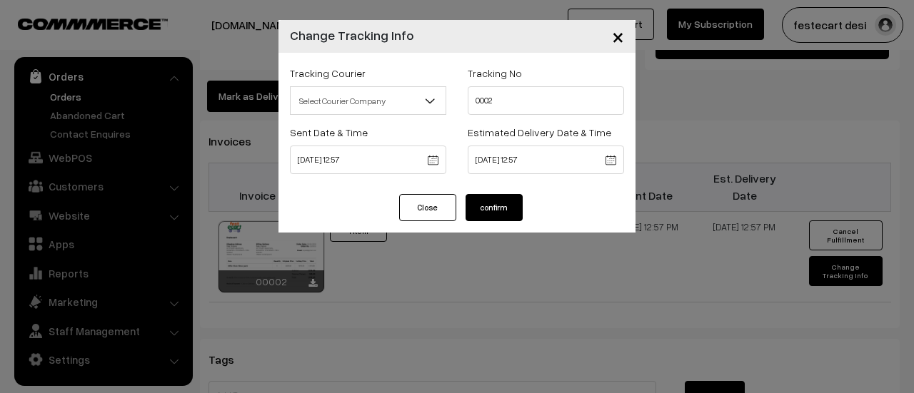
click at [338, 114] on span "Select Courier Company" at bounding box center [368, 101] width 155 height 25
click at [405, 83] on div "Tracking Courier Select Courier Company Self-delivery Select Courier Company" at bounding box center [368, 89] width 156 height 51
click at [384, 95] on span "Select Courier Company" at bounding box center [368, 101] width 155 height 25
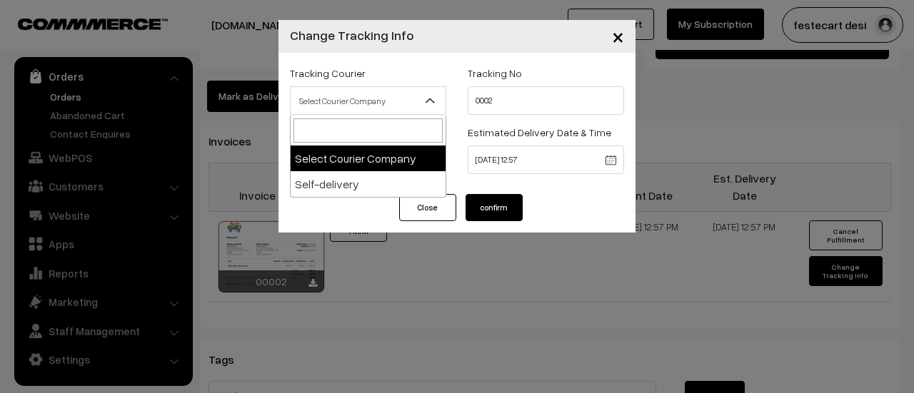
click at [356, 101] on span "Select Courier Company" at bounding box center [368, 101] width 155 height 25
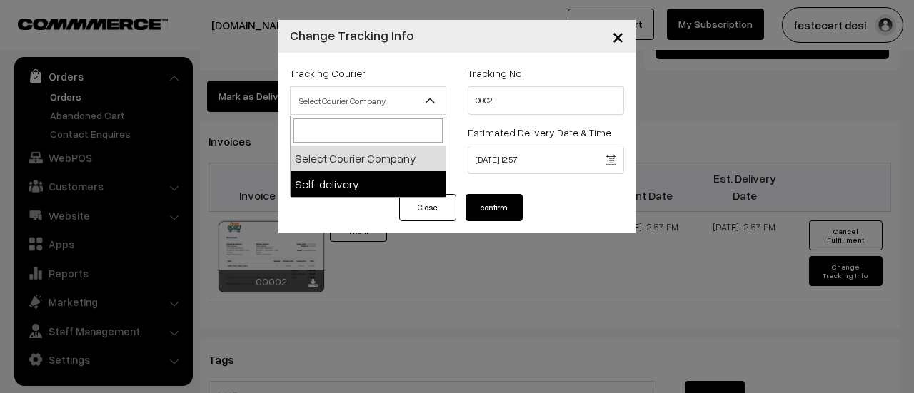
select select "1"
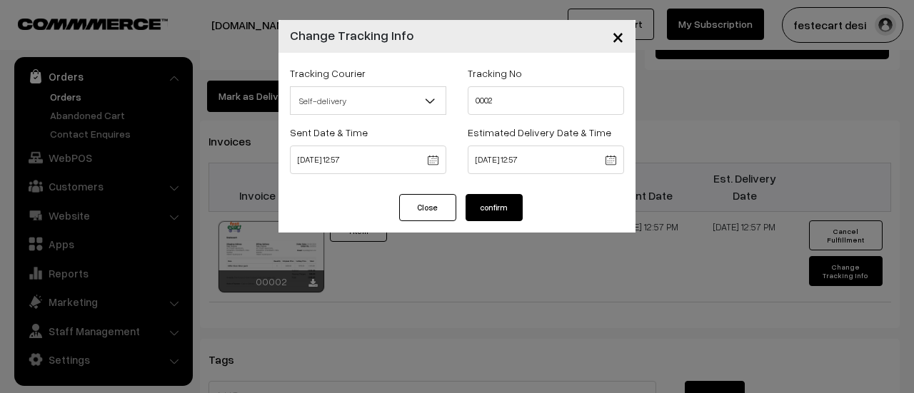
click at [502, 207] on button "confirm" at bounding box center [494, 207] width 57 height 27
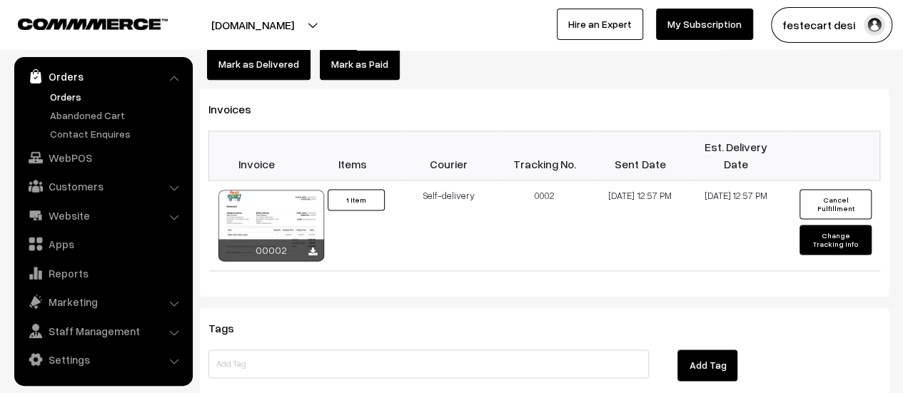
scroll to position [1092, 0]
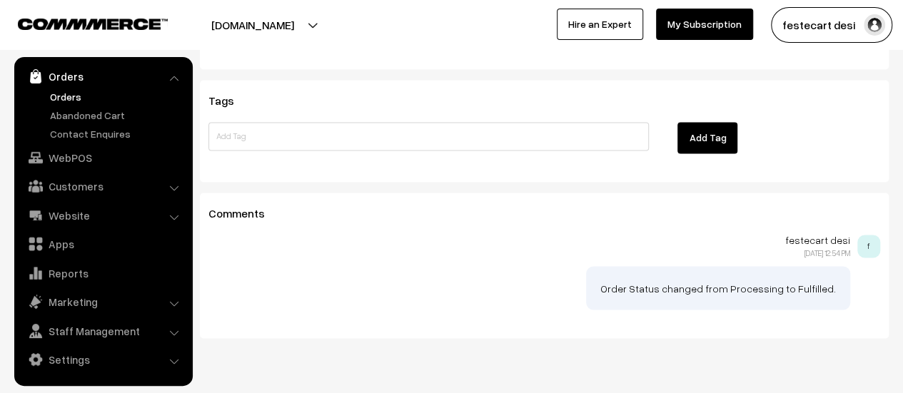
drag, startPoint x: 605, startPoint y: 246, endPoint x: 562, endPoint y: 242, distance: 43.7
click at [562, 259] on div at bounding box center [544, 284] width 672 height 51
click at [577, 259] on div at bounding box center [544, 284] width 672 height 51
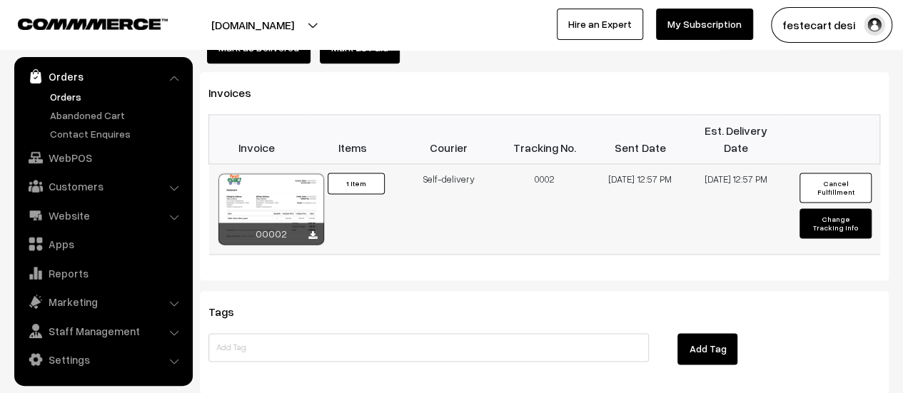
click at [845, 208] on button "Change Tracking Info" at bounding box center [835, 223] width 71 height 30
select select "1"
type input "0002"
type input "[DATE] 12:57"
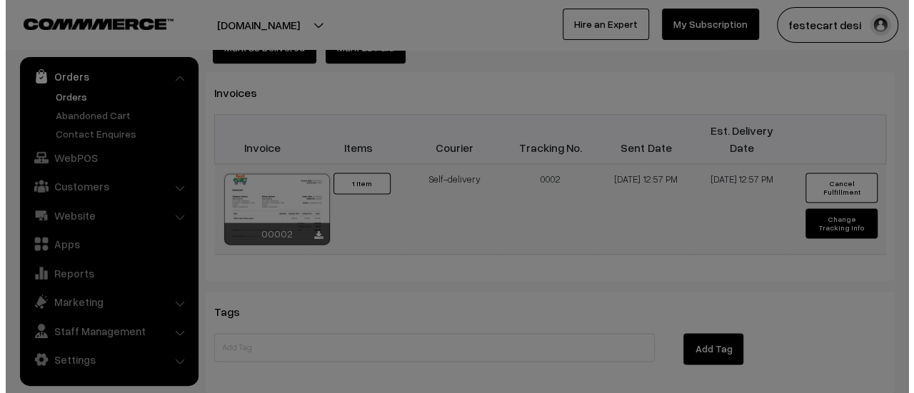
scroll to position [880, 0]
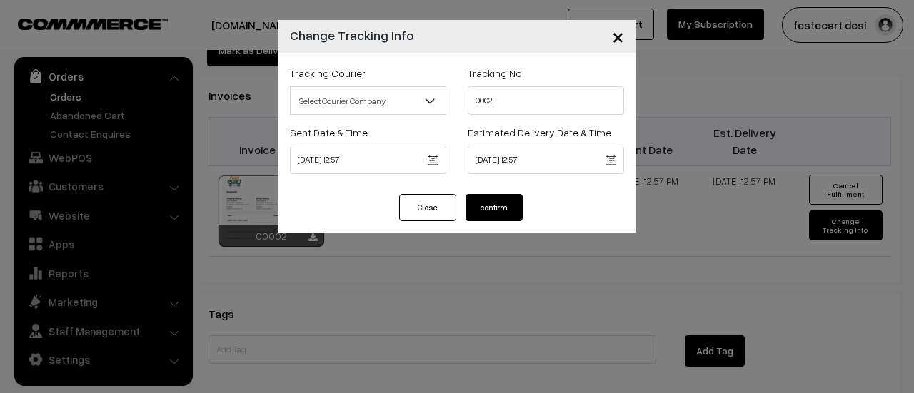
click at [618, 44] on span "×" at bounding box center [618, 36] width 12 height 26
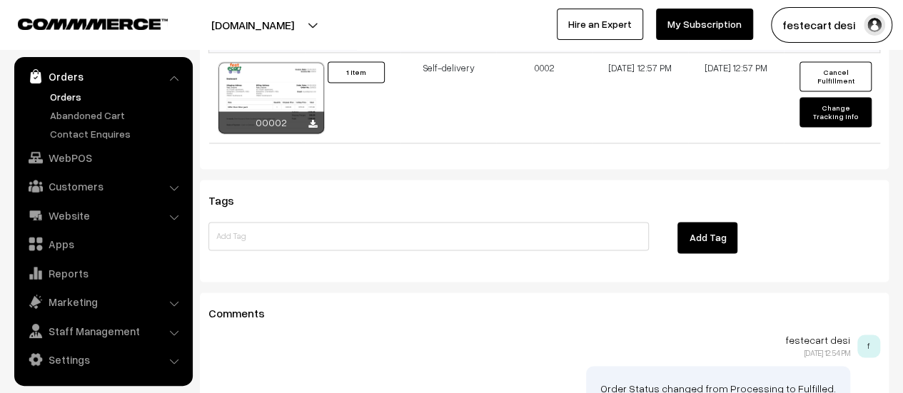
scroll to position [1024, 0]
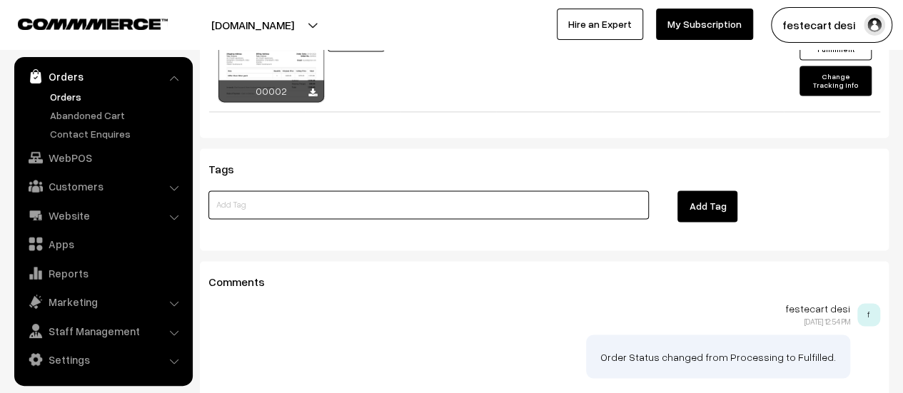
click at [283, 191] on input at bounding box center [428, 205] width 441 height 29
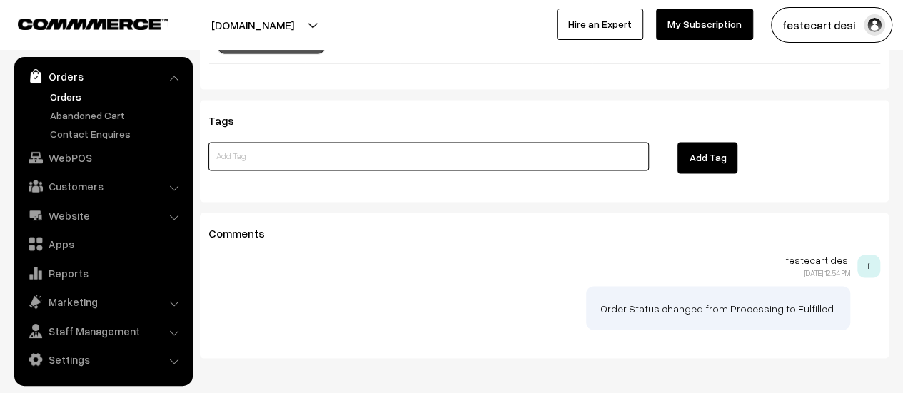
scroll to position [1092, 0]
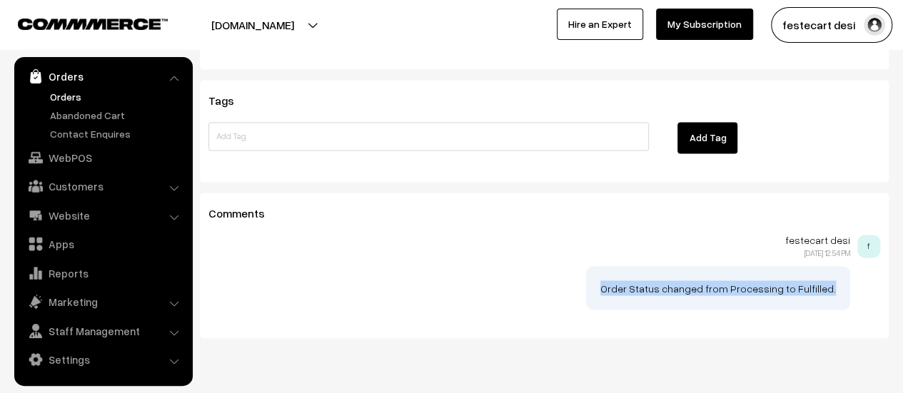
drag, startPoint x: 630, startPoint y: 252, endPoint x: 864, endPoint y: 249, distance: 234.2
click at [864, 249] on div "festecart desi [DATE] 12:54 PM f Order Status changed from Processing to Fulfil…" at bounding box center [544, 272] width 672 height 75
click at [863, 259] on div at bounding box center [544, 284] width 672 height 51
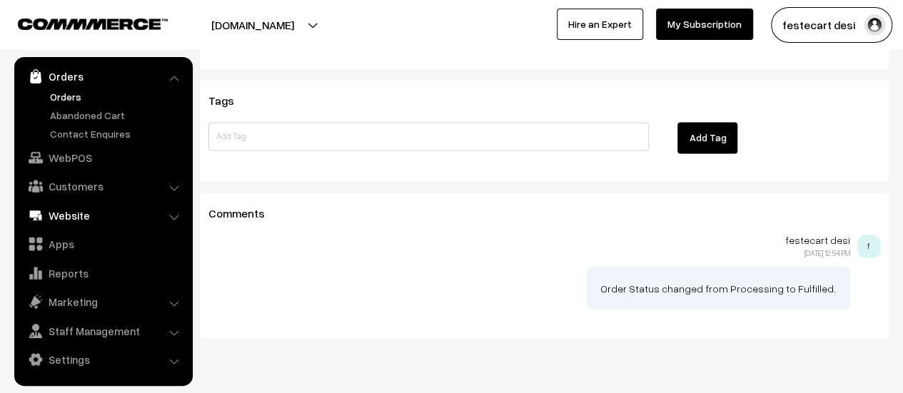
click at [57, 218] on link "Website" at bounding box center [103, 216] width 170 height 26
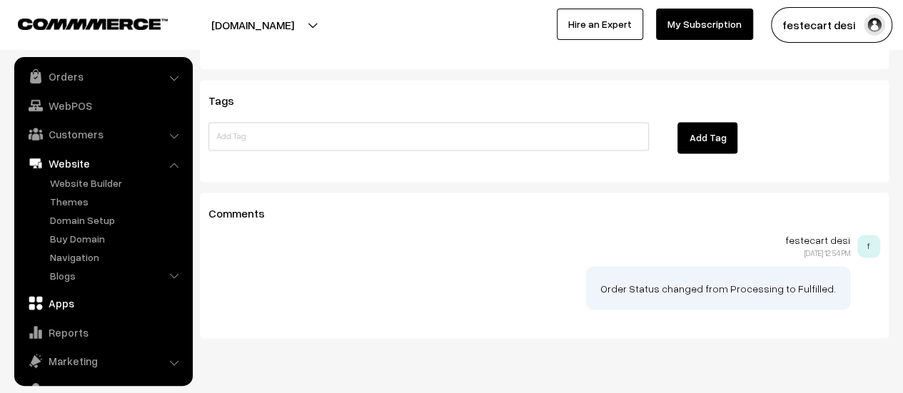
click at [63, 306] on link "Apps" at bounding box center [103, 304] width 170 height 26
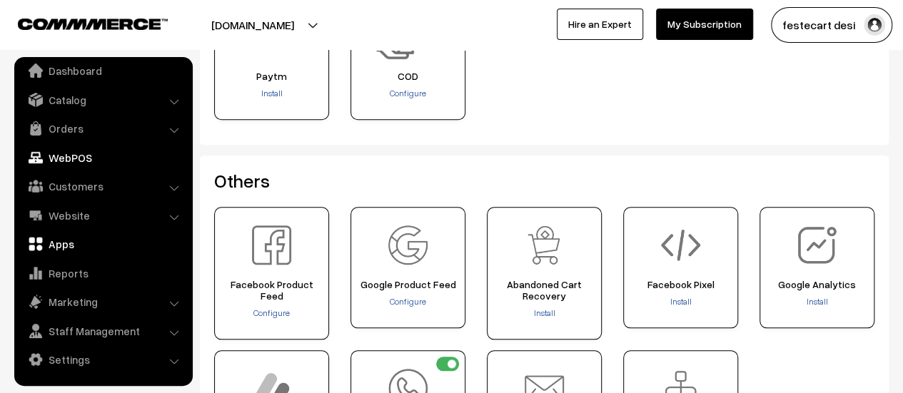
scroll to position [450, 0]
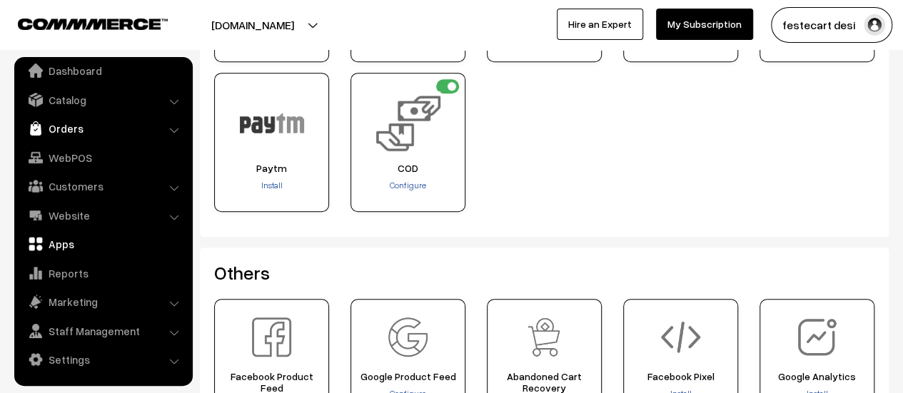
click at [60, 131] on link "Orders" at bounding box center [103, 129] width 170 height 26
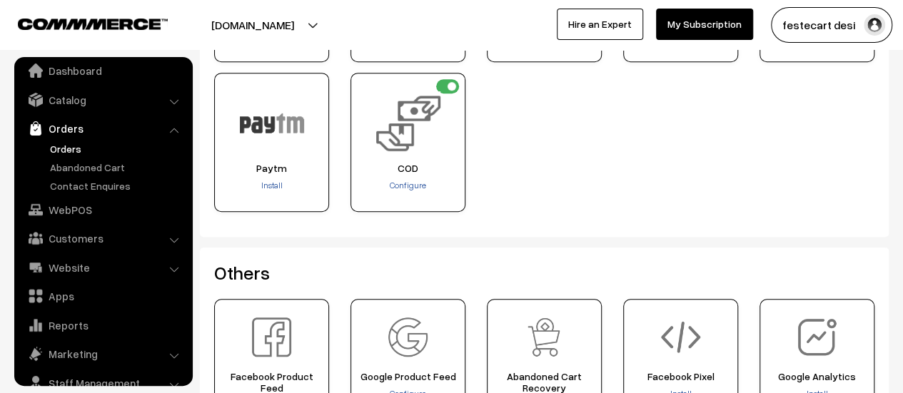
click at [71, 148] on link "Orders" at bounding box center [116, 148] width 141 height 15
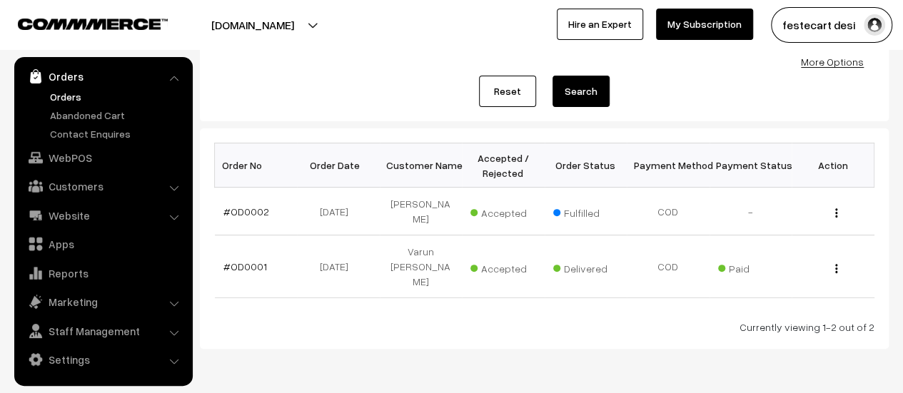
scroll to position [157, 0]
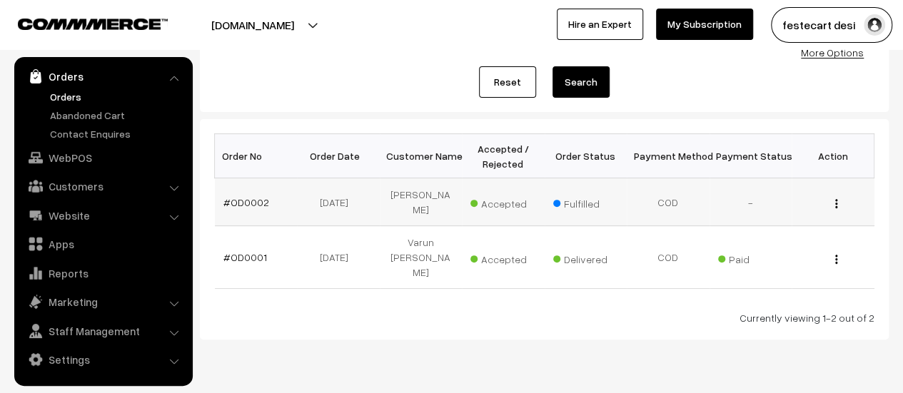
click at [835, 201] on img "button" at bounding box center [836, 203] width 2 height 9
click at [246, 196] on link "#OD0002" at bounding box center [246, 202] width 46 height 12
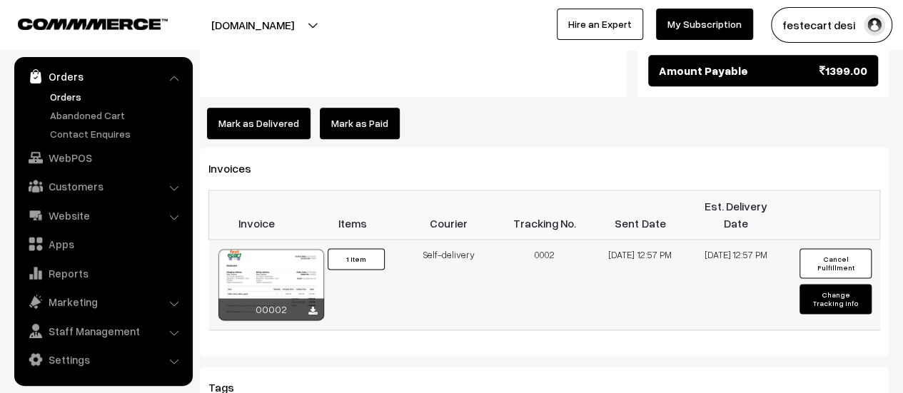
scroll to position [793, 0]
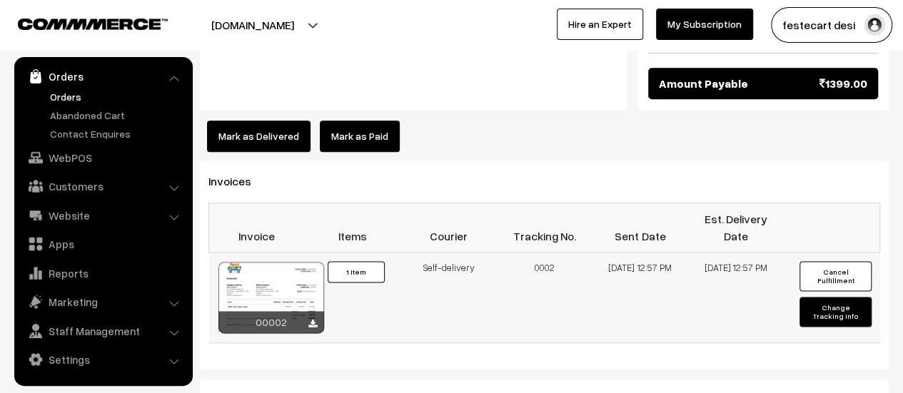
click at [281, 262] on div at bounding box center [271, 297] width 106 height 71
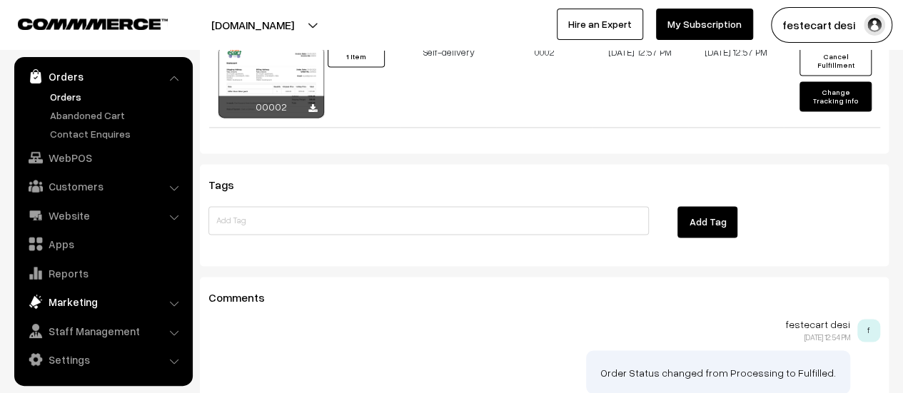
scroll to position [1055, 0]
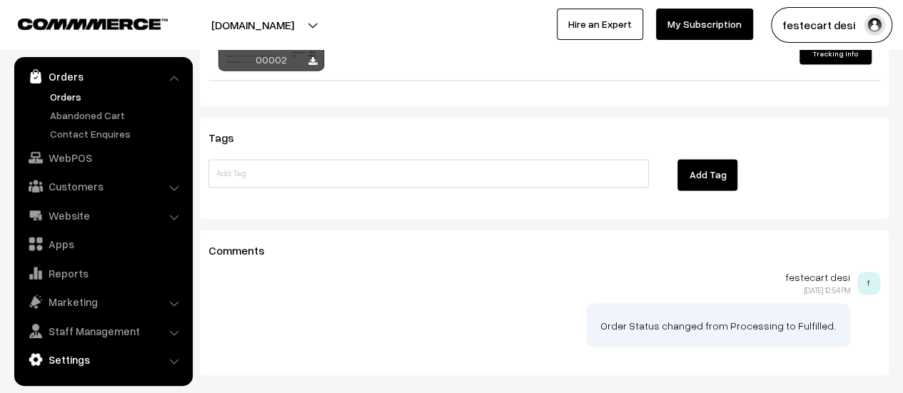
click at [109, 360] on link "Settings" at bounding box center [103, 360] width 170 height 26
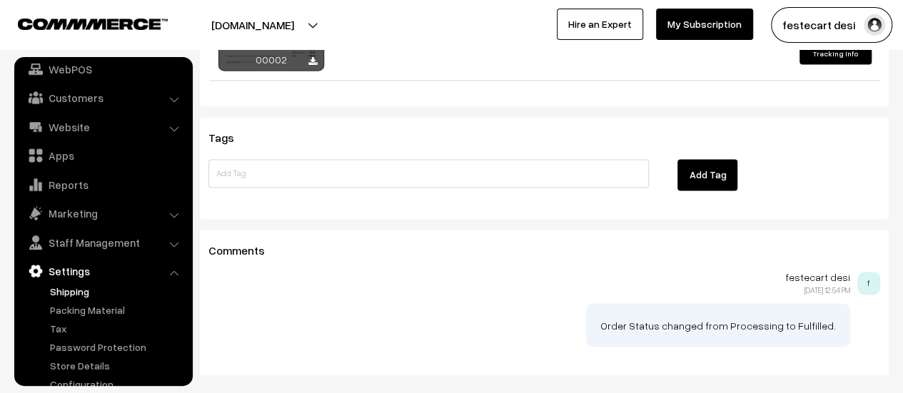
scroll to position [118, 0]
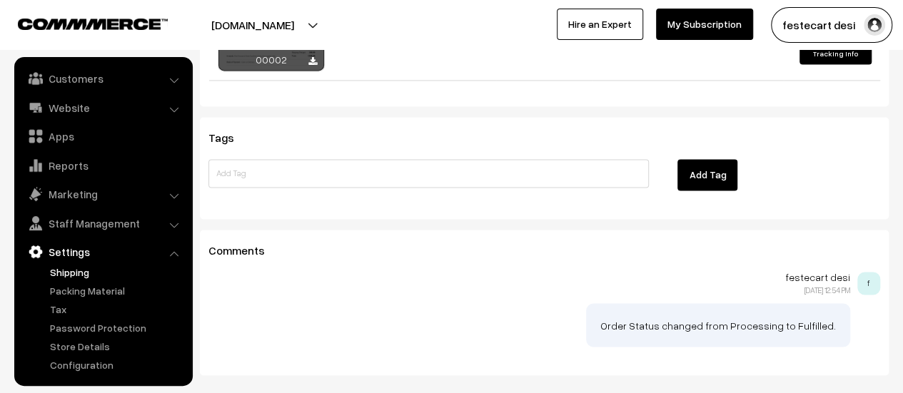
click at [76, 268] on link "Shipping" at bounding box center [116, 272] width 141 height 15
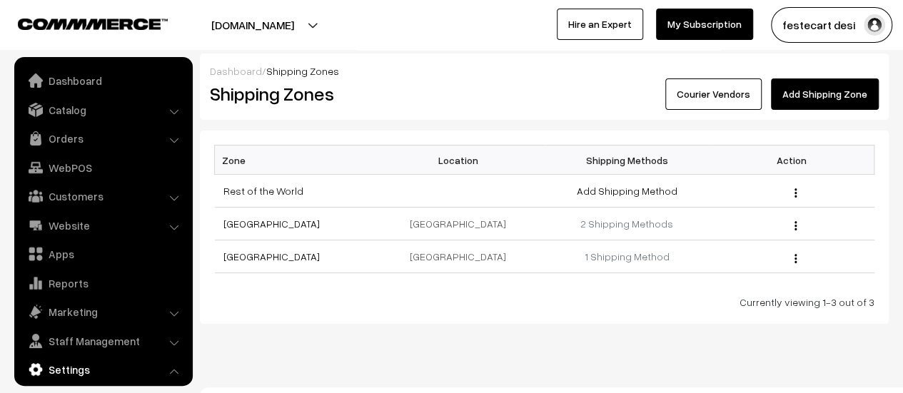
scroll to position [118, 0]
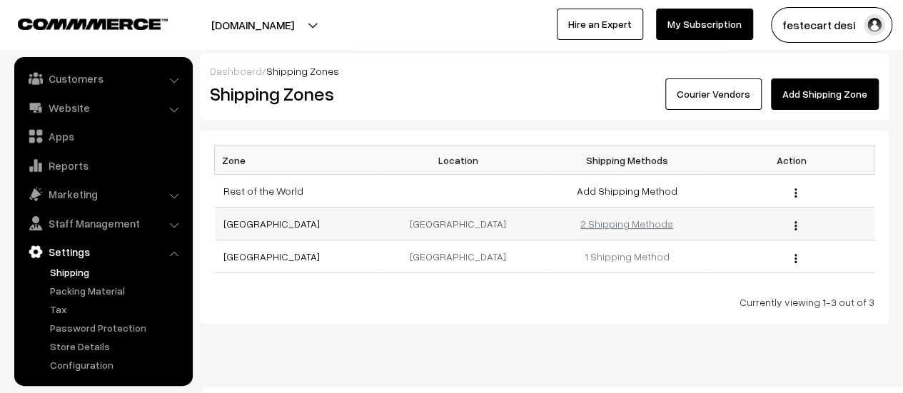
click at [622, 224] on link "2 Shipping Methods" at bounding box center [626, 224] width 93 height 12
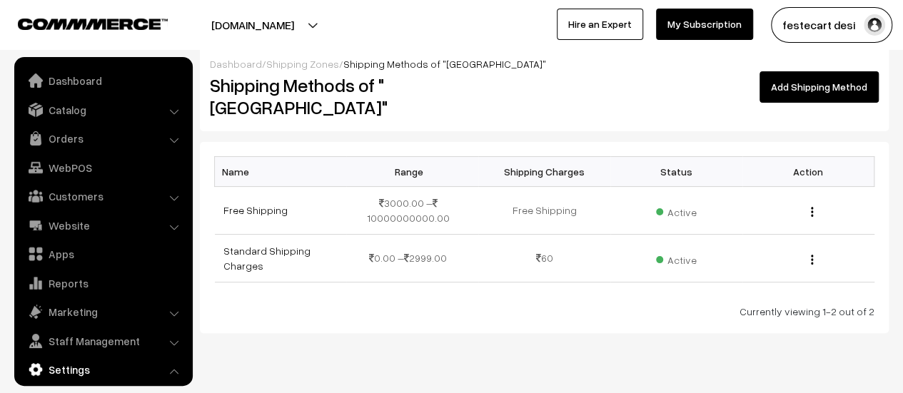
scroll to position [118, 0]
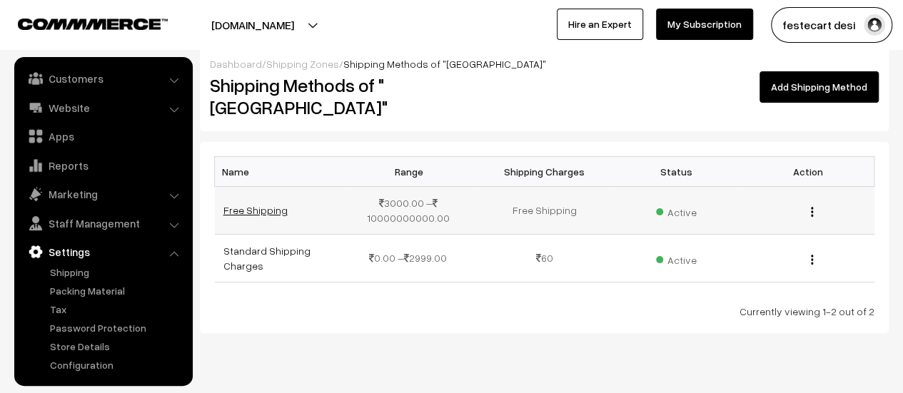
click at [267, 204] on link "Free Shipping" at bounding box center [255, 210] width 64 height 12
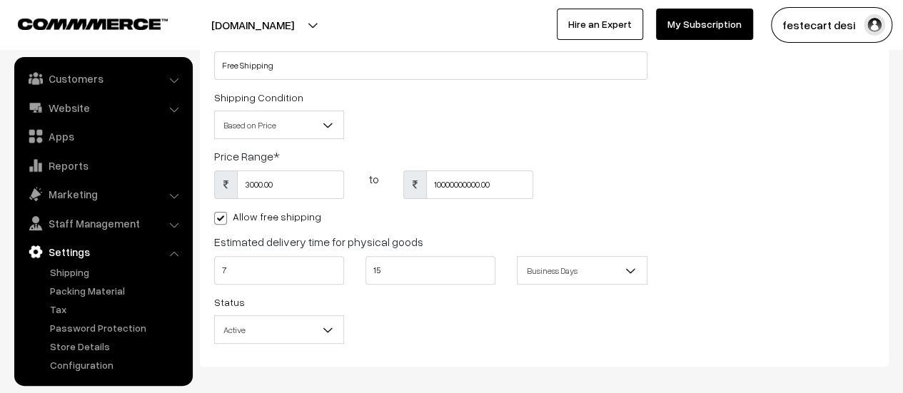
scroll to position [183, 0]
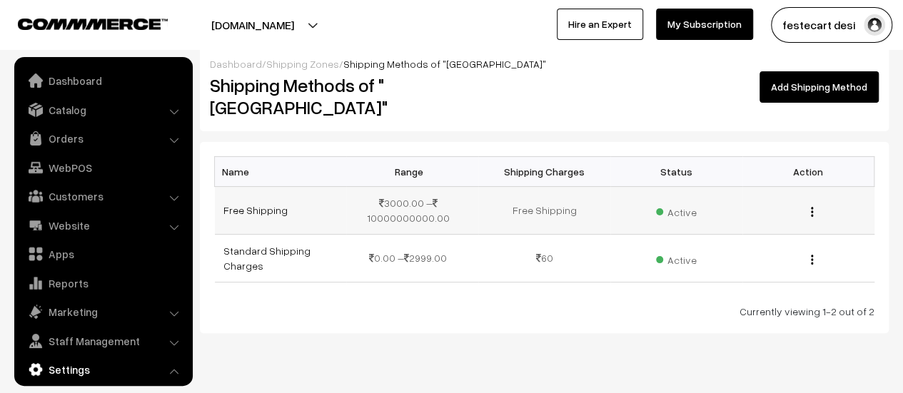
scroll to position [118, 0]
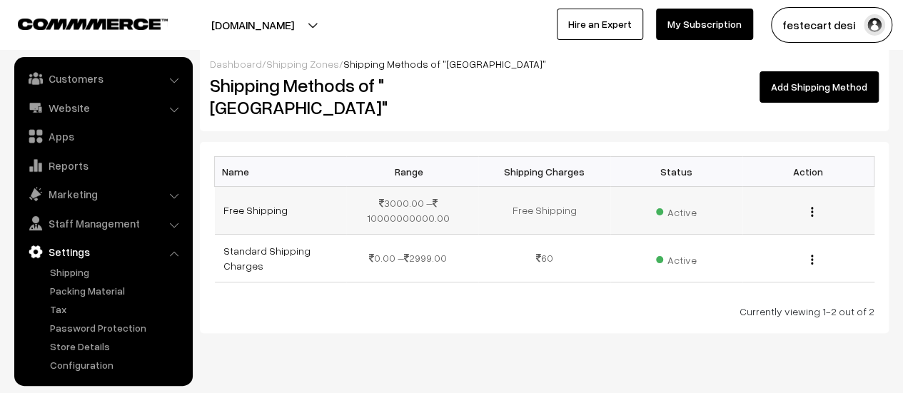
click at [550, 191] on td "Free Shipping" at bounding box center [544, 210] width 132 height 48
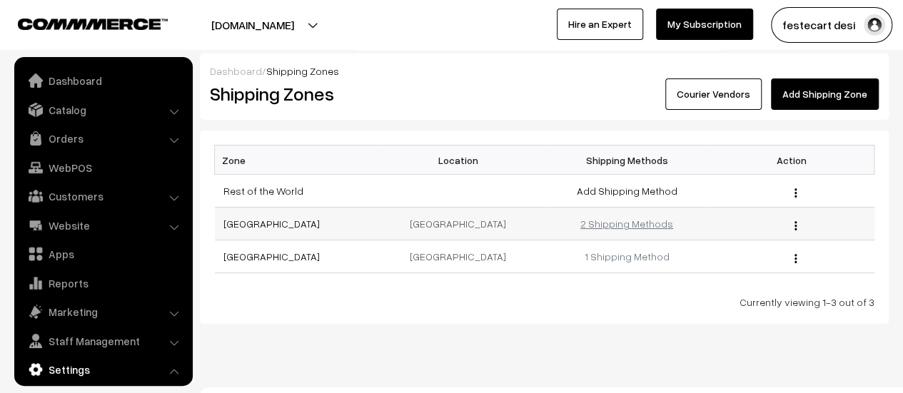
scroll to position [118, 0]
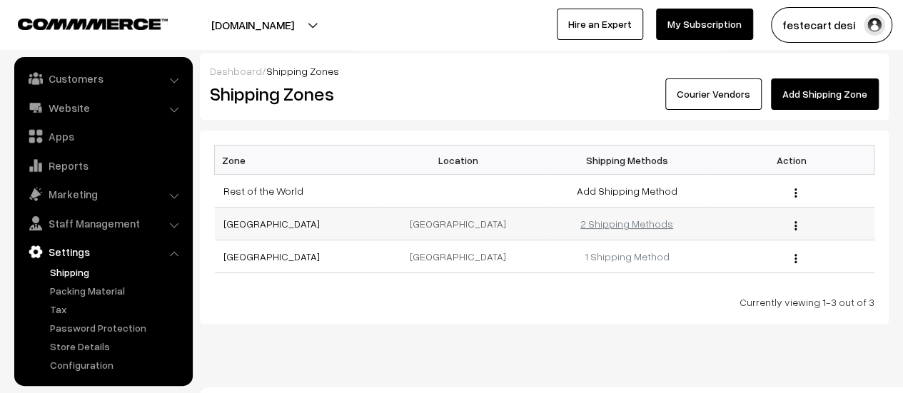
click at [641, 227] on link "2 Shipping Methods" at bounding box center [626, 224] width 93 height 12
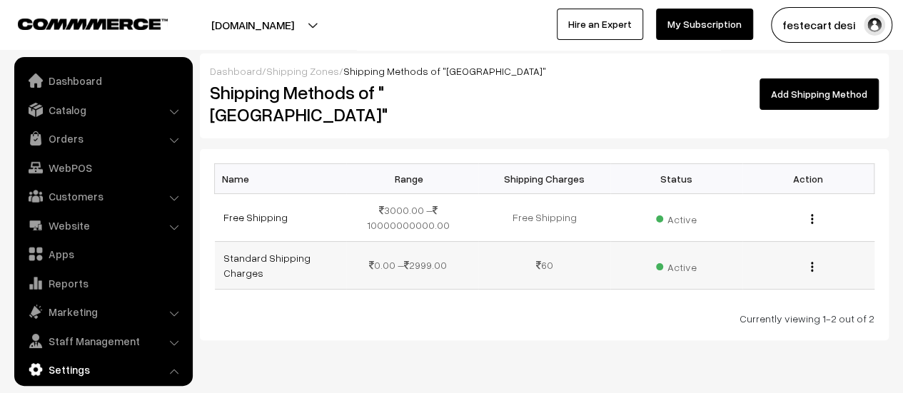
scroll to position [118, 0]
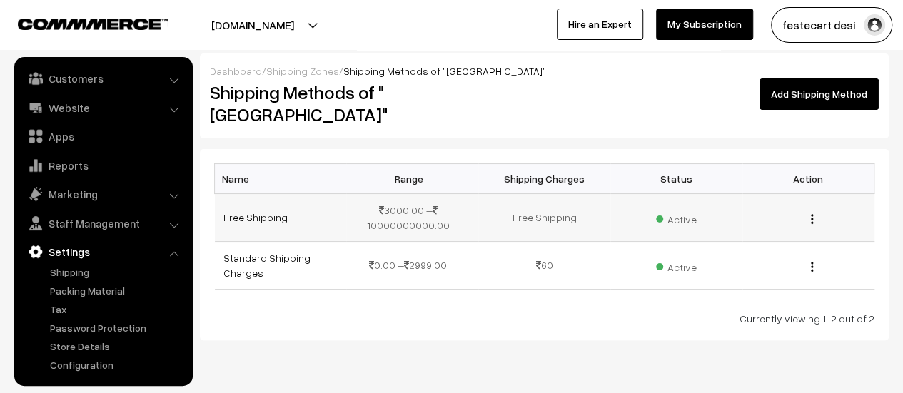
click at [675, 208] on span "Active" at bounding box center [676, 217] width 40 height 19
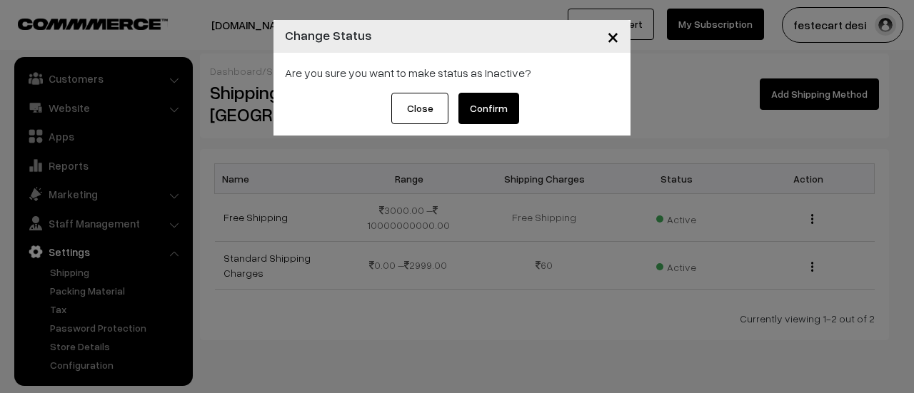
click at [610, 31] on span "×" at bounding box center [613, 36] width 12 height 26
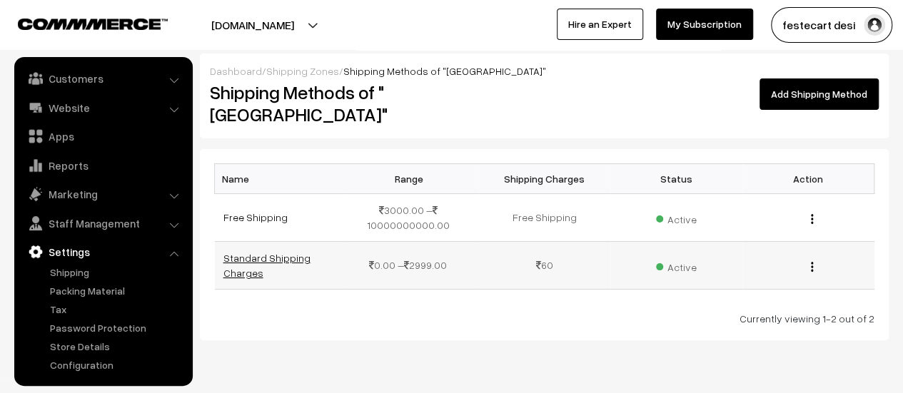
click at [269, 252] on link "Standard Shipping Charges" at bounding box center [266, 265] width 87 height 27
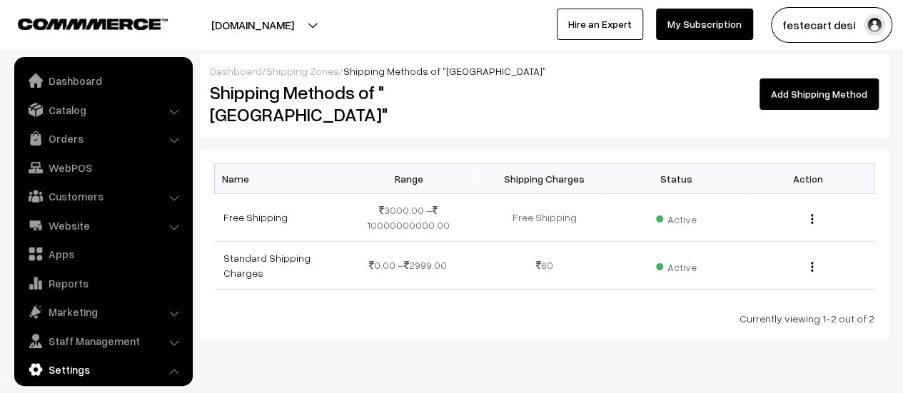
scroll to position [118, 0]
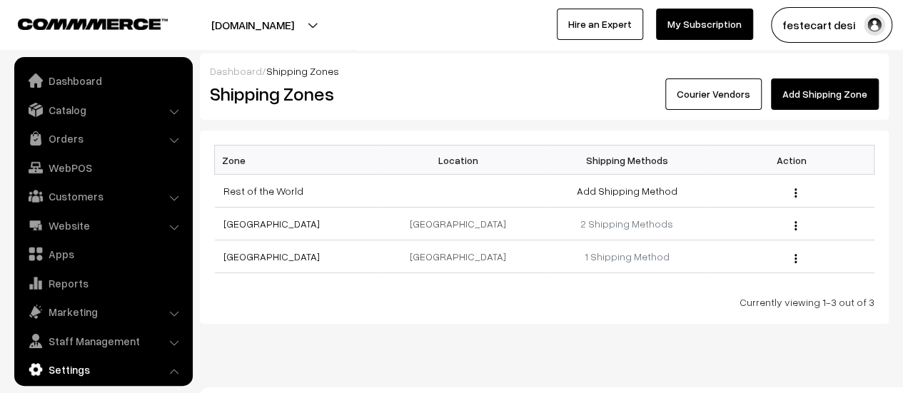
scroll to position [118, 0]
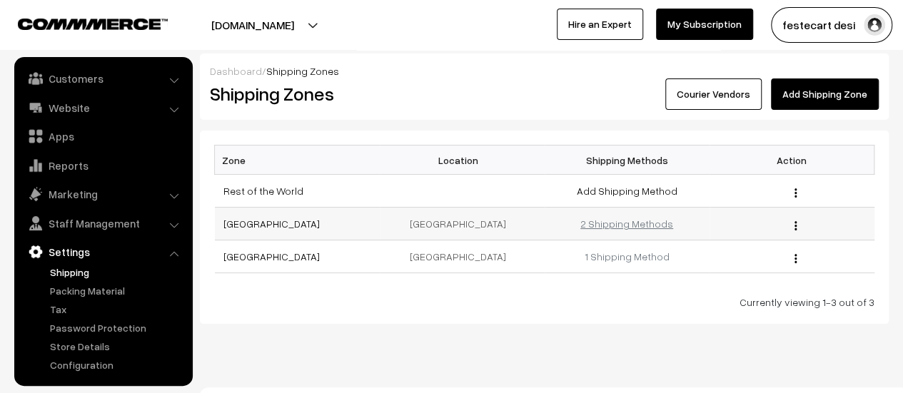
click at [631, 226] on link "2 Shipping Methods" at bounding box center [626, 224] width 93 height 12
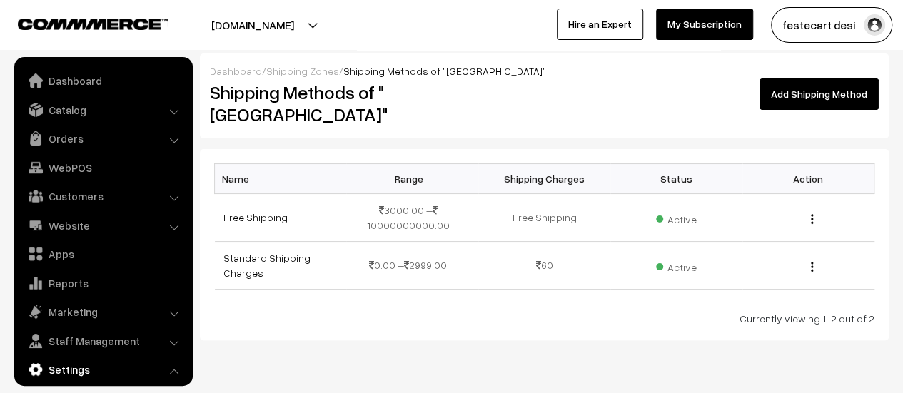
scroll to position [118, 0]
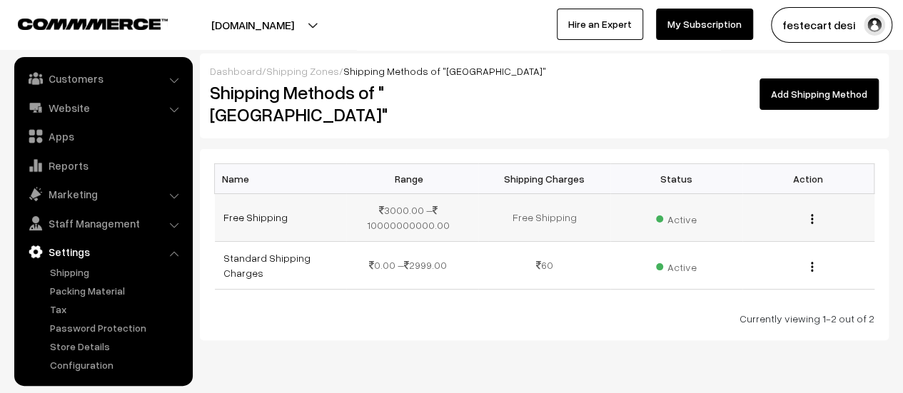
click at [541, 199] on td "Free Shipping" at bounding box center [544, 217] width 132 height 48
click at [413, 199] on td "3000.00 – 10000000000.00" at bounding box center [412, 217] width 132 height 48
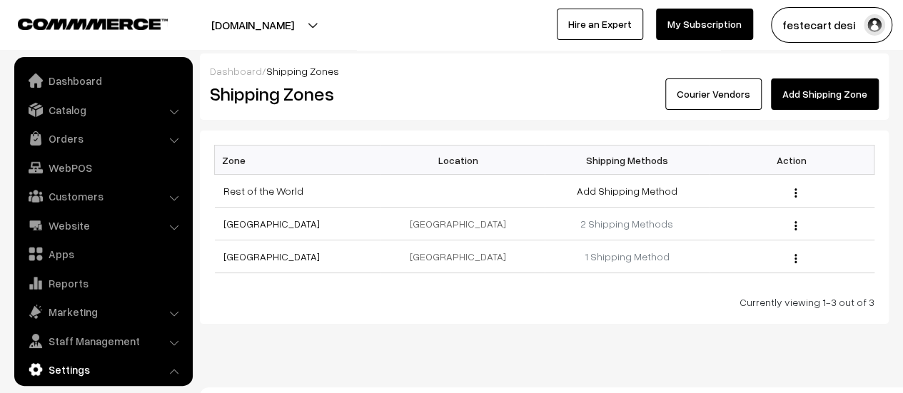
scroll to position [118, 0]
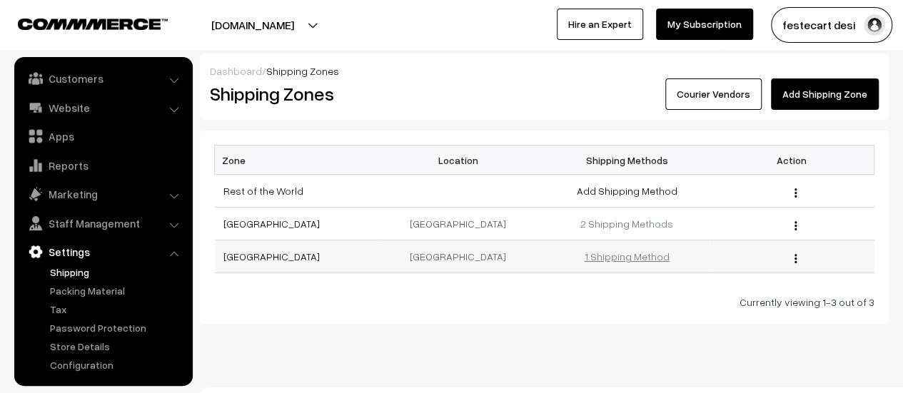
click at [633, 253] on link "1 Shipping Method" at bounding box center [627, 257] width 85 height 12
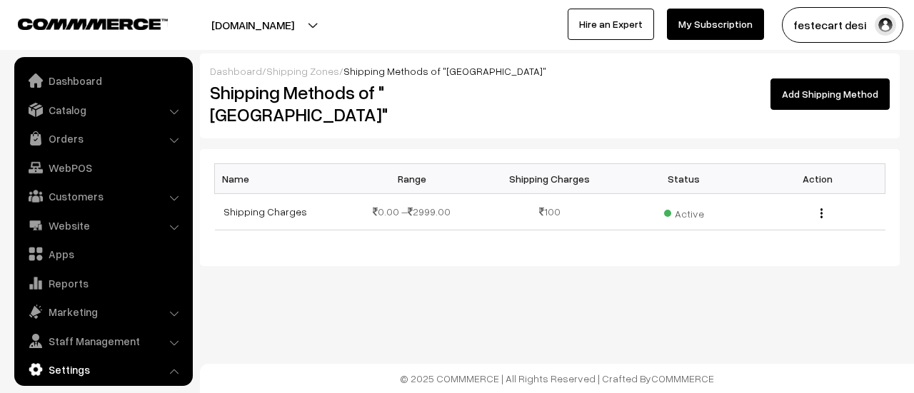
scroll to position [118, 0]
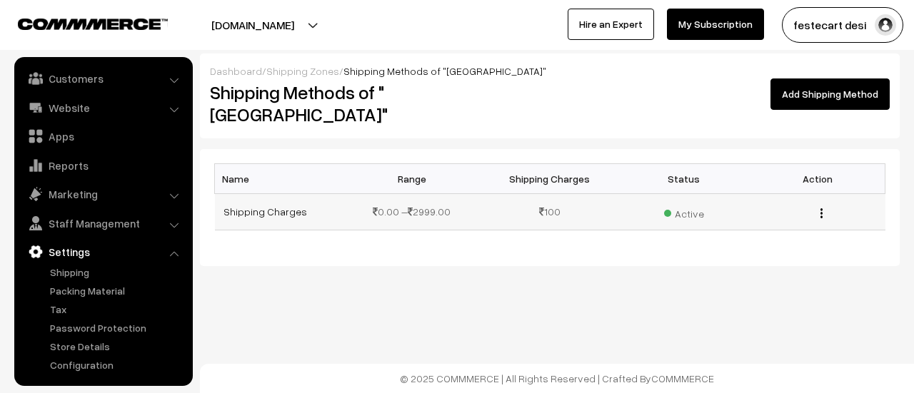
click at [438, 196] on td "0.00 – 2999.00" at bounding box center [415, 211] width 134 height 36
click at [275, 206] on link "Shipping Charges" at bounding box center [265, 212] width 84 height 12
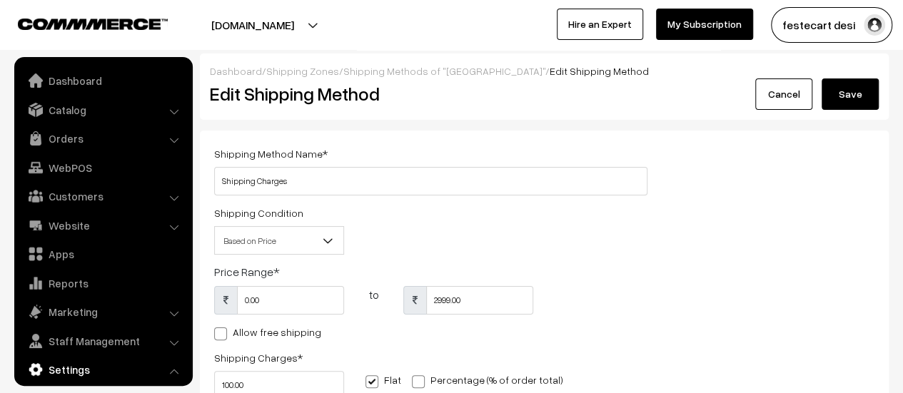
scroll to position [118, 0]
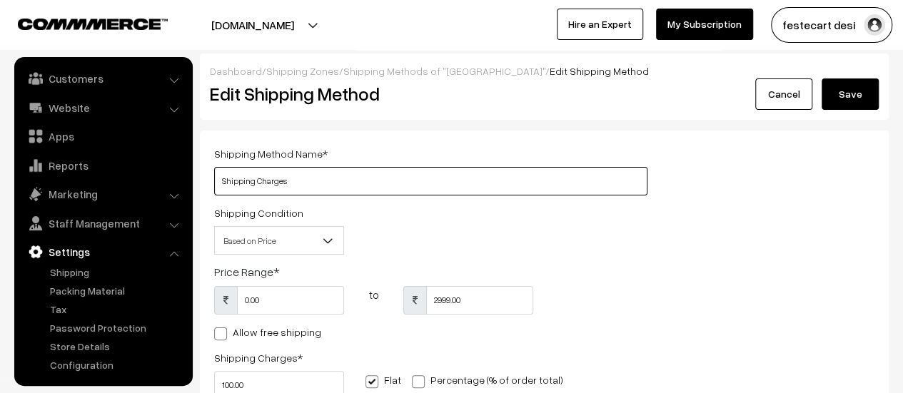
click at [401, 168] on input "Shipping Charges" at bounding box center [430, 181] width 433 height 29
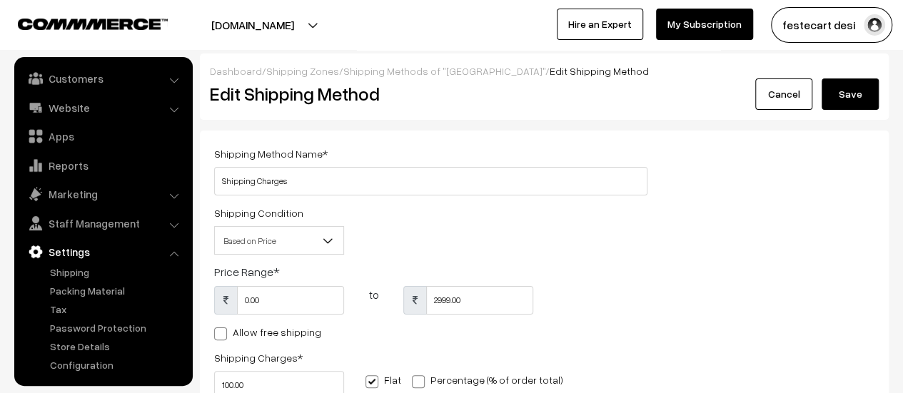
click at [718, 238] on div "Shipping Method Name * Shipping Charges Shipping Condition Based on Price Based…" at bounding box center [544, 349] width 682 height 408
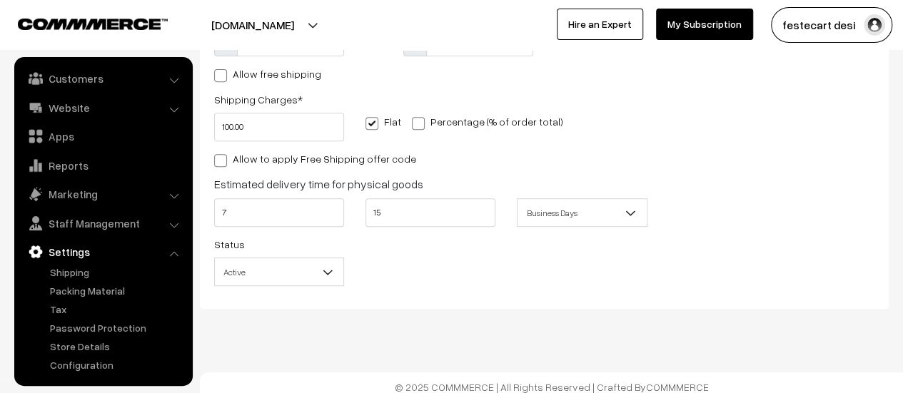
scroll to position [268, 0]
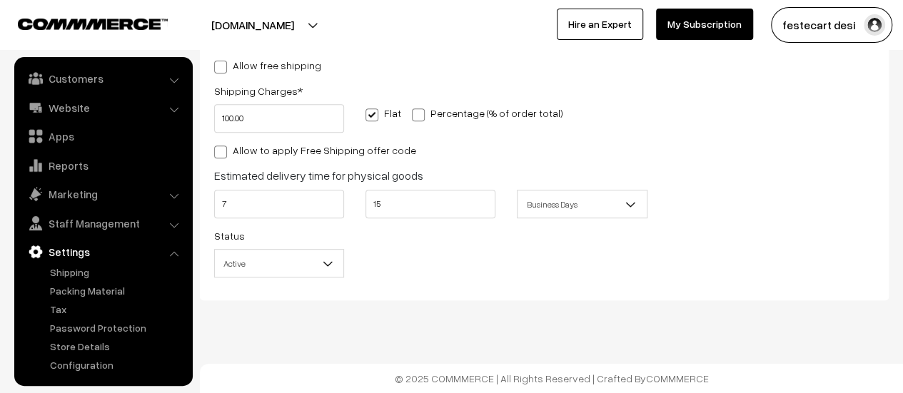
click at [624, 206] on b at bounding box center [631, 204] width 14 height 14
click at [799, 201] on div "Shipping Method Name * Shipping Charges Shipping Condition Based on Price Based…" at bounding box center [544, 82] width 682 height 408
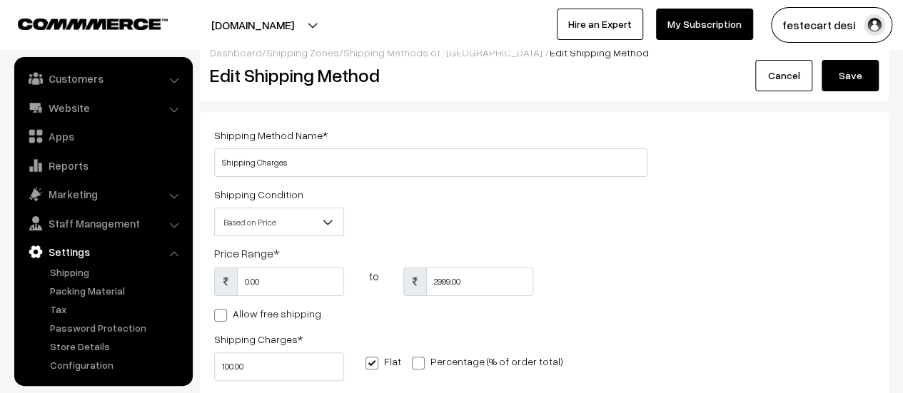
scroll to position [0, 0]
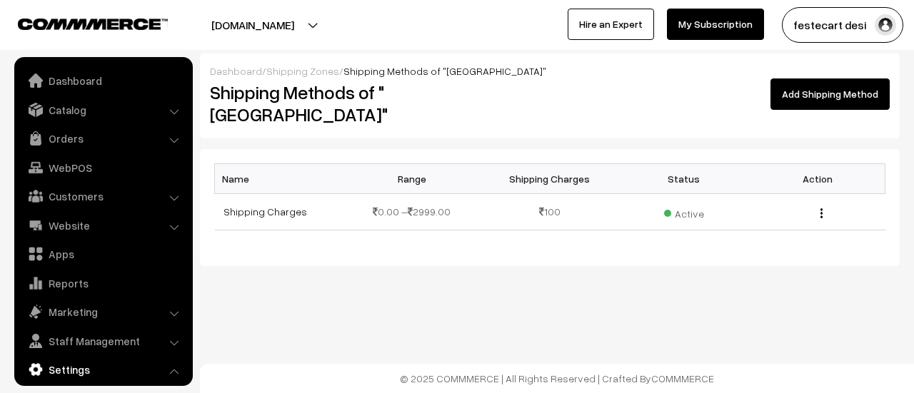
scroll to position [118, 0]
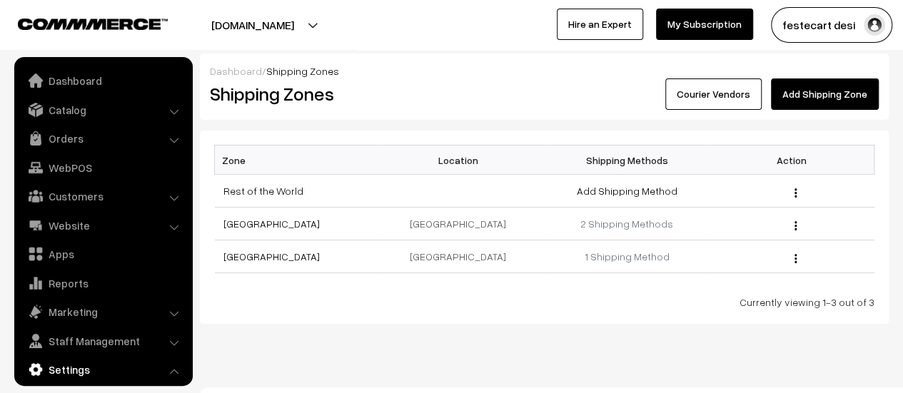
scroll to position [118, 0]
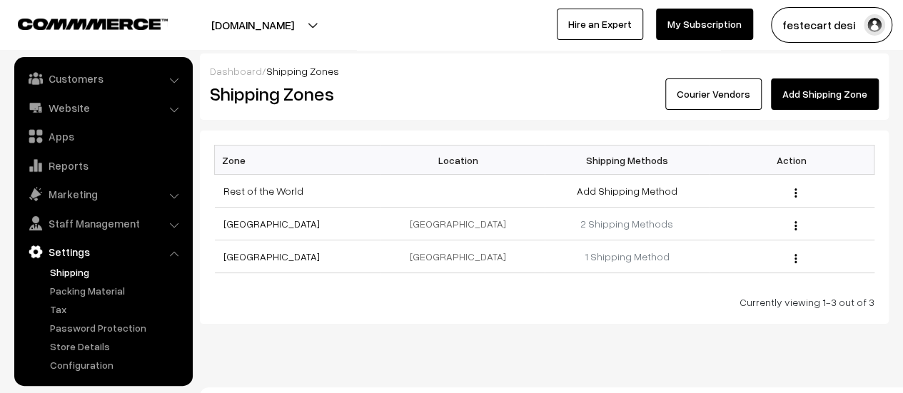
click at [67, 271] on link "Shipping" at bounding box center [116, 272] width 141 height 15
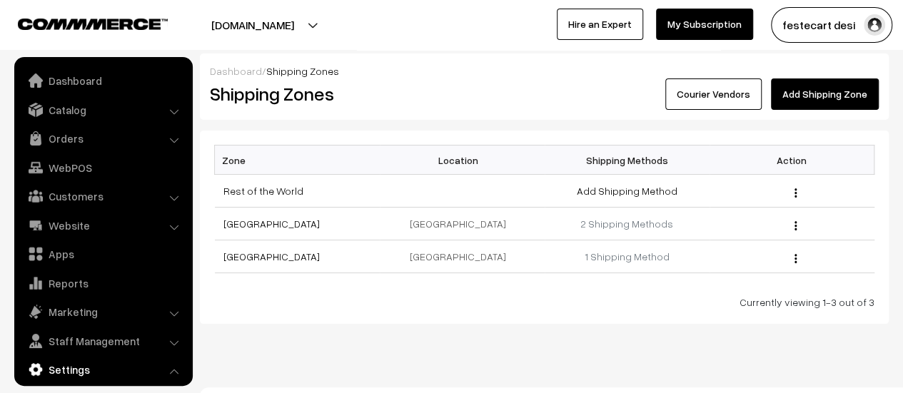
scroll to position [118, 0]
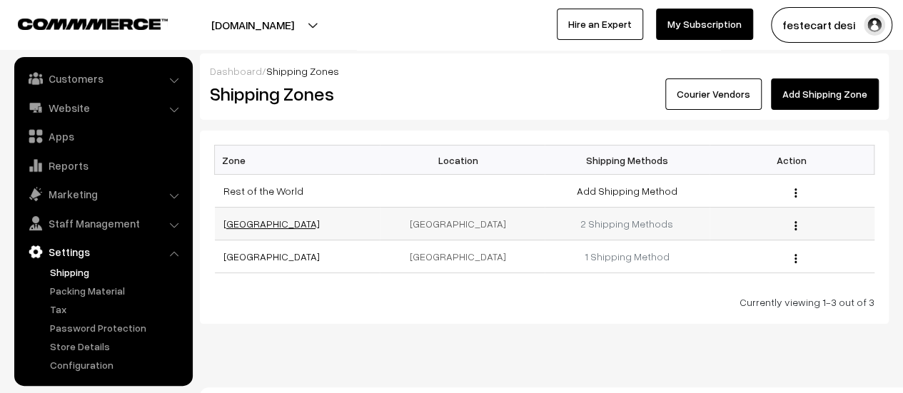
click at [226, 223] on link "[GEOGRAPHIC_DATA]" at bounding box center [271, 224] width 96 height 12
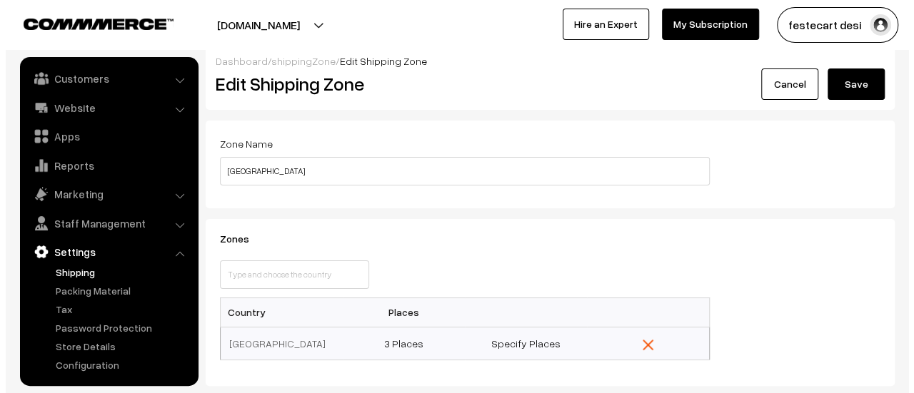
scroll to position [214, 0]
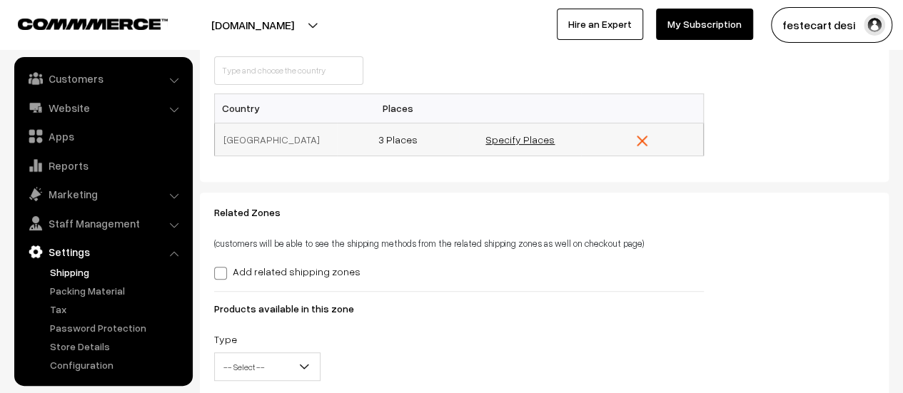
click at [528, 144] on link "Specify Places" at bounding box center [520, 140] width 69 height 12
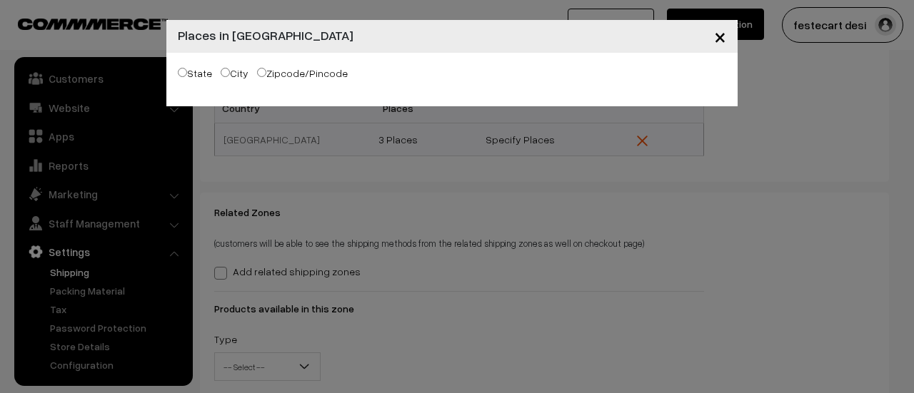
click at [716, 39] on span "×" at bounding box center [720, 36] width 12 height 26
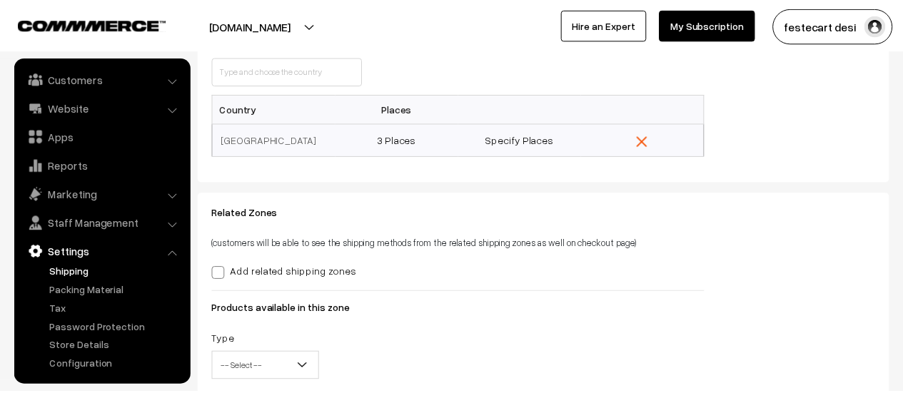
scroll to position [71, 0]
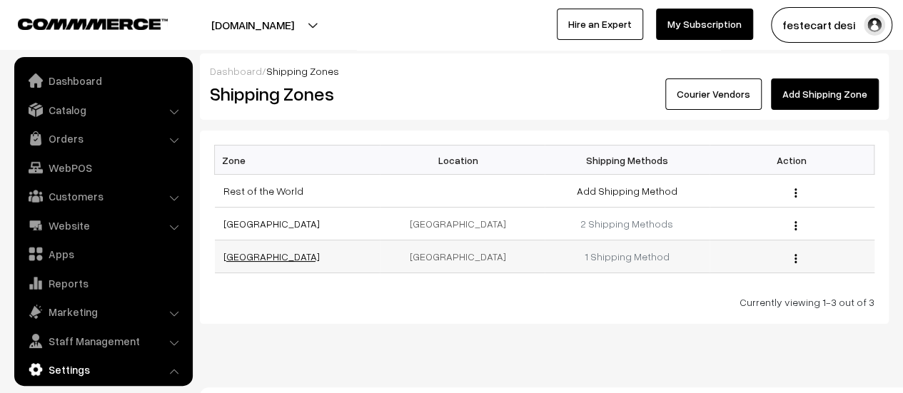
scroll to position [118, 0]
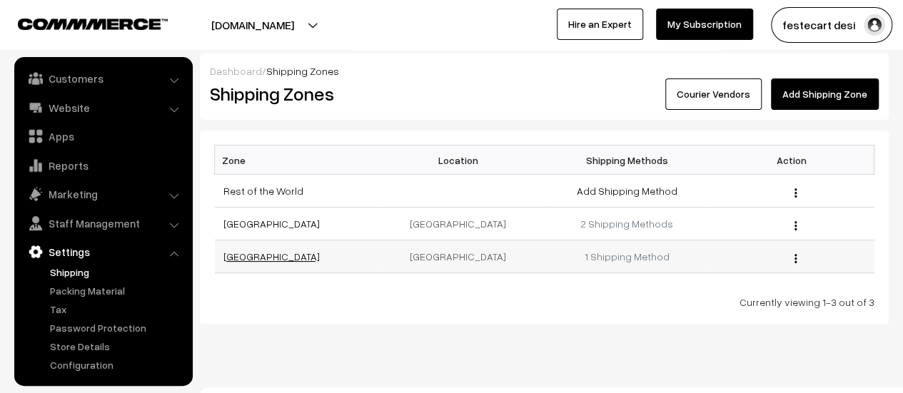
click at [274, 261] on link "[GEOGRAPHIC_DATA]" at bounding box center [271, 257] width 96 height 12
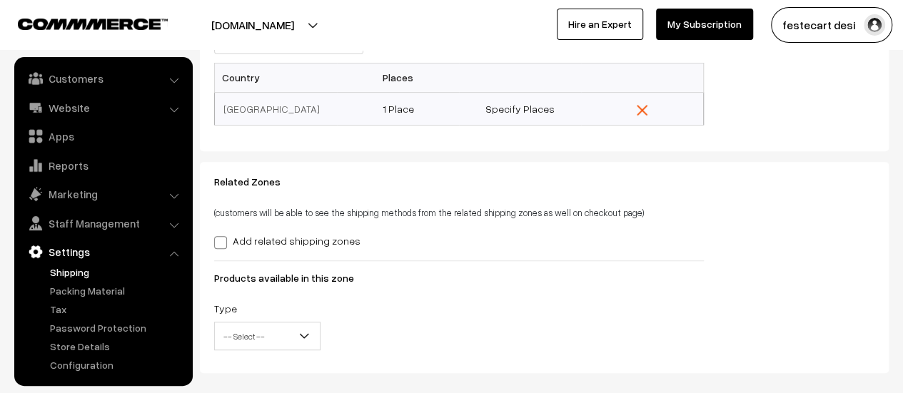
scroll to position [286, 0]
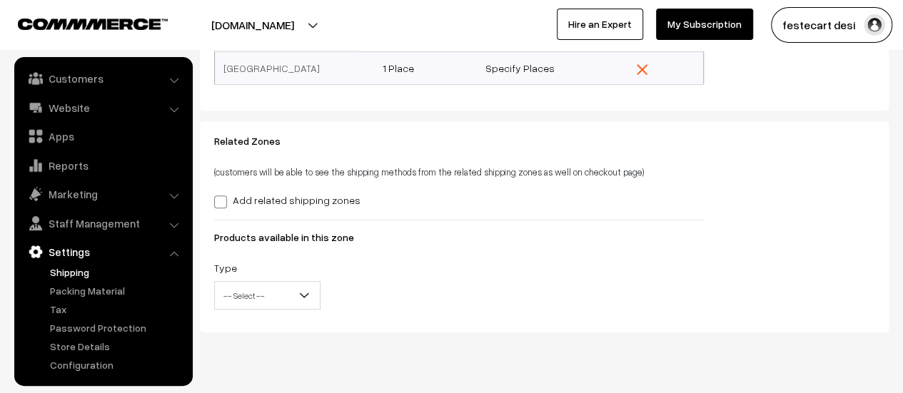
click at [296, 292] on span "-- Select --" at bounding box center [267, 295] width 105 height 25
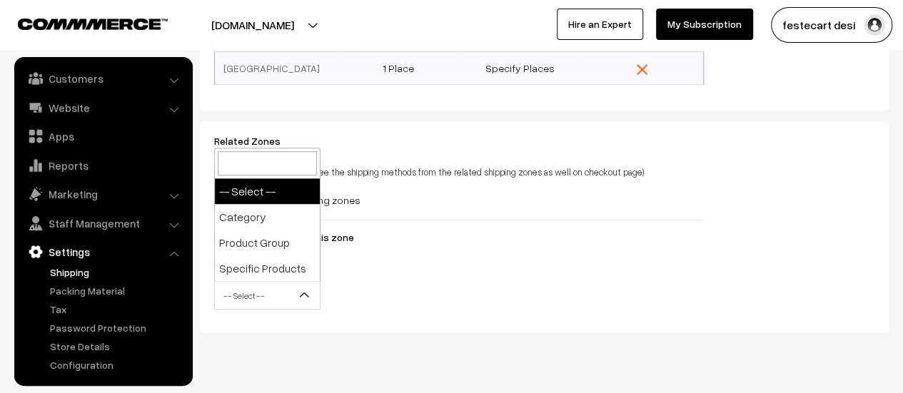
click at [541, 262] on div "Type -- Select -- Category Product Group Specific Products -- Select --" at bounding box center [458, 288] width 511 height 59
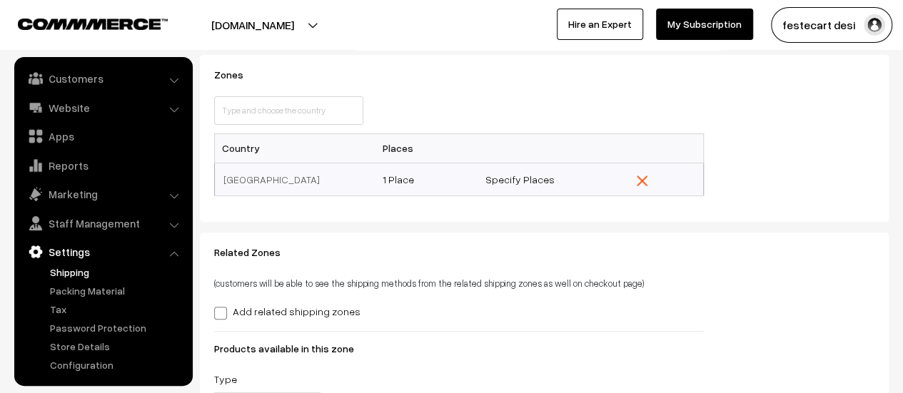
scroll to position [143, 0]
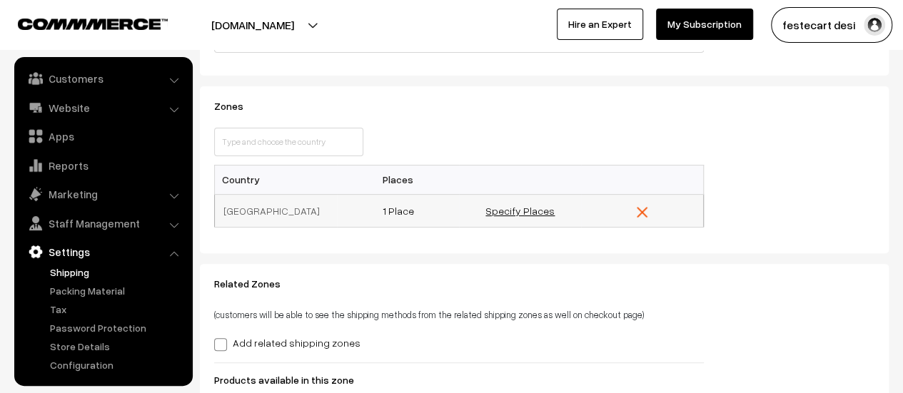
click at [528, 210] on link "Specify Places" at bounding box center [520, 211] width 69 height 12
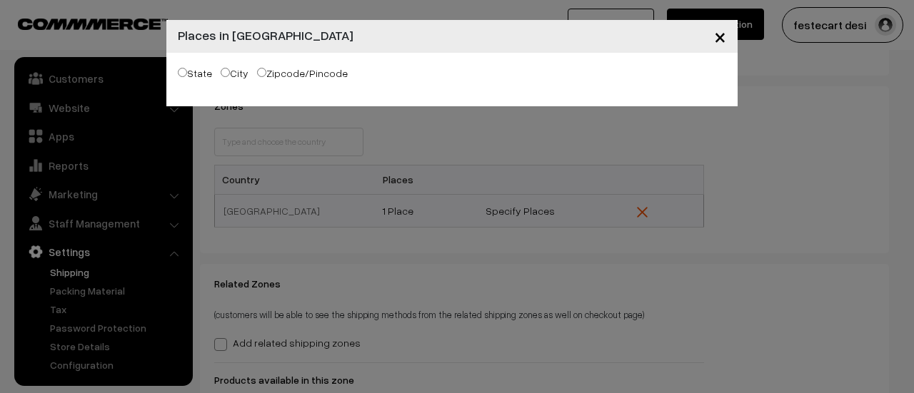
click at [258, 73] on input "Zipcode/Pincode" at bounding box center [261, 72] width 9 height 9
radio input "true"
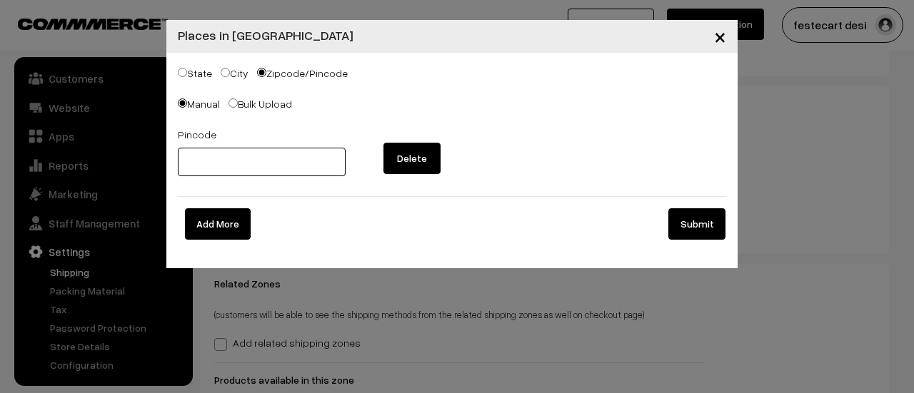
click at [221, 161] on input "text" at bounding box center [262, 162] width 168 height 29
click at [316, 111] on div "Manual Bulk Upload" at bounding box center [452, 106] width 548 height 22
click at [725, 38] on button "×" at bounding box center [720, 36] width 35 height 44
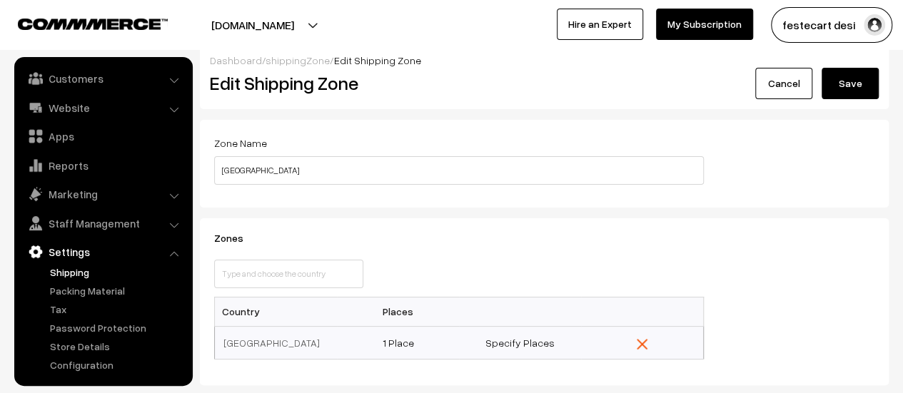
scroll to position [0, 0]
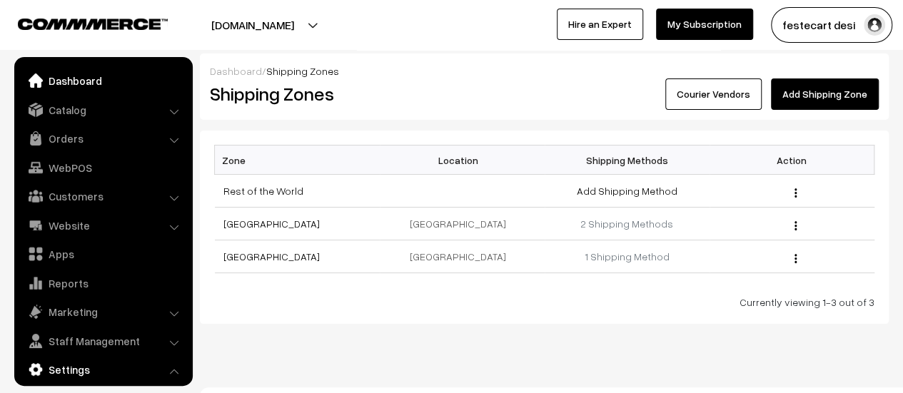
click at [59, 78] on link "Dashboard" at bounding box center [103, 81] width 170 height 26
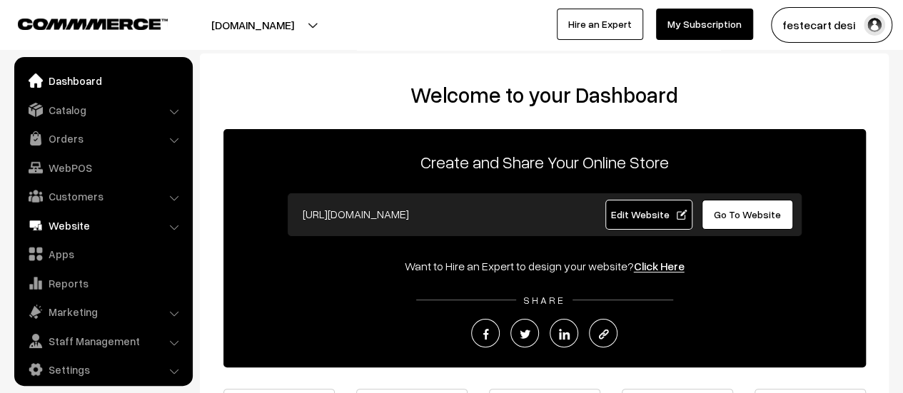
click at [77, 225] on link "Website" at bounding box center [103, 226] width 170 height 26
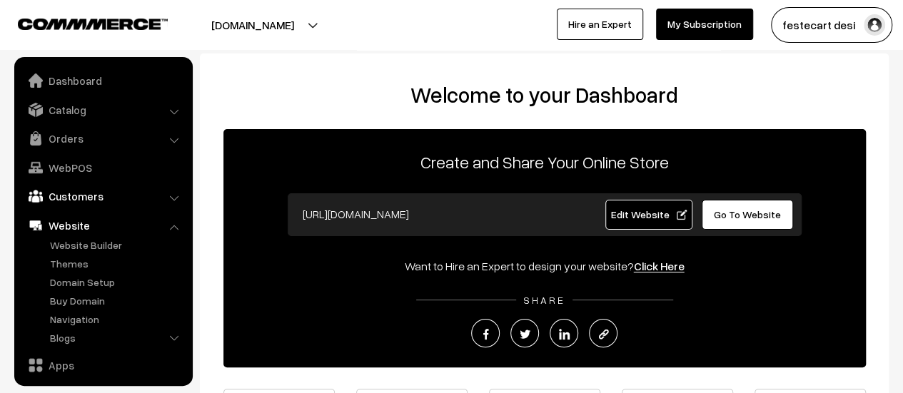
click at [76, 193] on link "Customers" at bounding box center [103, 196] width 170 height 26
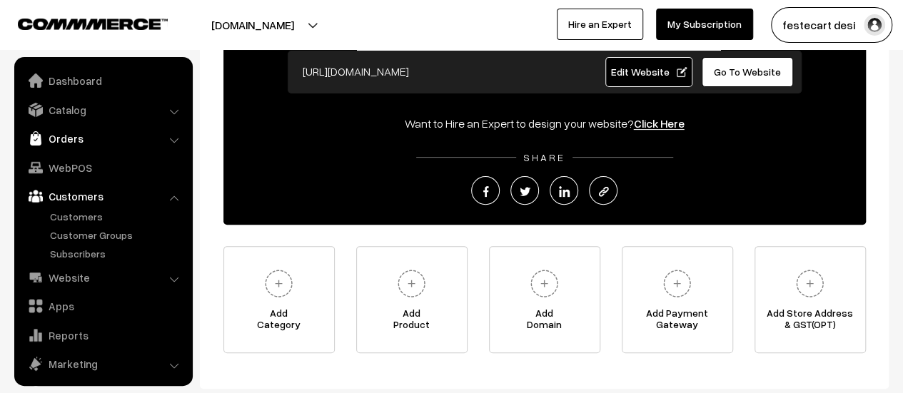
click at [75, 146] on link "Orders" at bounding box center [103, 139] width 170 height 26
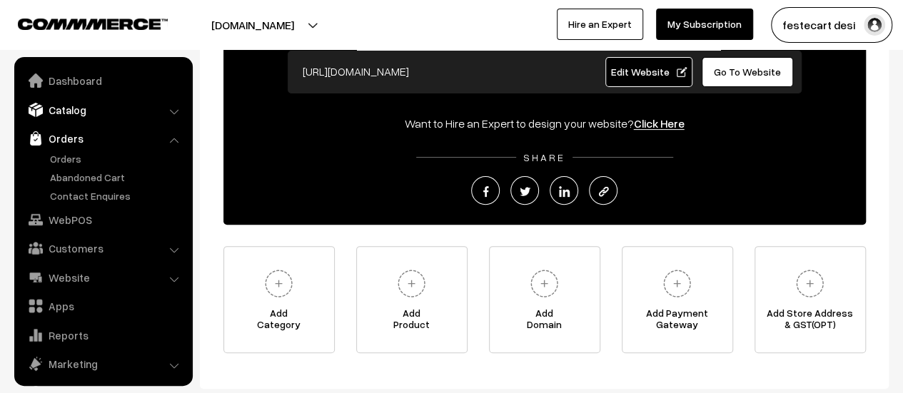
click at [142, 111] on link "Catalog" at bounding box center [103, 110] width 170 height 26
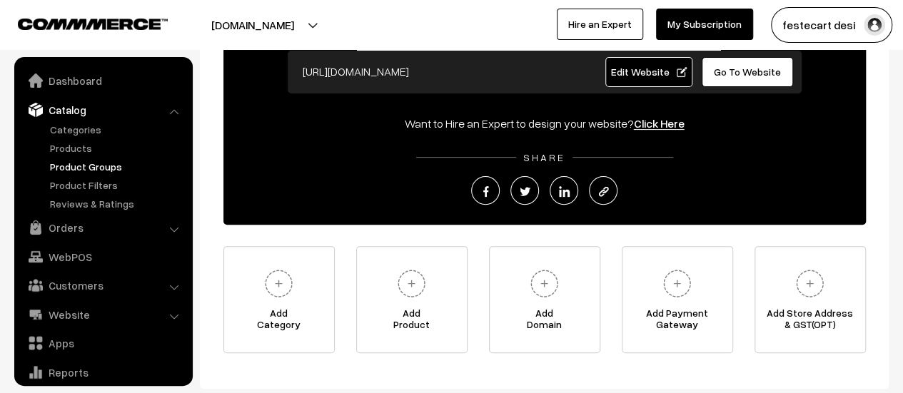
scroll to position [99, 0]
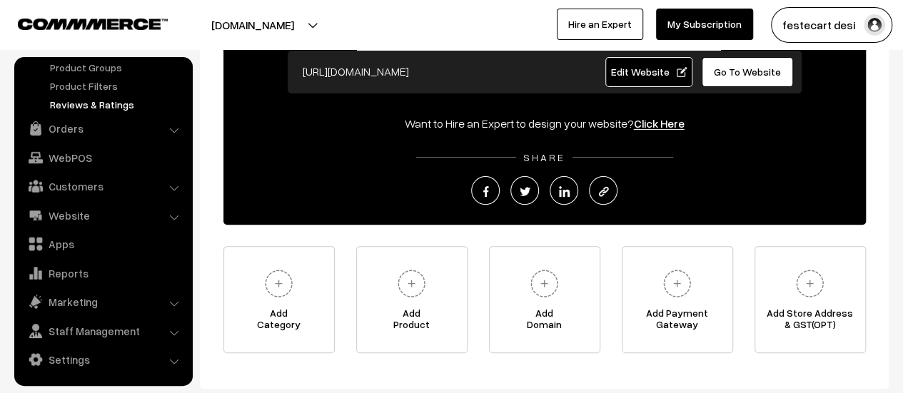
click at [104, 106] on link "Reviews & Ratings" at bounding box center [116, 104] width 141 height 15
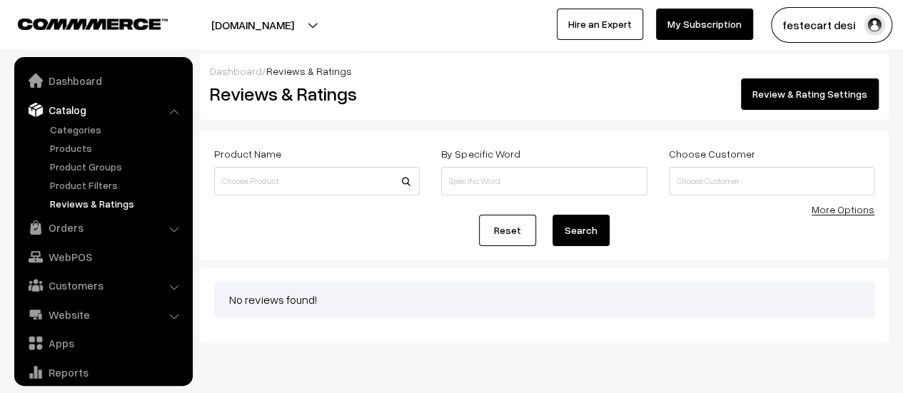
scroll to position [39, 0]
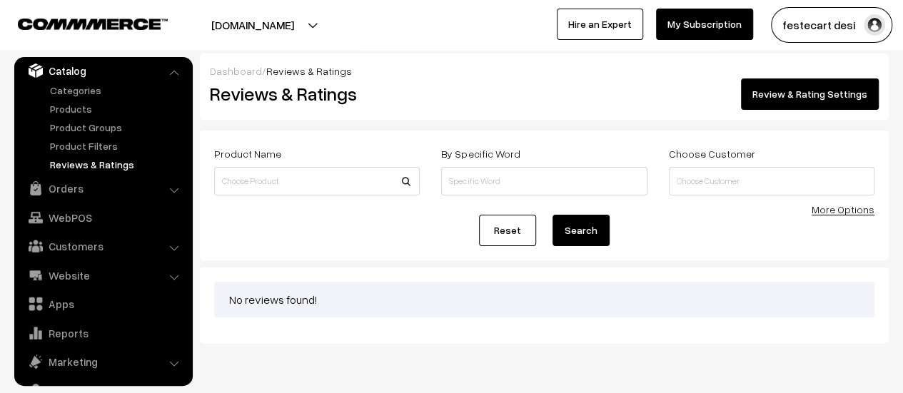
drag, startPoint x: 441, startPoint y: 258, endPoint x: 740, endPoint y: 329, distance: 308.3
click at [751, 329] on div "No reviews found!" at bounding box center [544, 306] width 689 height 76
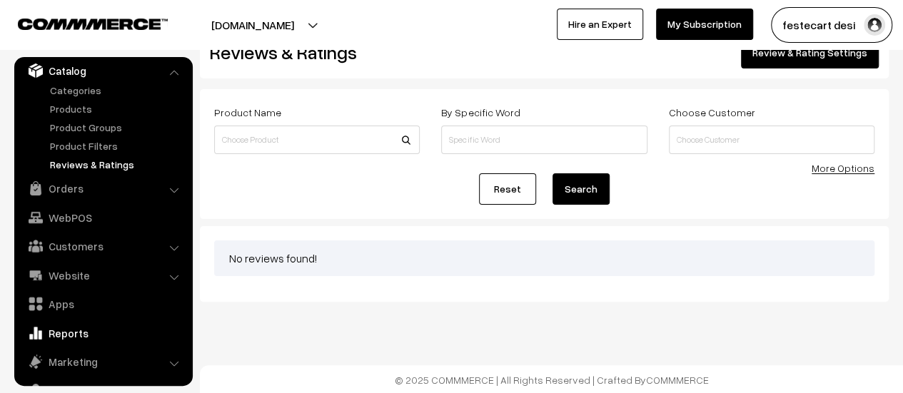
scroll to position [99, 0]
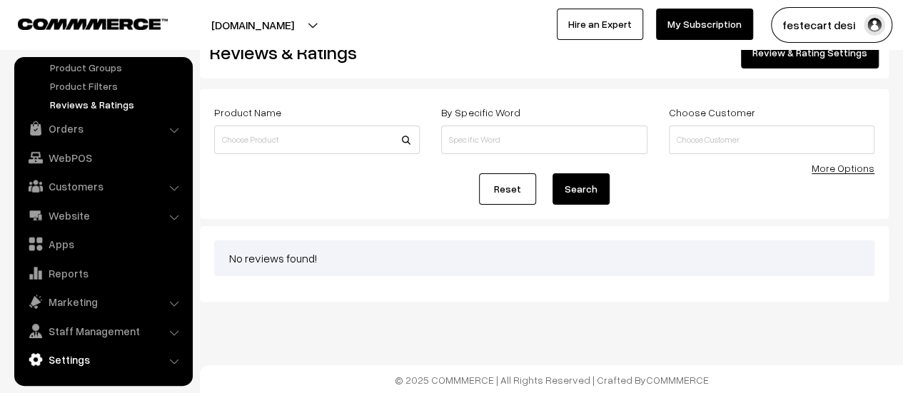
click at [104, 353] on link "Settings" at bounding box center [103, 360] width 170 height 26
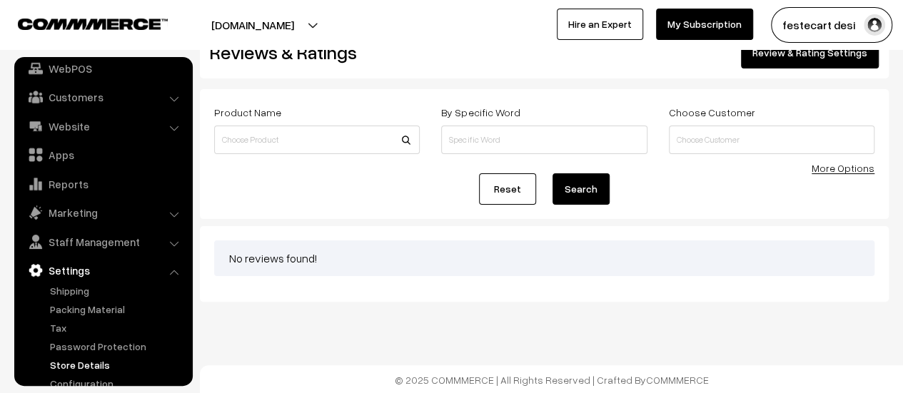
scroll to position [118, 0]
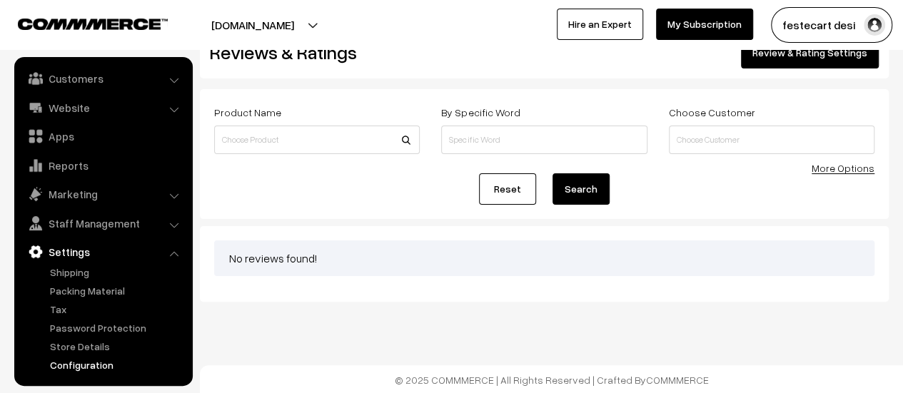
click at [94, 360] on link "Configuration" at bounding box center [116, 365] width 141 height 15
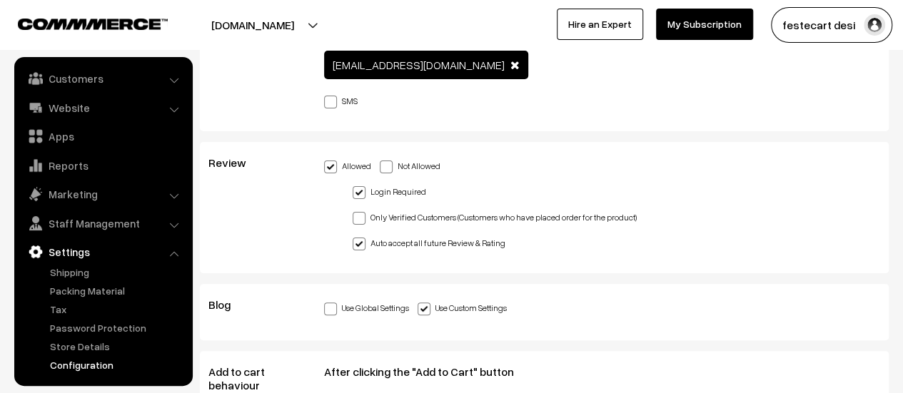
scroll to position [2769, 0]
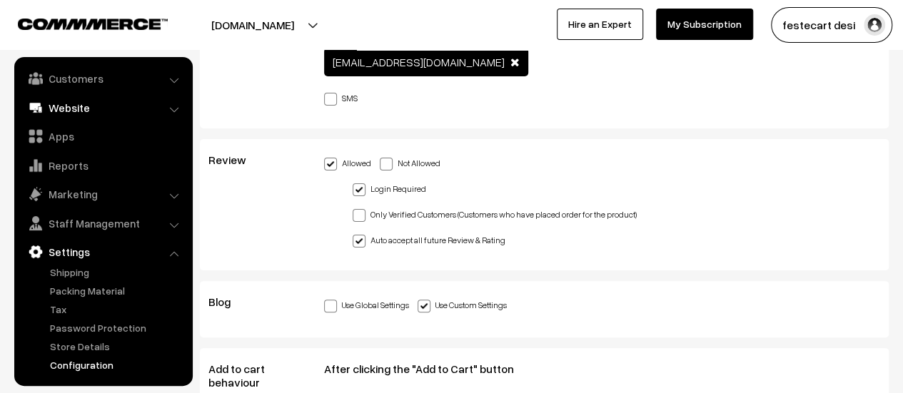
click at [74, 115] on link "Website" at bounding box center [103, 108] width 170 height 26
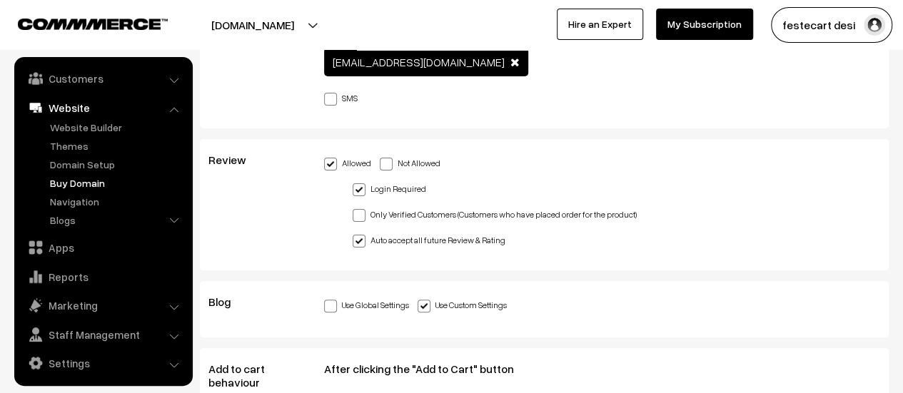
scroll to position [0, 0]
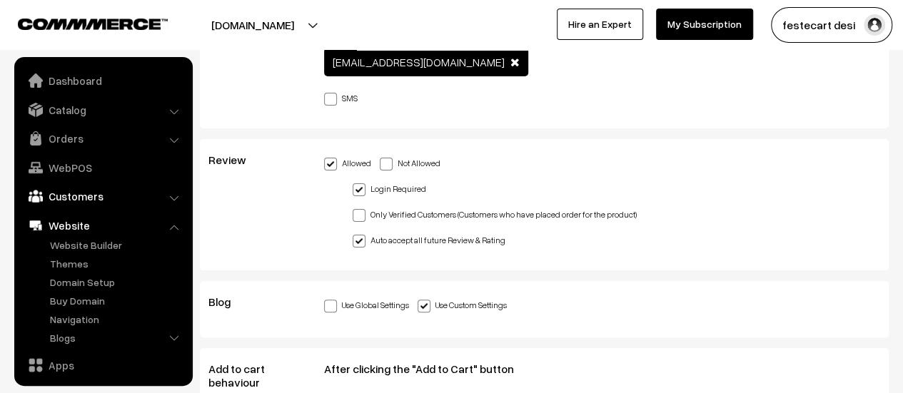
click at [67, 188] on link "Customers" at bounding box center [103, 196] width 170 height 26
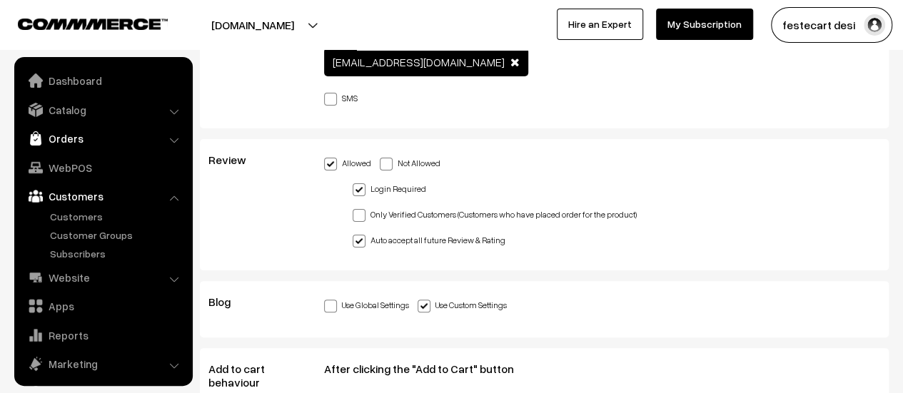
click at [64, 129] on link "Orders" at bounding box center [103, 139] width 170 height 26
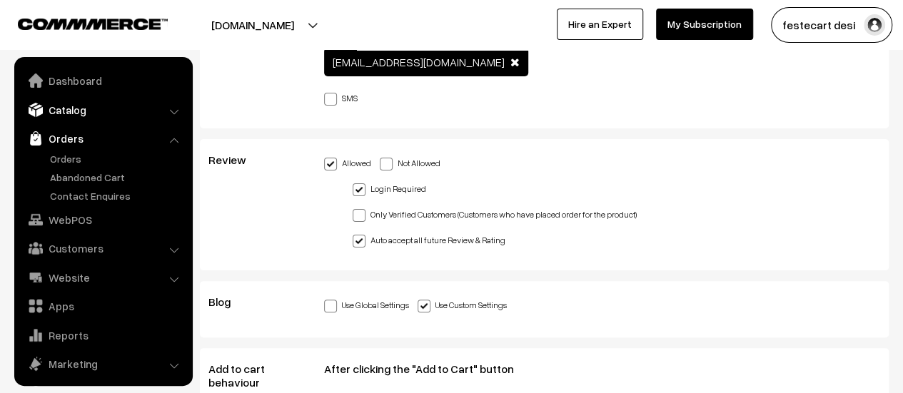
click at [67, 113] on link "Catalog" at bounding box center [103, 110] width 170 height 26
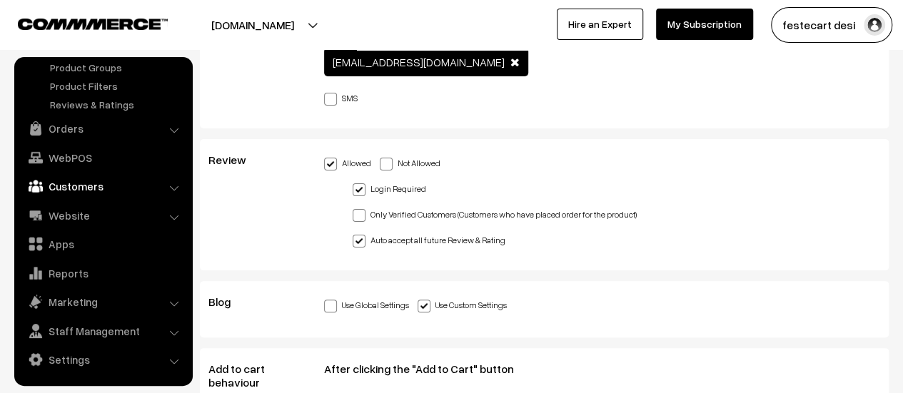
click at [86, 189] on link "Customers" at bounding box center [103, 186] width 170 height 26
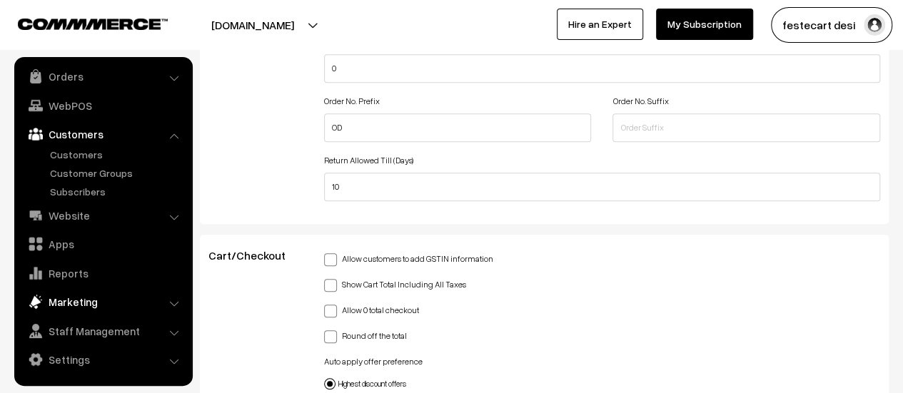
scroll to position [3296, 0]
click at [149, 296] on link "Marketing" at bounding box center [103, 302] width 170 height 26
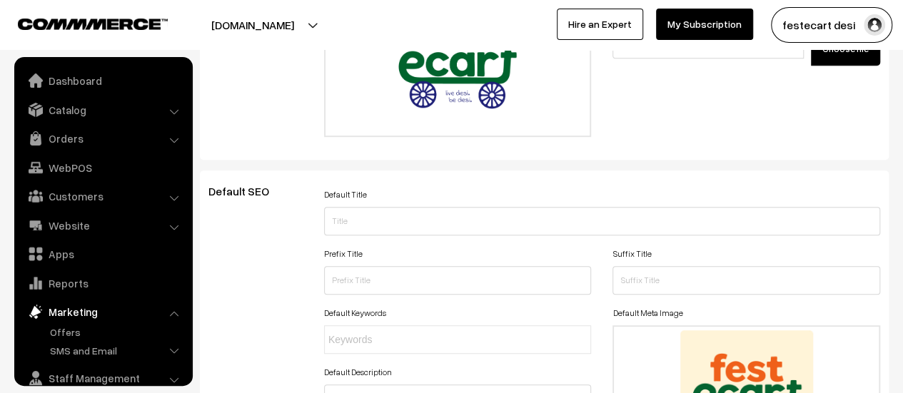
scroll to position [0, 0]
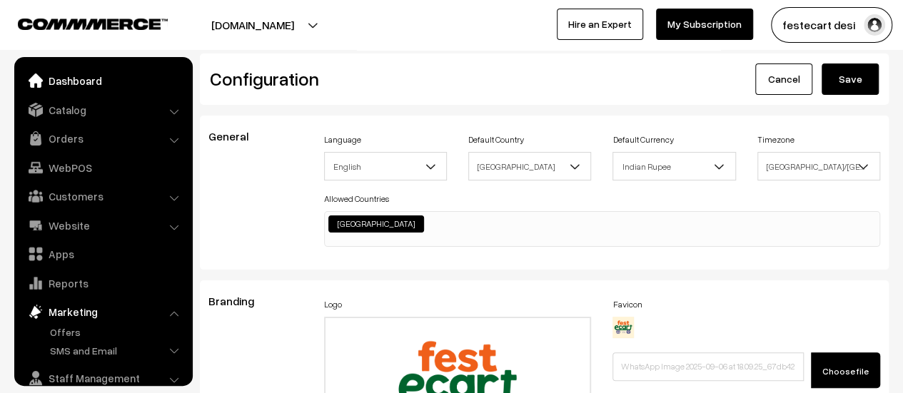
click at [77, 89] on link "Dashboard" at bounding box center [103, 81] width 170 height 26
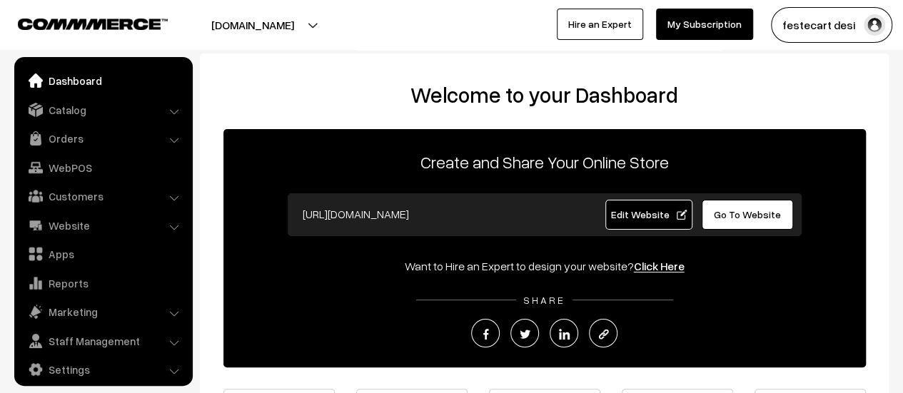
scroll to position [10, 0]
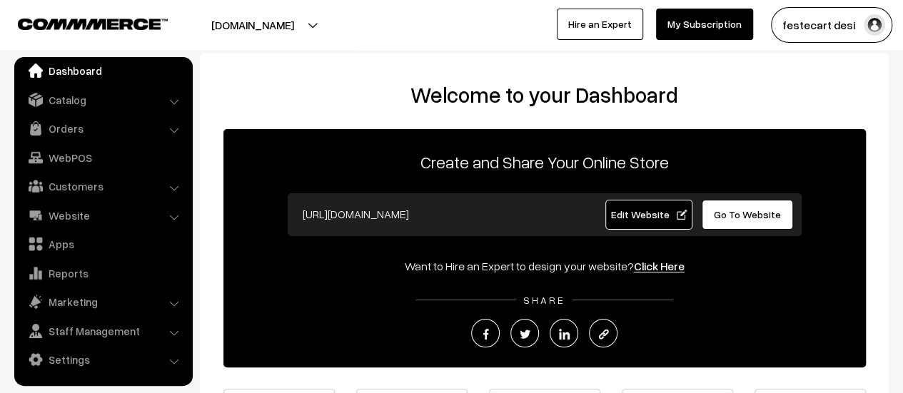
click at [447, 195] on div "https://festecart.com Edit Website Go To Website" at bounding box center [545, 214] width 514 height 43
click at [434, 204] on input "https://festecart.com" at bounding box center [437, 214] width 282 height 29
click at [433, 206] on input "https://festecart.com" at bounding box center [437, 214] width 282 height 29
click at [417, 215] on input "https://festecart.com" at bounding box center [437, 214] width 282 height 29
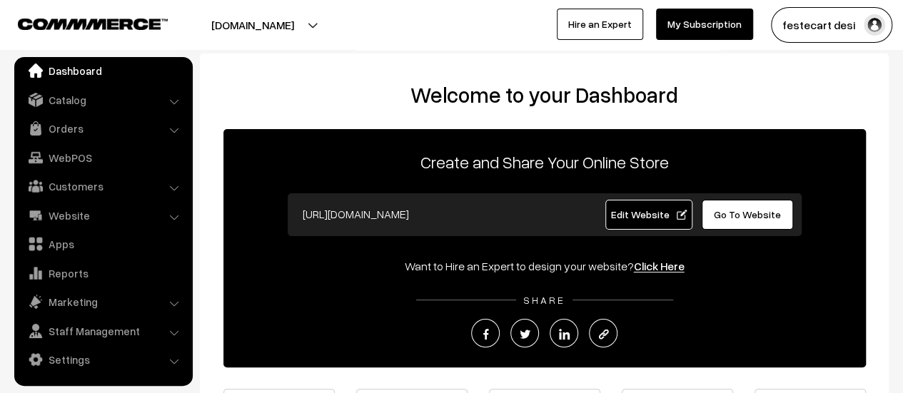
click at [727, 283] on div "Create and Share Your Online Store https://festecart.com Edit Website Go To Web…" at bounding box center [544, 248] width 643 height 238
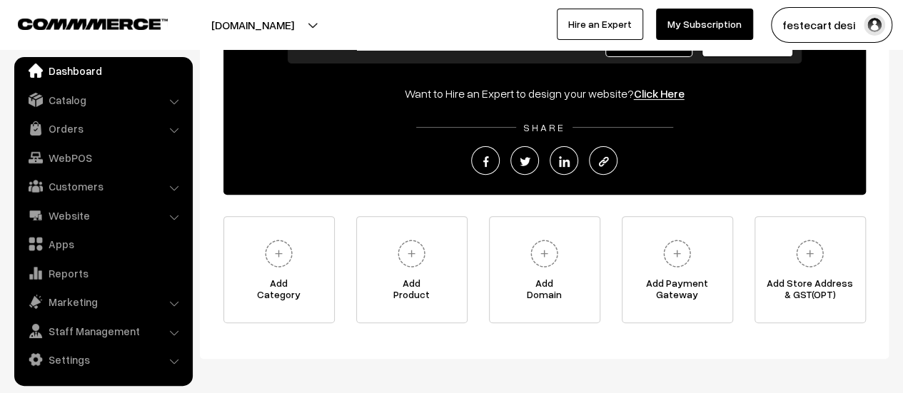
scroll to position [214, 0]
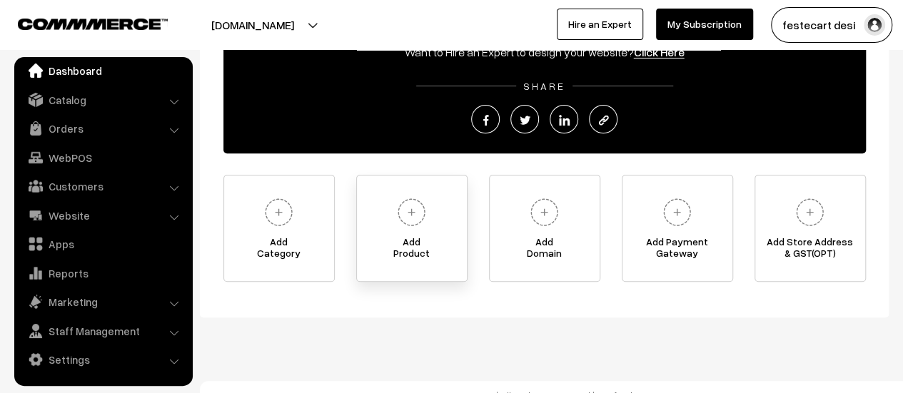
click at [406, 219] on img at bounding box center [411, 212] width 39 height 39
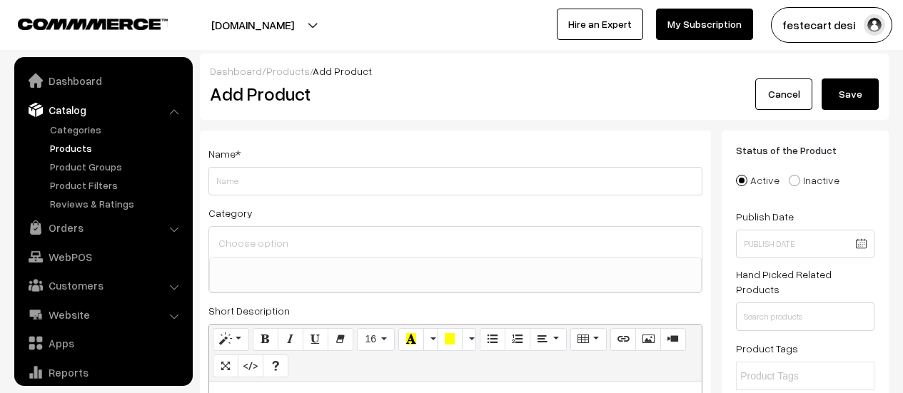
select select
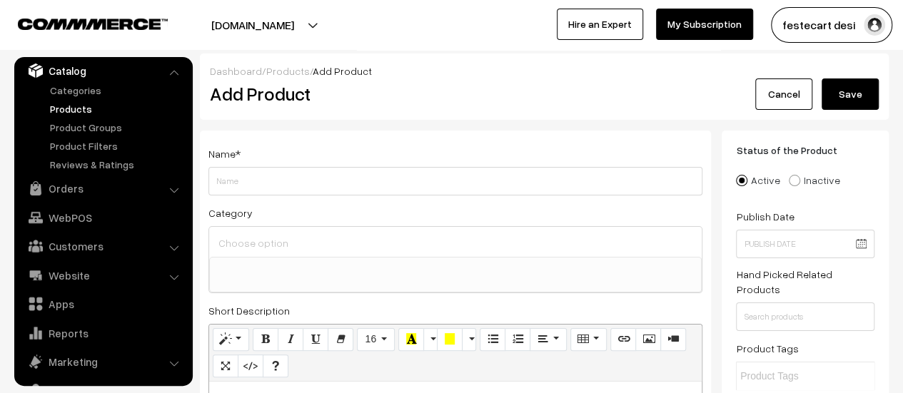
click at [293, 258] on ul at bounding box center [455, 267] width 491 height 18
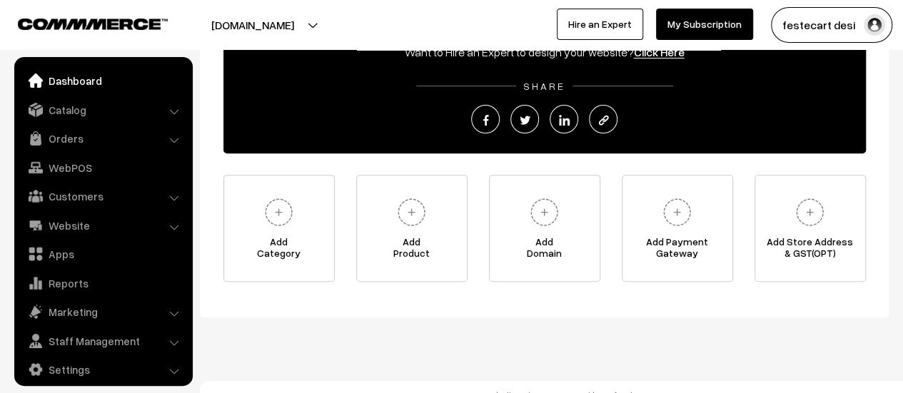
scroll to position [10, 0]
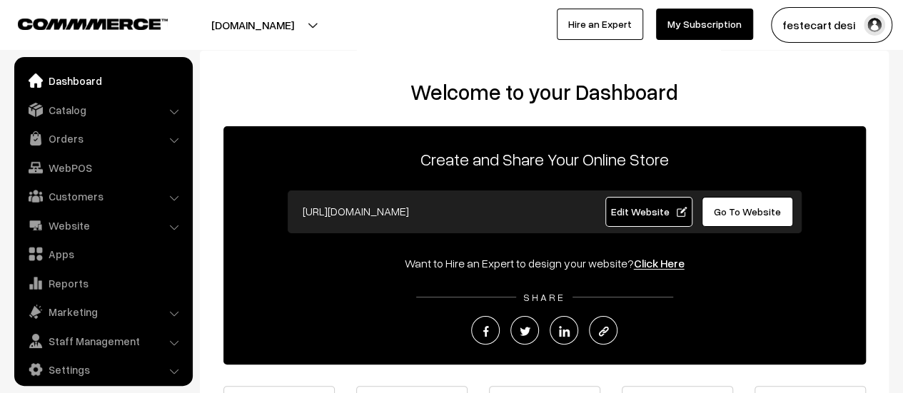
scroll to position [10, 0]
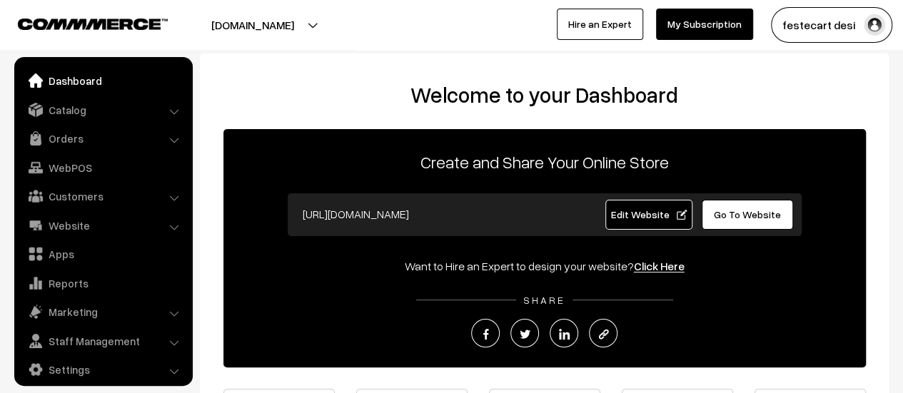
scroll to position [10, 0]
